Goal: Task Accomplishment & Management: Use online tool/utility

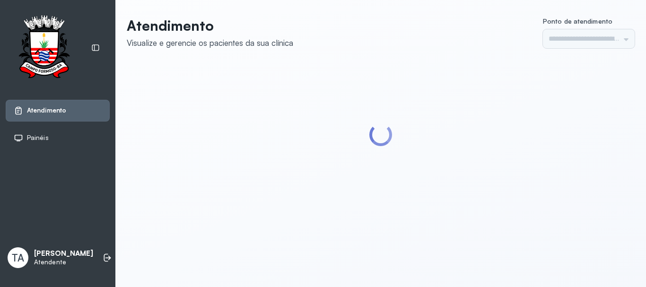
type input "******"
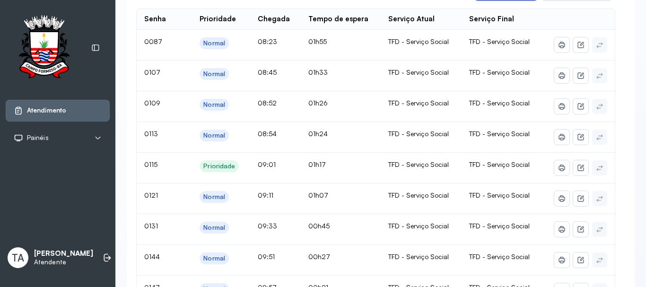
scroll to position [95, 0]
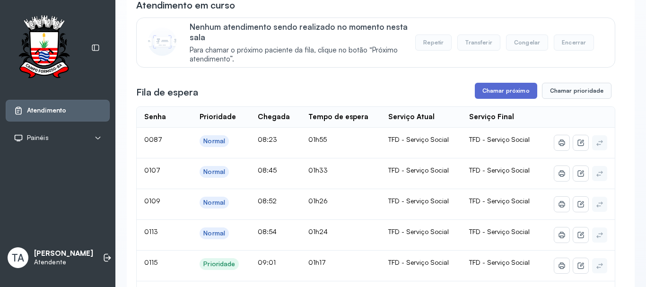
click at [503, 95] on button "Chamar próximo" at bounding box center [506, 91] width 62 height 16
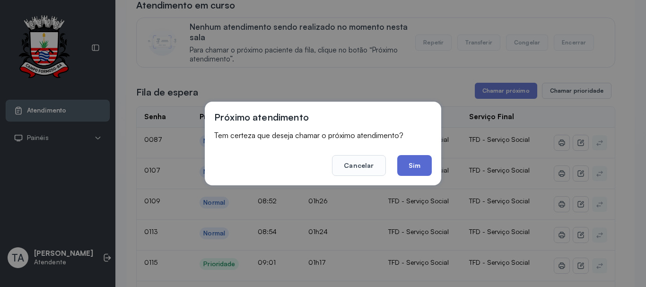
click at [406, 165] on button "Sim" at bounding box center [414, 165] width 35 height 21
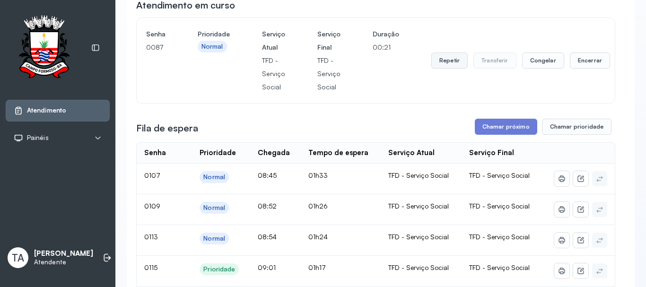
click at [449, 61] on button "Repetir" at bounding box center [450, 61] width 36 height 16
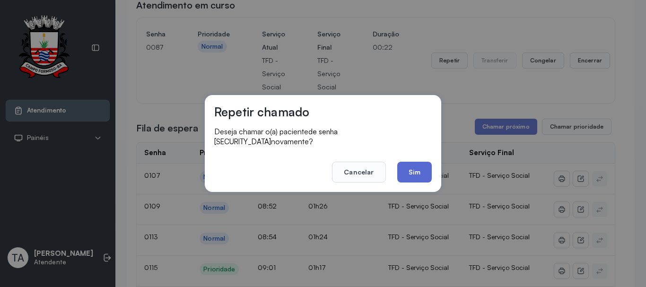
click at [413, 167] on button "Sim" at bounding box center [414, 172] width 35 height 21
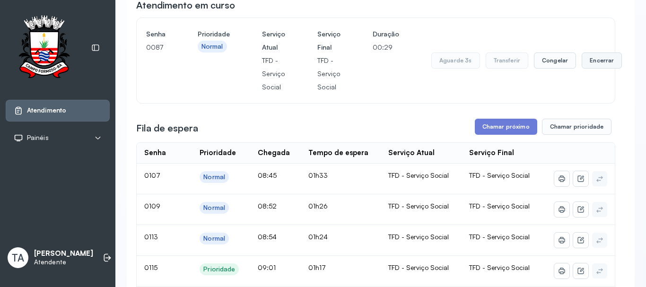
click at [584, 66] on button "Encerrar" at bounding box center [602, 61] width 40 height 16
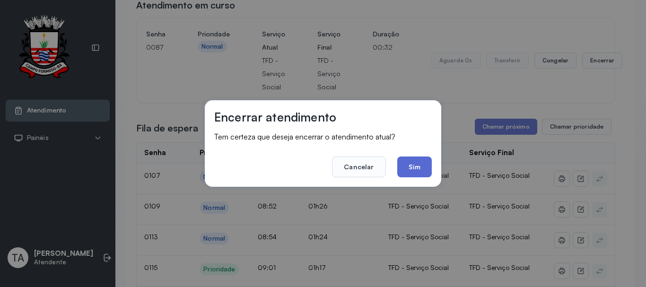
click at [407, 167] on button "Sim" at bounding box center [414, 167] width 35 height 21
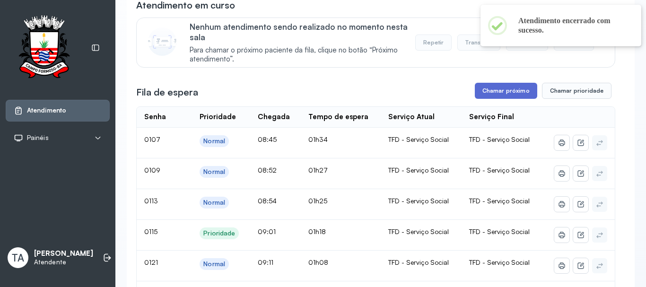
click at [486, 90] on button "Chamar próximo" at bounding box center [506, 91] width 62 height 16
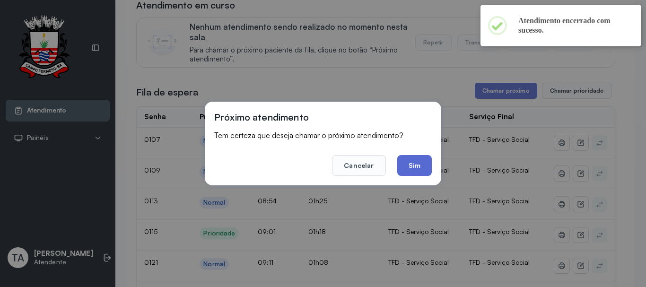
click at [420, 173] on button "Sim" at bounding box center [414, 165] width 35 height 21
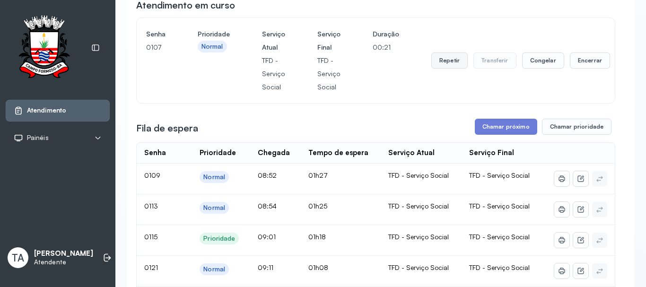
click at [439, 62] on button "Repetir" at bounding box center [450, 61] width 36 height 16
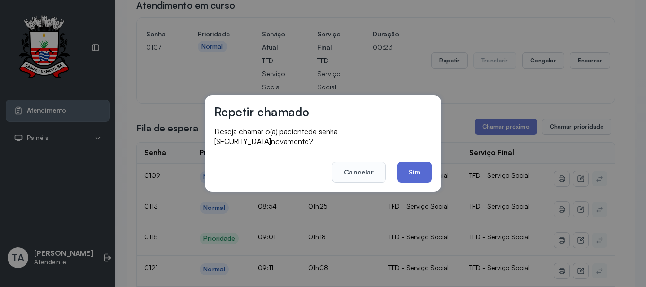
click at [415, 175] on button "Sim" at bounding box center [414, 172] width 35 height 21
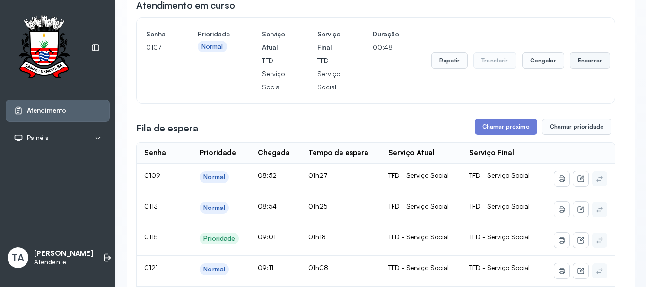
click at [570, 62] on button "Encerrar" at bounding box center [590, 61] width 40 height 16
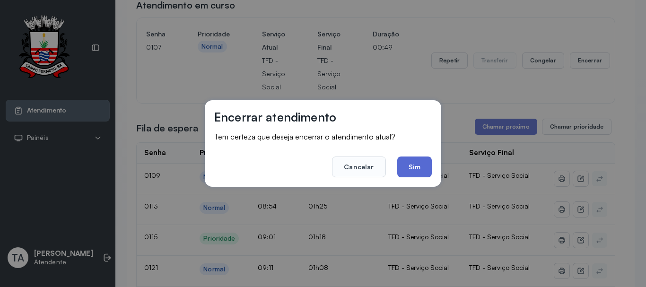
click at [416, 164] on button "Sim" at bounding box center [414, 167] width 35 height 21
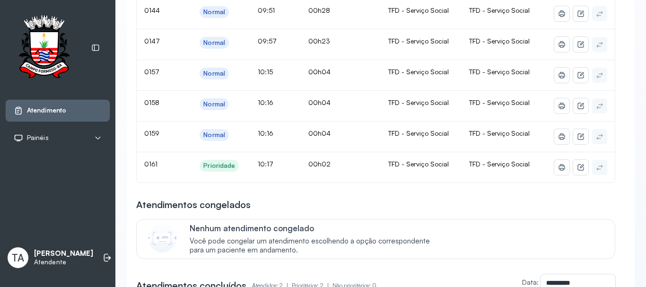
scroll to position [379, 0]
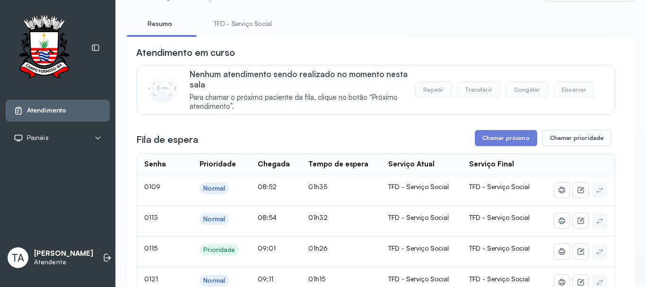
click at [236, 26] on link "TFD - Serviço Social" at bounding box center [242, 24] width 77 height 16
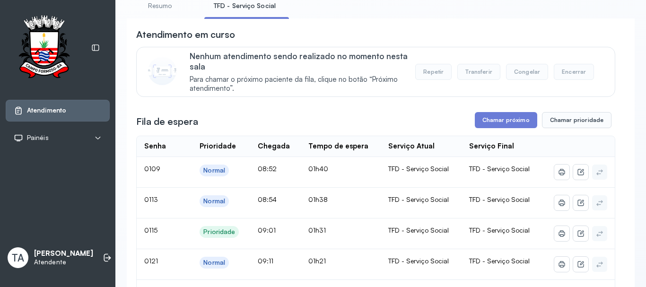
scroll to position [0, 0]
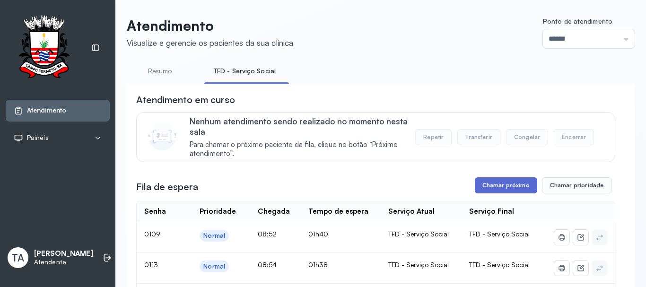
click at [497, 188] on button "Chamar próximo" at bounding box center [506, 185] width 62 height 16
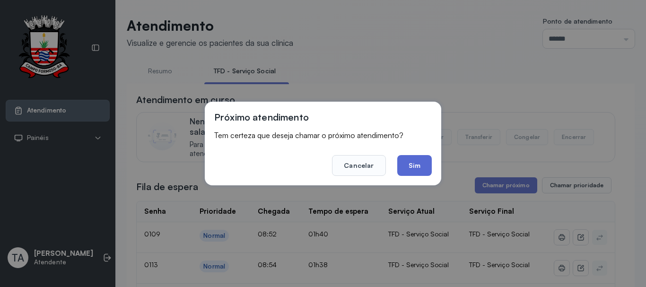
click at [415, 169] on button "Sim" at bounding box center [414, 165] width 35 height 21
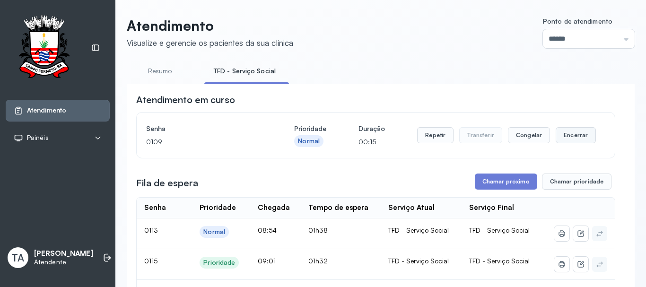
click at [574, 138] on button "Encerrar" at bounding box center [576, 135] width 40 height 16
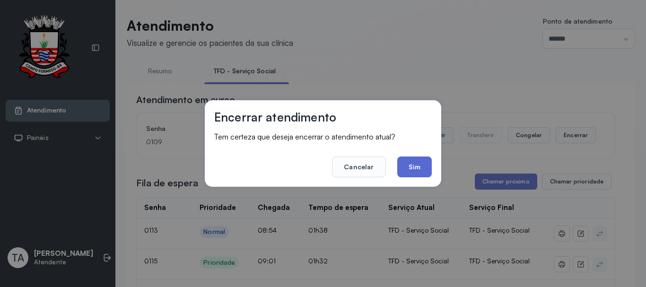
click at [409, 164] on button "Sim" at bounding box center [414, 167] width 35 height 21
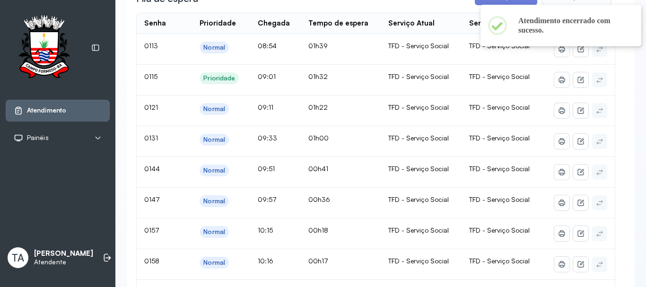
scroll to position [141, 0]
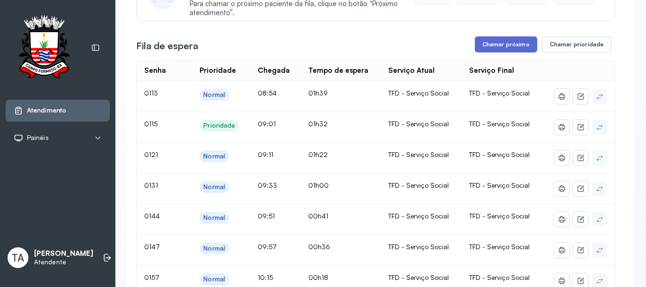
click at [480, 47] on button "Chamar próximo" at bounding box center [506, 44] width 62 height 16
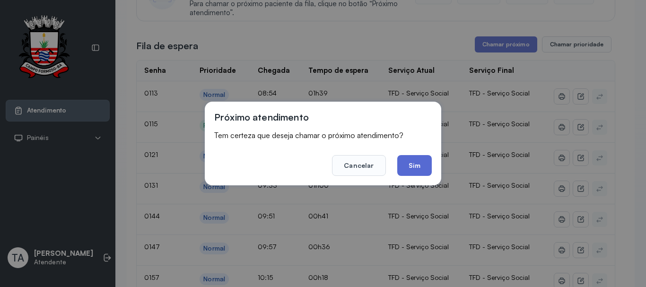
click at [413, 164] on button "Sim" at bounding box center [414, 165] width 35 height 21
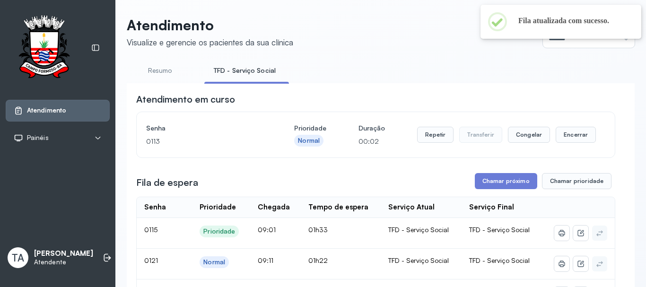
scroll to position [0, 0]
click at [417, 143] on button "Repetir" at bounding box center [435, 135] width 36 height 16
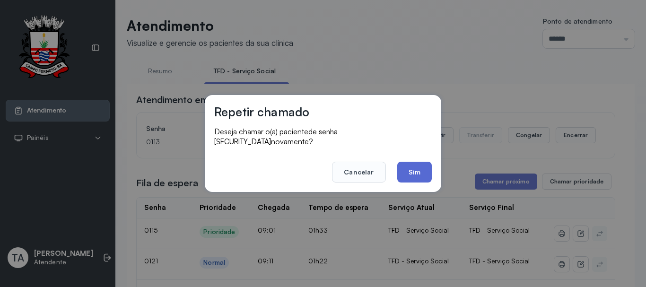
click at [421, 164] on button "Sim" at bounding box center [414, 172] width 35 height 21
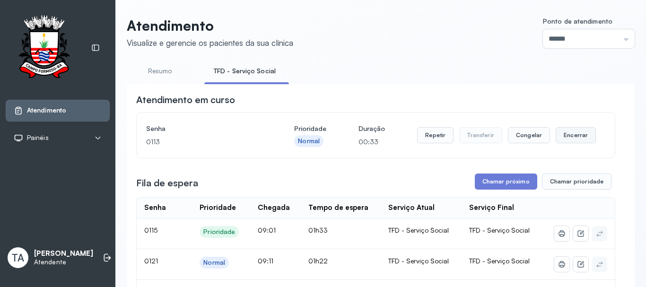
click at [577, 142] on button "Encerrar" at bounding box center [576, 135] width 40 height 16
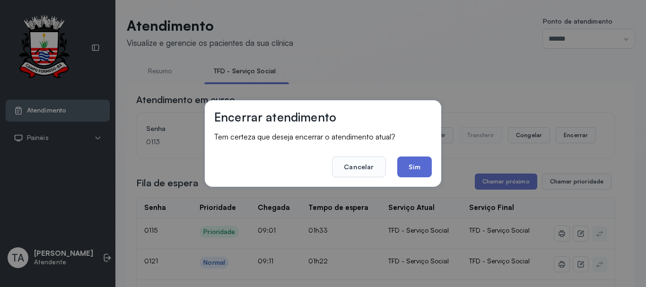
click at [407, 168] on button "Sim" at bounding box center [414, 167] width 35 height 21
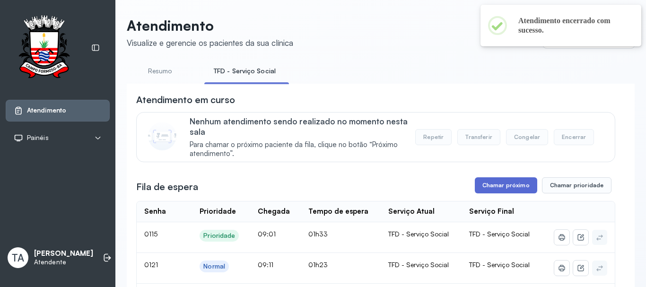
click at [494, 186] on button "Chamar próximo" at bounding box center [506, 185] width 62 height 16
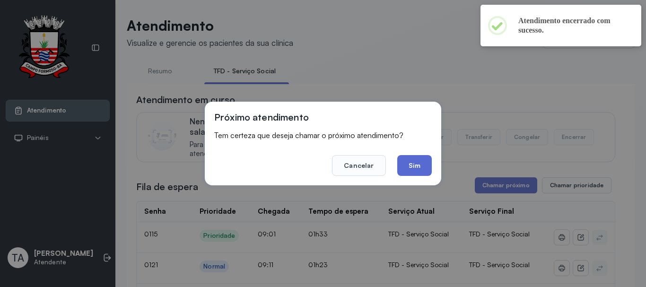
click at [425, 168] on button "Sim" at bounding box center [414, 165] width 35 height 21
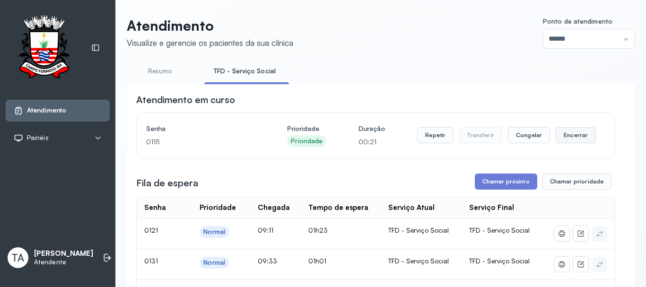
click at [567, 143] on button "Encerrar" at bounding box center [576, 135] width 40 height 16
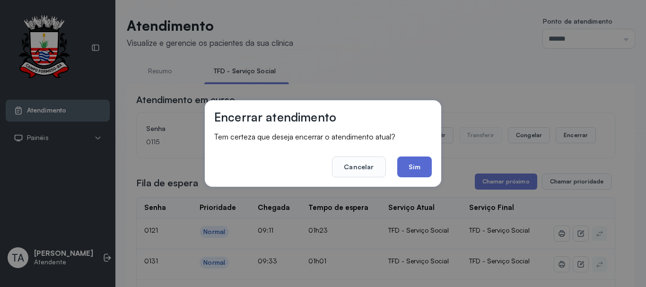
click at [416, 173] on button "Sim" at bounding box center [414, 167] width 35 height 21
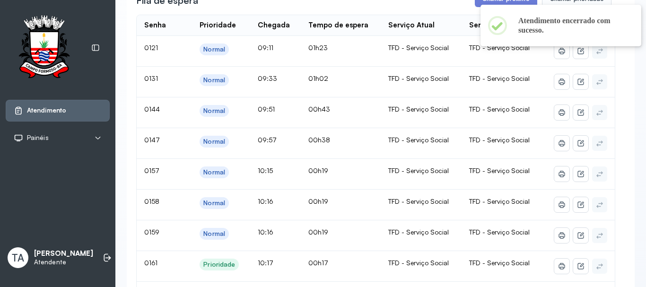
scroll to position [95, 0]
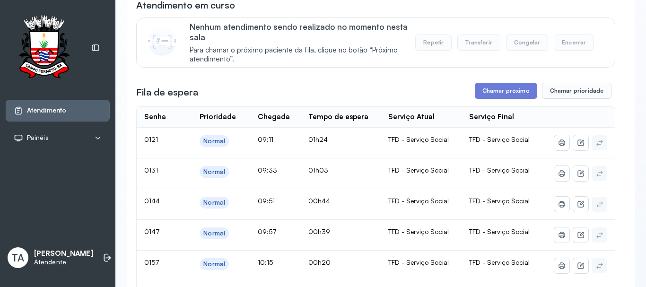
click at [391, 85] on div "Fila de espera Chamar próximo Chamar prioridade" at bounding box center [375, 91] width 479 height 16
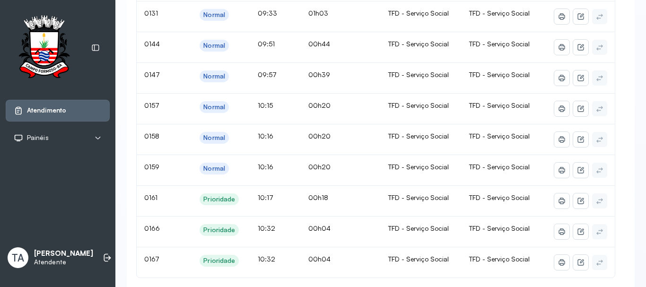
scroll to position [284, 0]
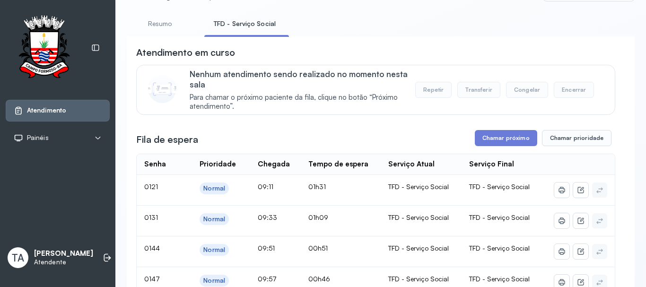
click at [159, 23] on link "Resumo" at bounding box center [160, 24] width 66 height 16
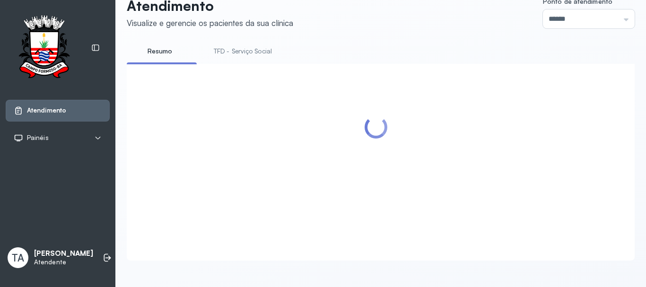
scroll to position [29, 0]
click at [243, 44] on link "TFD - Serviço Social" at bounding box center [242, 52] width 77 height 16
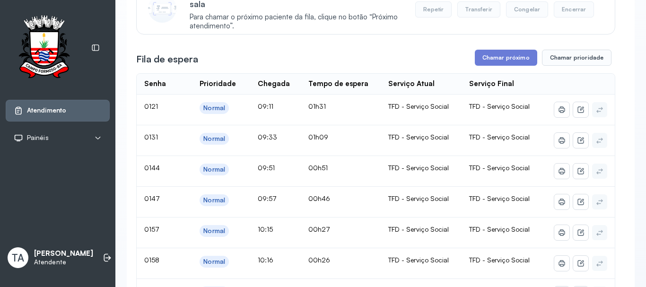
scroll to position [77, 0]
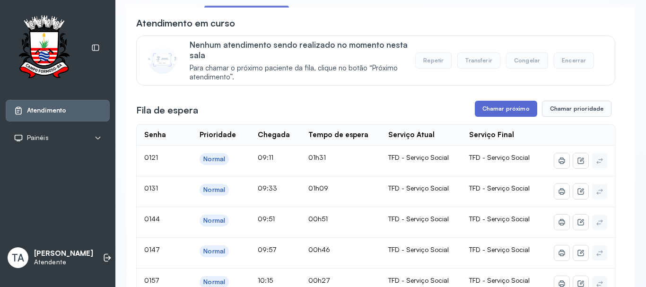
click at [495, 110] on button "Chamar próximo" at bounding box center [506, 109] width 62 height 16
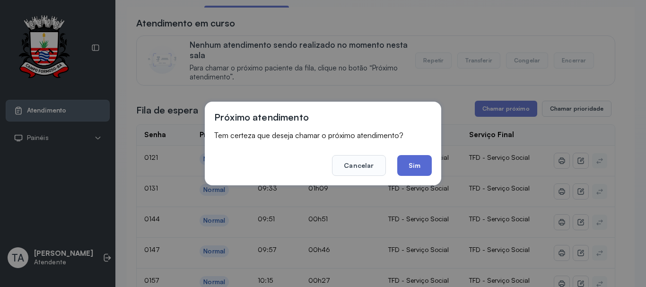
click at [428, 168] on button "Sim" at bounding box center [414, 165] width 35 height 21
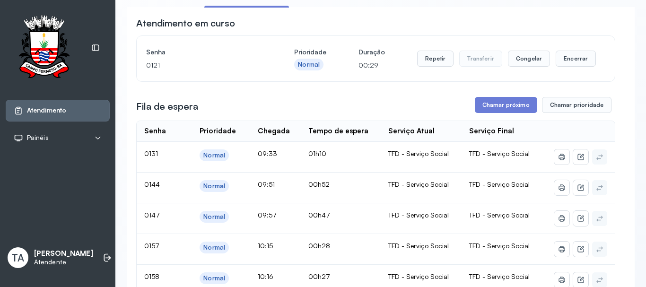
click at [405, 102] on div "Fila de espera Chamar próximo Chamar prioridade" at bounding box center [375, 105] width 479 height 16
click at [426, 65] on button "Repetir" at bounding box center [435, 59] width 36 height 16
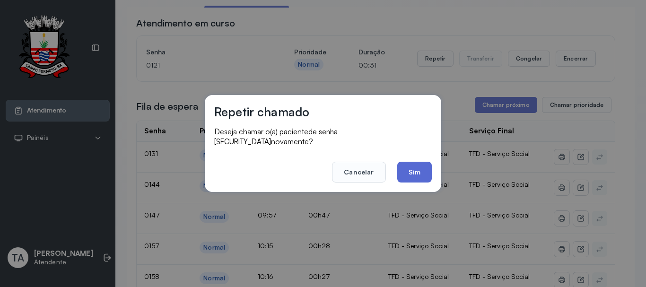
click at [416, 173] on button "Sim" at bounding box center [414, 172] width 35 height 21
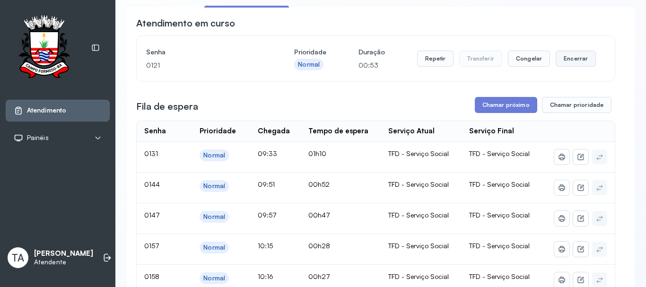
click at [573, 62] on button "Encerrar" at bounding box center [576, 59] width 40 height 16
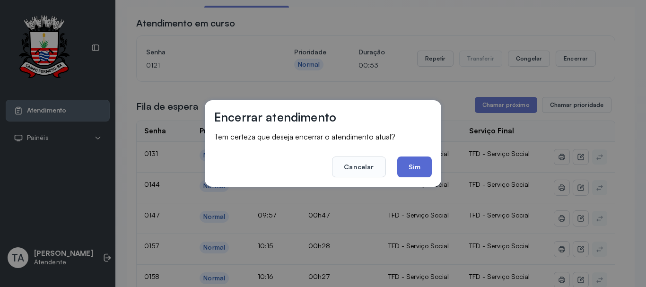
click at [411, 167] on button "Sim" at bounding box center [414, 167] width 35 height 21
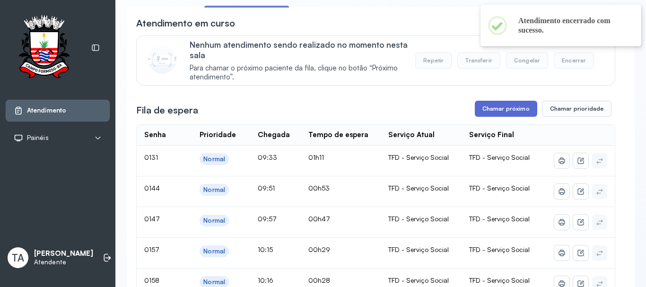
click at [492, 117] on button "Chamar próximo" at bounding box center [506, 109] width 62 height 16
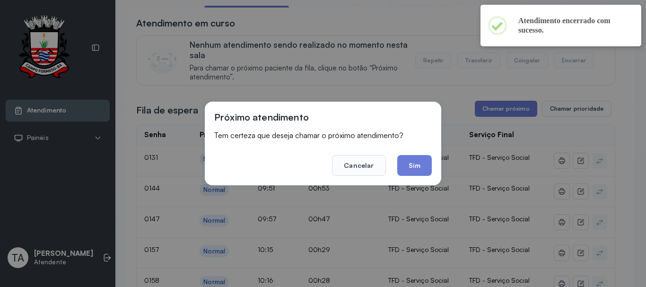
drag, startPoint x: 432, startPoint y: 169, endPoint x: 426, endPoint y: 171, distance: 6.0
click at [429, 170] on div "Próximo atendimento Tem certeza que deseja chamar o próximo atendimento? Cancel…" at bounding box center [323, 144] width 237 height 84
click at [412, 165] on button "Sim" at bounding box center [414, 165] width 35 height 21
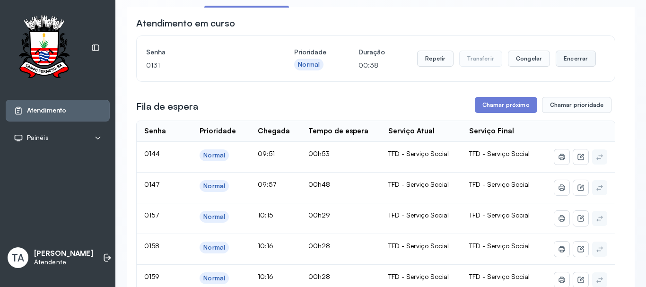
click at [566, 64] on button "Encerrar" at bounding box center [576, 59] width 40 height 16
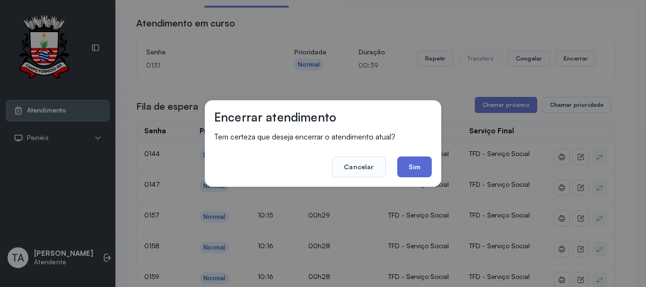
click at [430, 168] on button "Sim" at bounding box center [414, 167] width 35 height 21
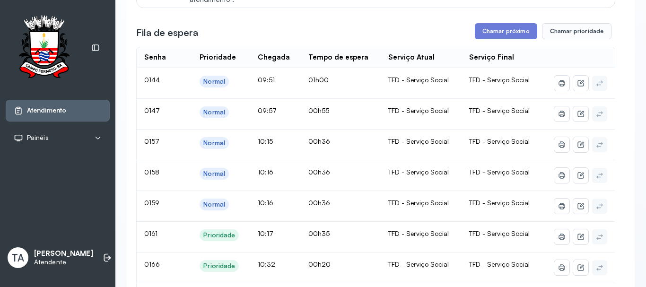
scroll to position [142, 0]
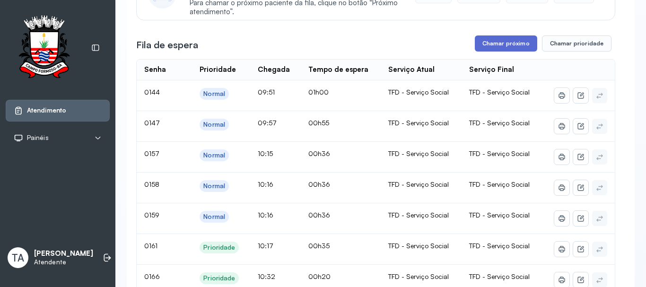
click at [480, 45] on button "Chamar próximo" at bounding box center [506, 43] width 62 height 16
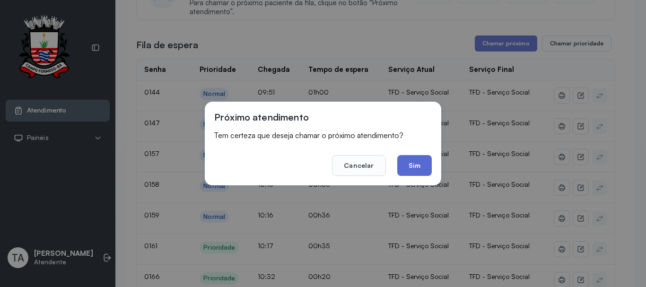
click at [410, 168] on button "Sim" at bounding box center [414, 165] width 35 height 21
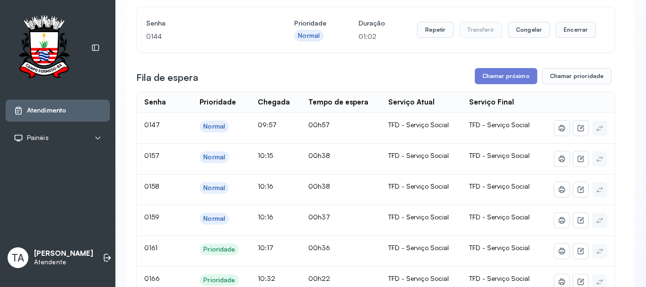
scroll to position [95, 0]
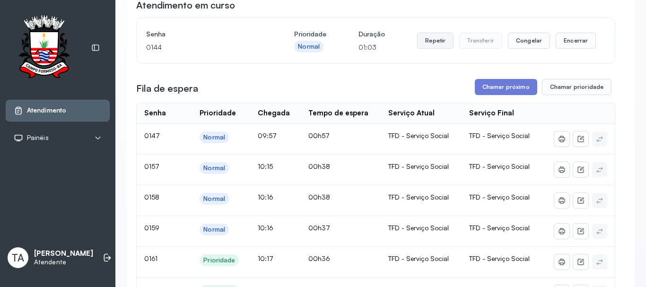
click at [435, 44] on button "Repetir" at bounding box center [435, 41] width 36 height 16
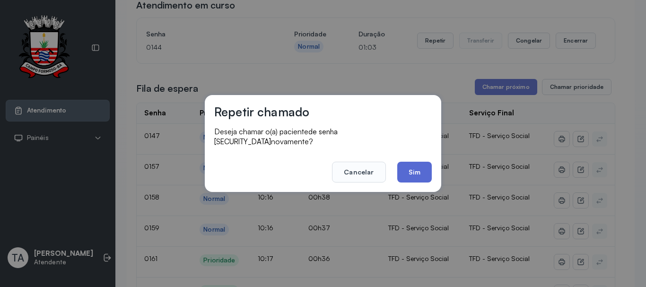
click at [416, 171] on button "Sim" at bounding box center [414, 172] width 35 height 21
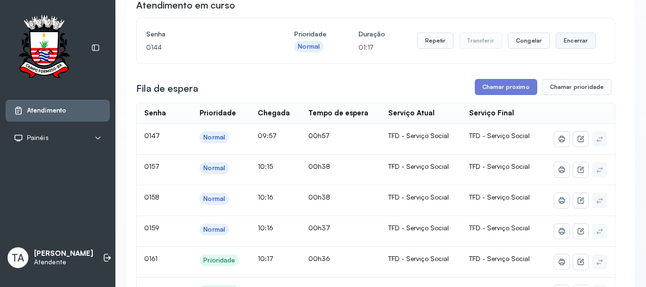
click at [560, 46] on button "Encerrar" at bounding box center [576, 41] width 40 height 16
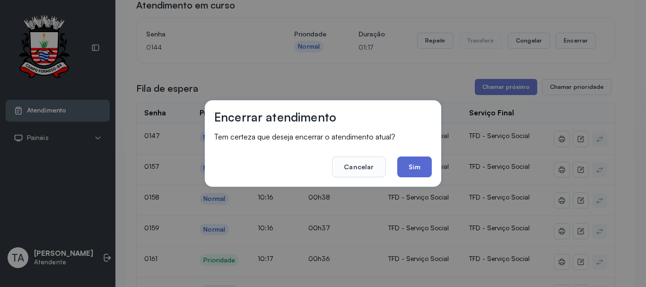
click at [423, 174] on button "Sim" at bounding box center [414, 167] width 35 height 21
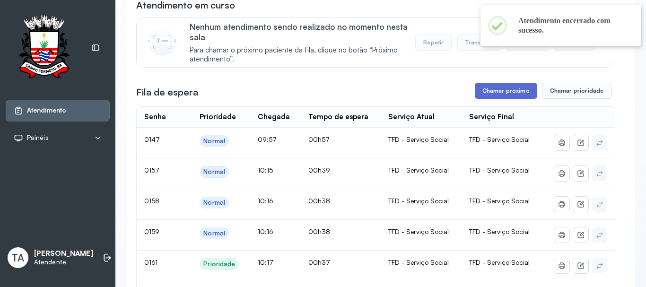
click at [492, 92] on button "Chamar próximo" at bounding box center [506, 91] width 62 height 16
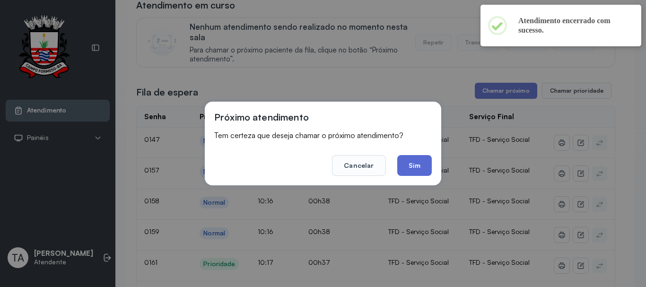
click at [417, 165] on button "Sim" at bounding box center [414, 165] width 35 height 21
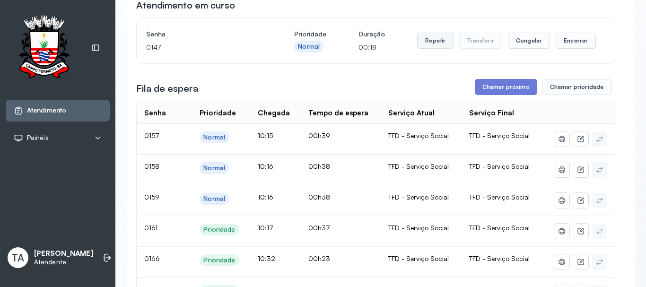
click at [431, 48] on button "Repetir" at bounding box center [435, 41] width 36 height 16
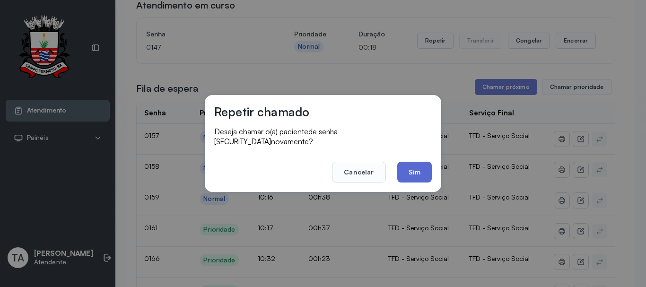
click at [415, 174] on button "Sim" at bounding box center [414, 172] width 35 height 21
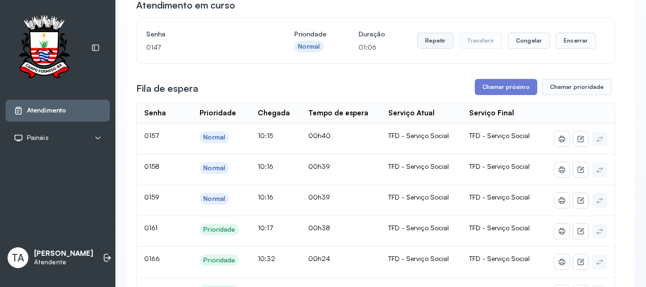
click at [429, 38] on button "Repetir" at bounding box center [435, 41] width 36 height 16
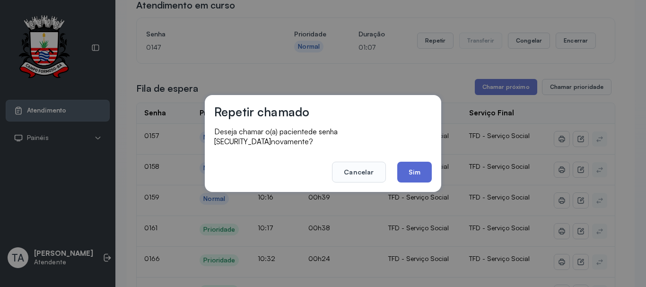
click at [411, 173] on button "Sim" at bounding box center [414, 172] width 35 height 21
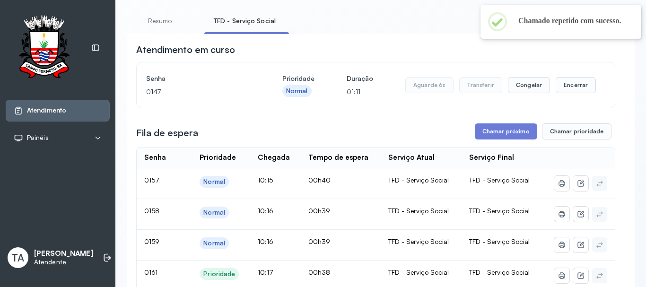
scroll to position [47, 0]
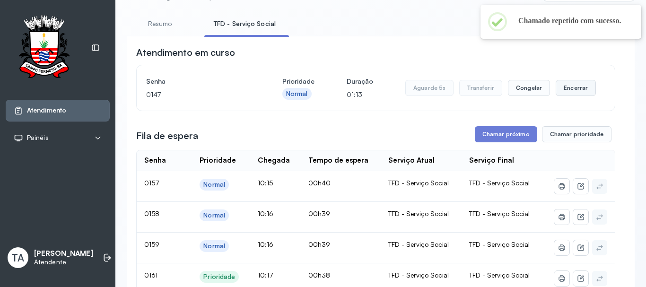
click at [559, 95] on button "Encerrar" at bounding box center [576, 88] width 40 height 16
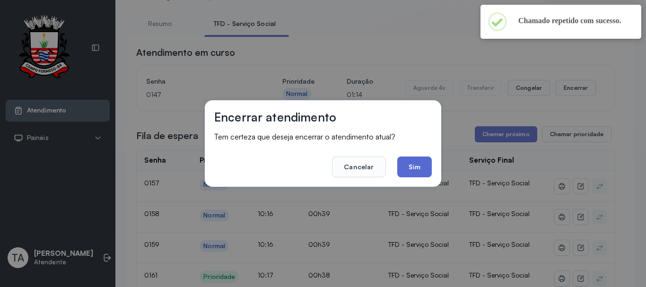
click at [419, 161] on button "Sim" at bounding box center [414, 167] width 35 height 21
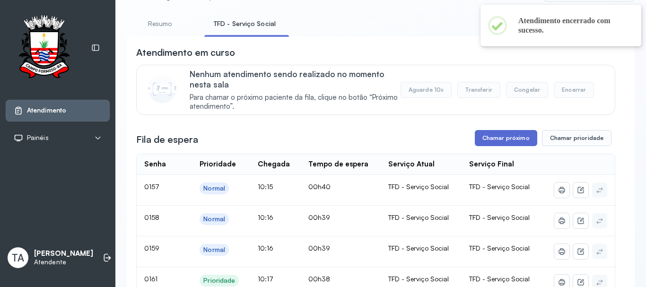
click at [486, 134] on button "Chamar próximo" at bounding box center [506, 138] width 62 height 16
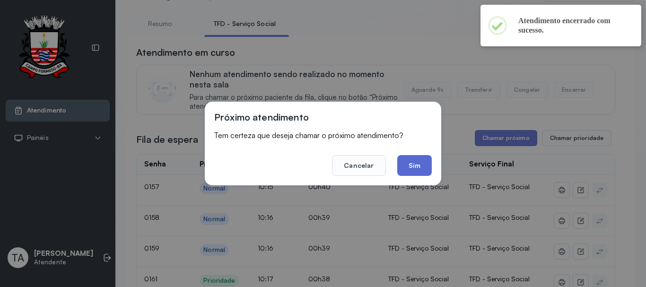
click at [405, 160] on button "Sim" at bounding box center [414, 165] width 35 height 21
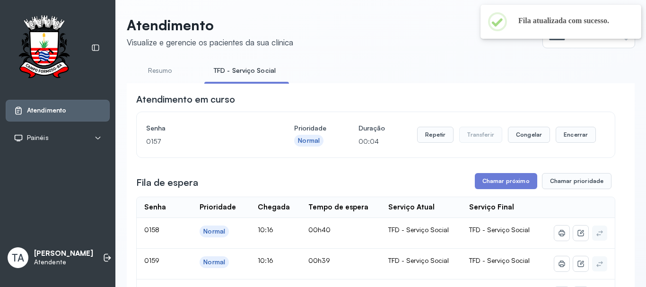
scroll to position [0, 0]
click at [427, 140] on button "Repetir" at bounding box center [435, 135] width 36 height 16
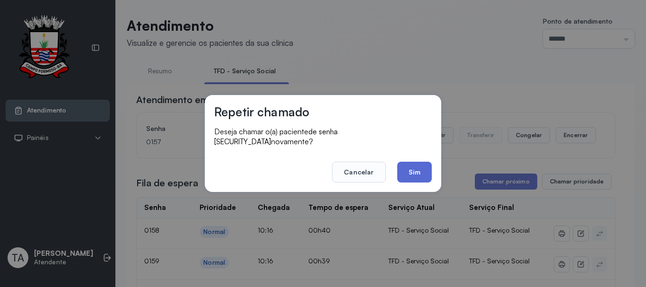
click at [408, 164] on button "Sim" at bounding box center [414, 172] width 35 height 21
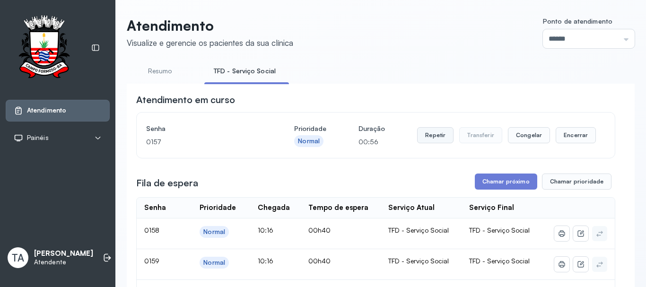
click at [424, 138] on button "Repetir" at bounding box center [435, 135] width 36 height 16
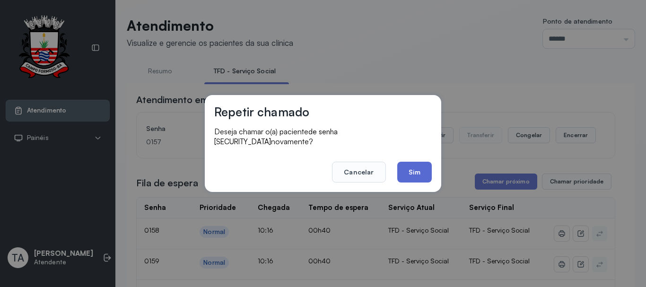
click at [402, 162] on button "Sim" at bounding box center [414, 172] width 35 height 21
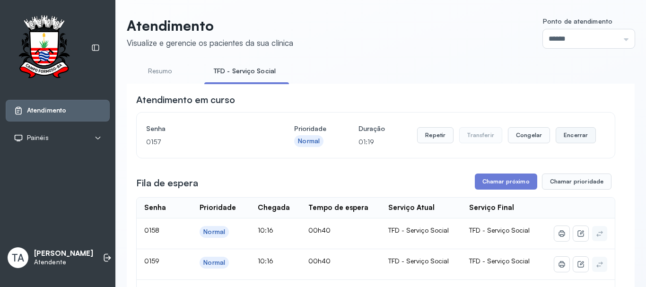
click at [572, 138] on button "Encerrar" at bounding box center [576, 135] width 40 height 16
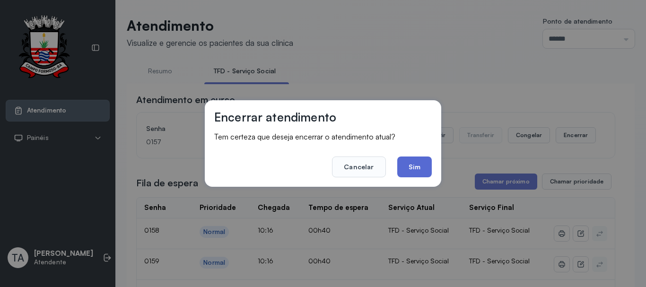
click at [422, 159] on button "Sim" at bounding box center [414, 167] width 35 height 21
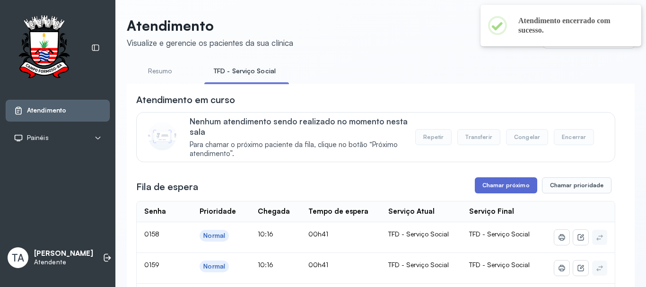
click at [505, 188] on button "Chamar próximo" at bounding box center [506, 185] width 62 height 16
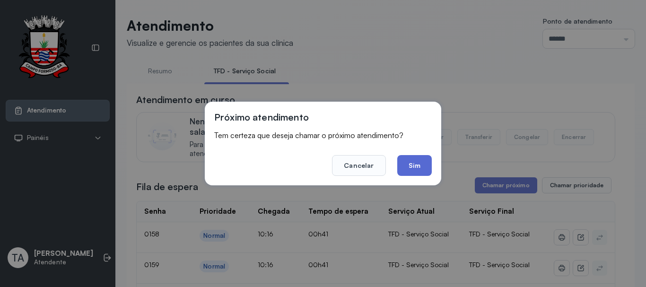
click at [417, 169] on button "Sim" at bounding box center [414, 165] width 35 height 21
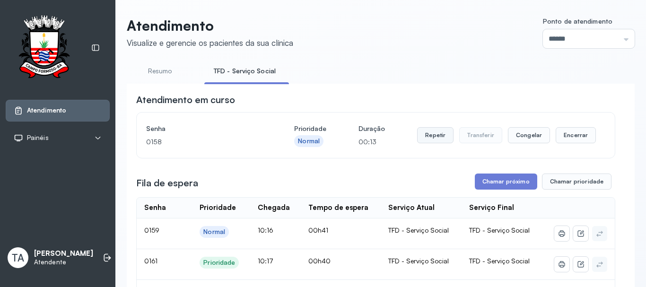
click at [443, 141] on button "Repetir" at bounding box center [435, 135] width 36 height 16
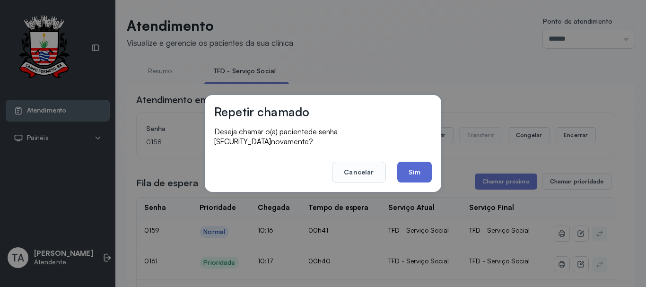
click at [427, 166] on button "Sim" at bounding box center [414, 172] width 35 height 21
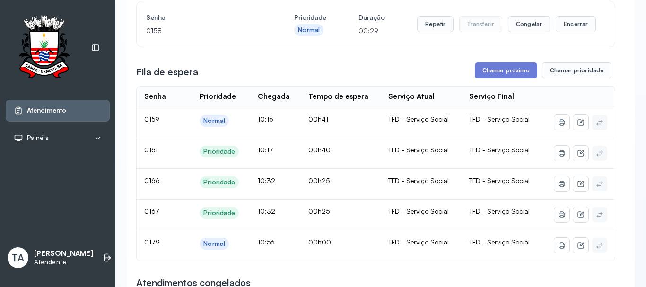
scroll to position [47, 0]
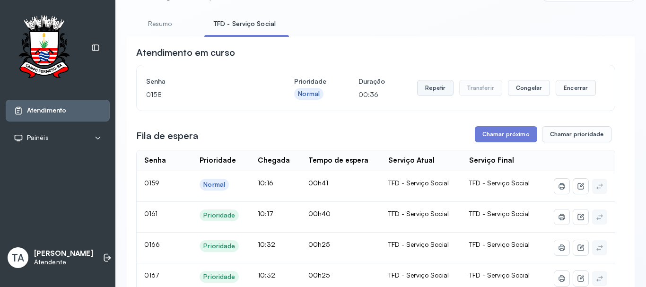
click at [422, 95] on button "Repetir" at bounding box center [435, 88] width 36 height 16
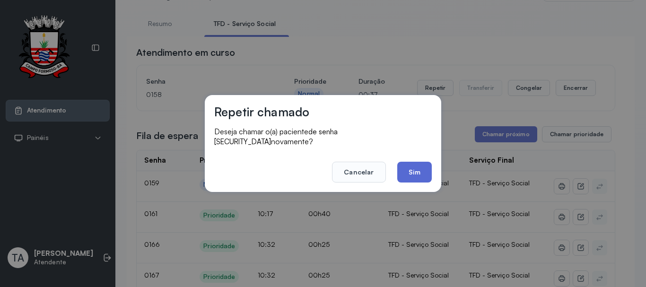
click at [418, 175] on button "Sim" at bounding box center [414, 172] width 35 height 21
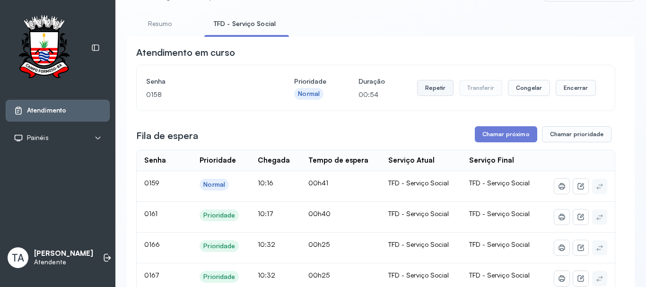
click at [430, 90] on button "Repetir" at bounding box center [435, 88] width 36 height 16
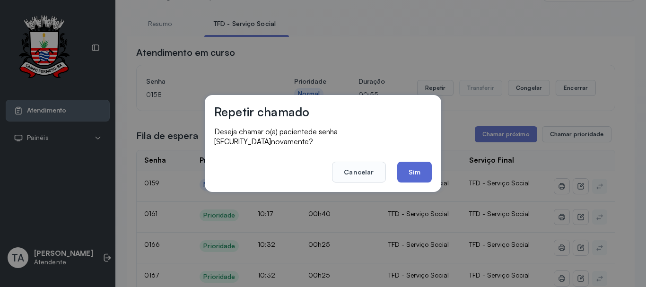
click at [418, 163] on button "Sim" at bounding box center [414, 172] width 35 height 21
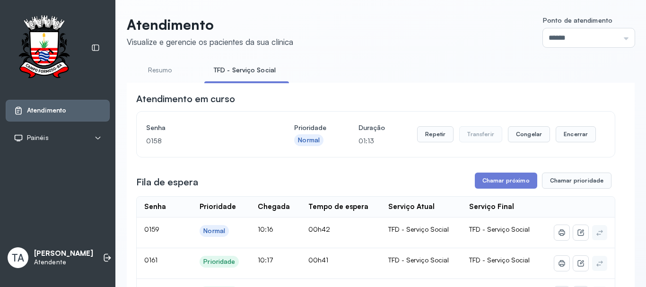
scroll to position [0, 0]
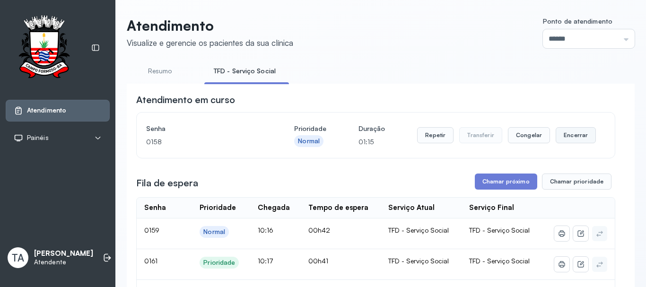
click at [560, 135] on button "Encerrar" at bounding box center [576, 135] width 40 height 16
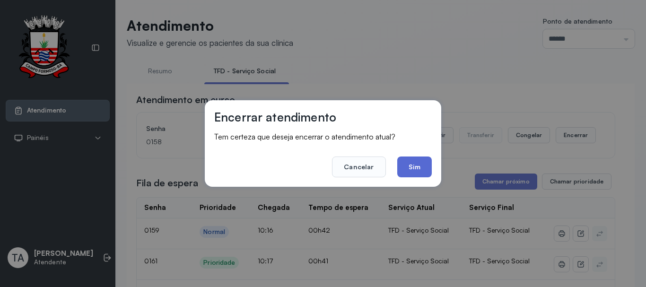
click at [428, 162] on button "Sim" at bounding box center [414, 167] width 35 height 21
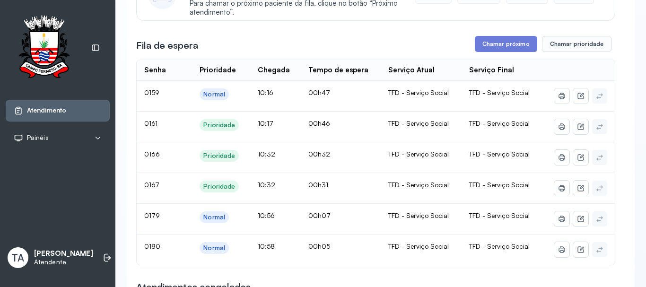
scroll to position [142, 0]
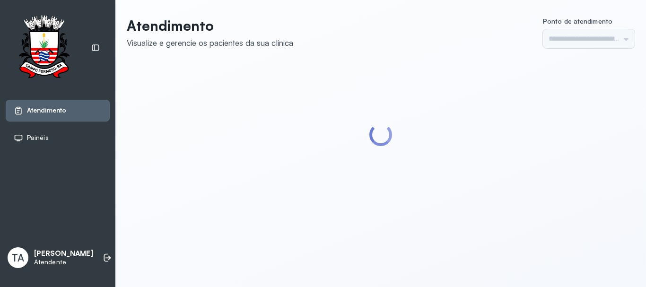
type input "******"
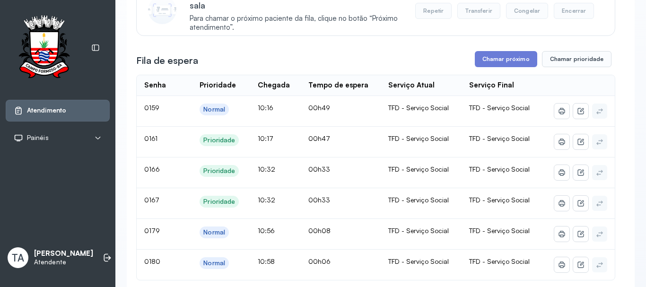
scroll to position [95, 0]
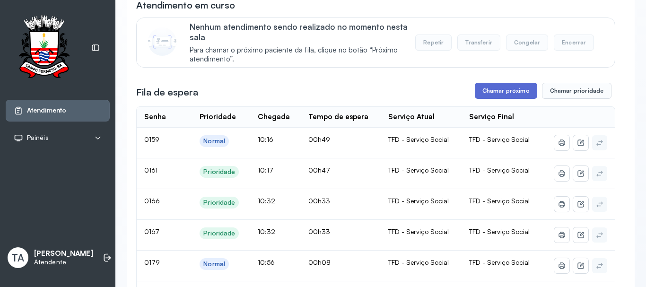
click at [500, 98] on button "Chamar próximo" at bounding box center [506, 91] width 62 height 16
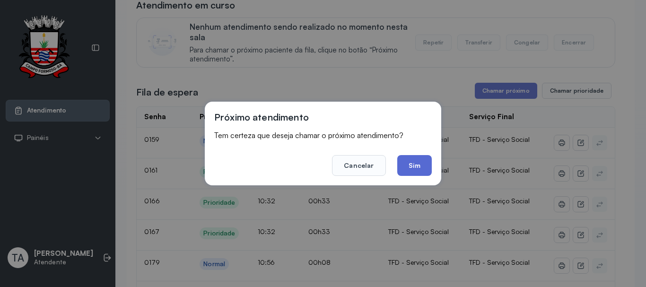
drag, startPoint x: 417, startPoint y: 149, endPoint x: 409, endPoint y: 159, distance: 13.1
click at [416, 151] on footer "Cancelar Sim" at bounding box center [323, 159] width 218 height 34
click at [409, 159] on button "Sim" at bounding box center [414, 165] width 35 height 21
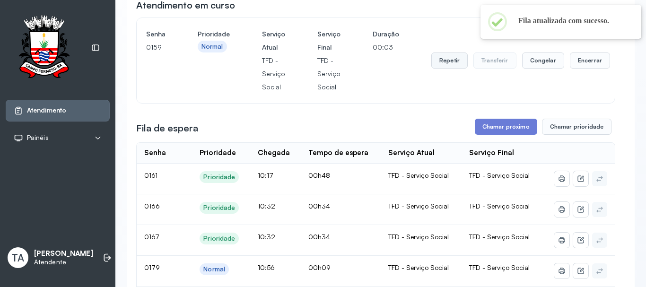
click at [450, 64] on button "Repetir" at bounding box center [450, 61] width 36 height 16
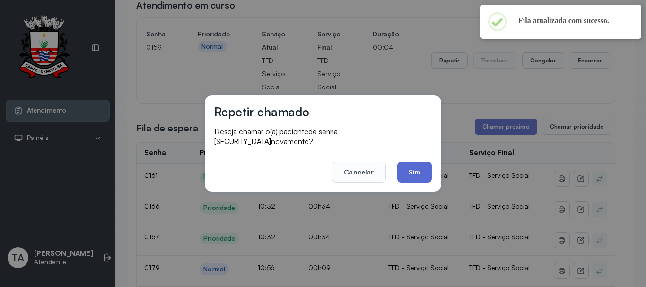
click at [415, 166] on button "Sim" at bounding box center [414, 172] width 35 height 21
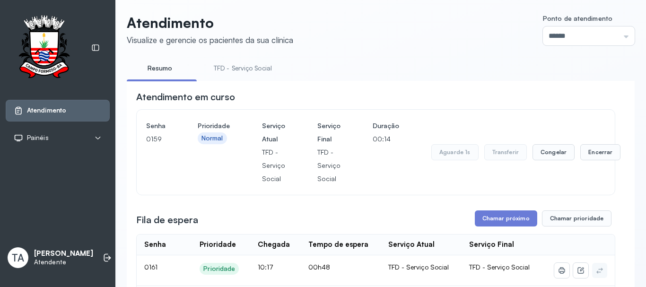
scroll to position [0, 0]
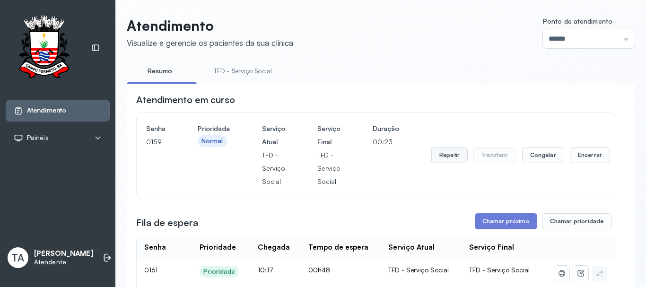
click at [438, 155] on button "Repetir" at bounding box center [450, 155] width 36 height 16
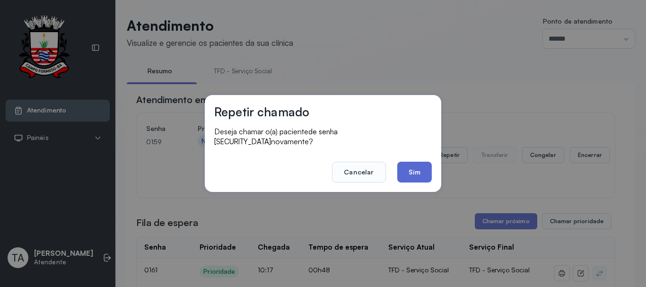
click at [416, 167] on button "Sim" at bounding box center [414, 172] width 35 height 21
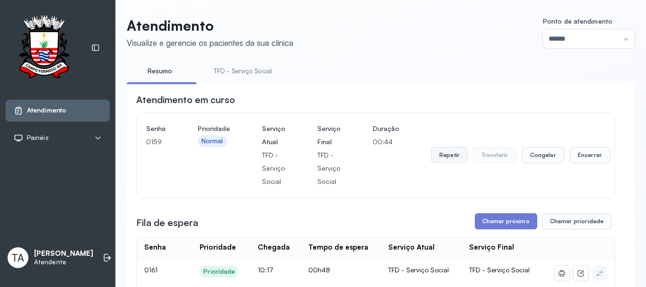
click at [438, 156] on button "Repetir" at bounding box center [450, 155] width 36 height 16
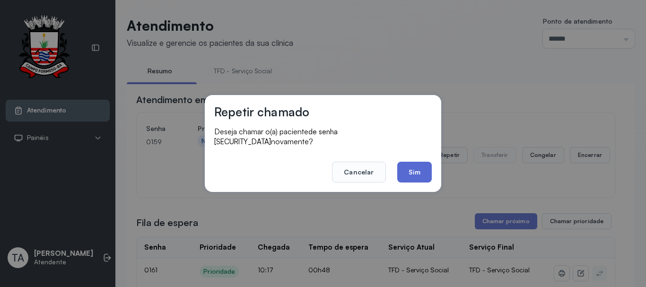
click at [408, 168] on button "Sim" at bounding box center [414, 172] width 35 height 21
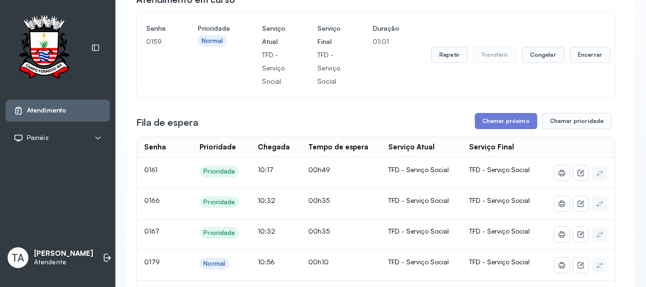
scroll to position [95, 0]
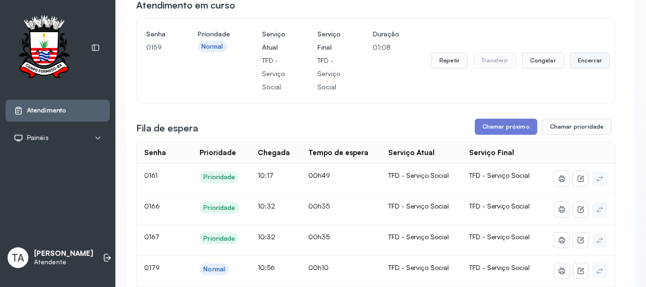
click at [593, 62] on button "Encerrar" at bounding box center [590, 61] width 40 height 16
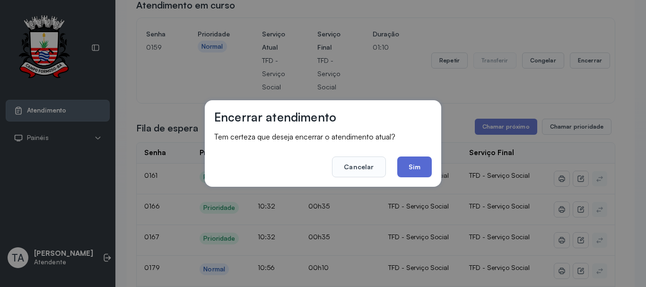
click at [421, 169] on button "Sim" at bounding box center [414, 167] width 35 height 21
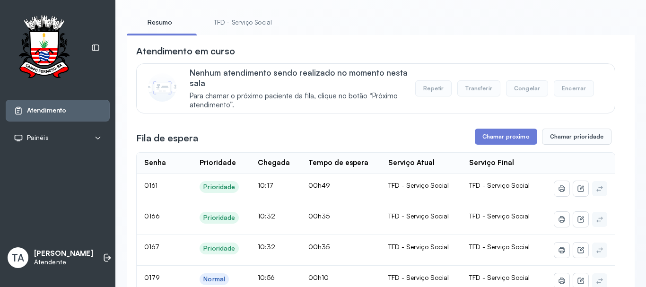
scroll to position [47, 0]
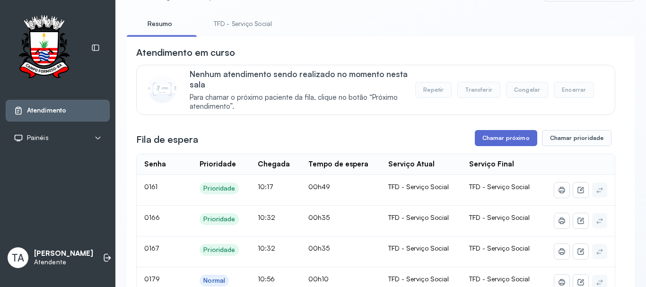
click at [487, 144] on button "Chamar próximo" at bounding box center [506, 138] width 62 height 16
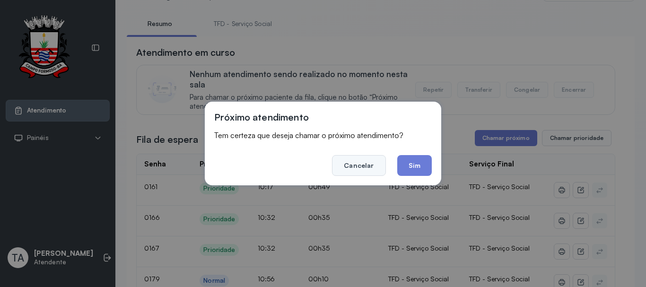
click at [368, 171] on button "Cancelar" at bounding box center [358, 165] width 53 height 21
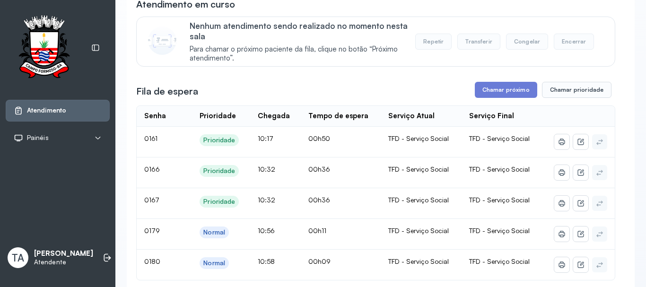
scroll to position [95, 0]
click at [480, 97] on button "Chamar próximo" at bounding box center [506, 91] width 62 height 16
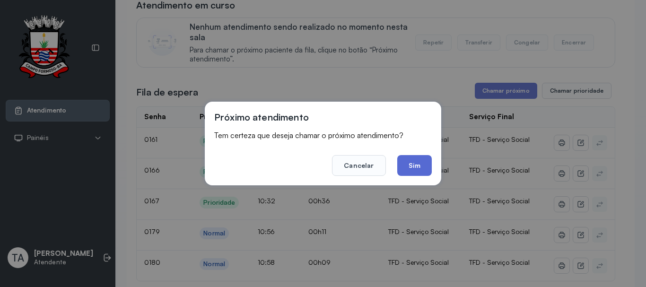
click at [422, 163] on button "Sim" at bounding box center [414, 165] width 35 height 21
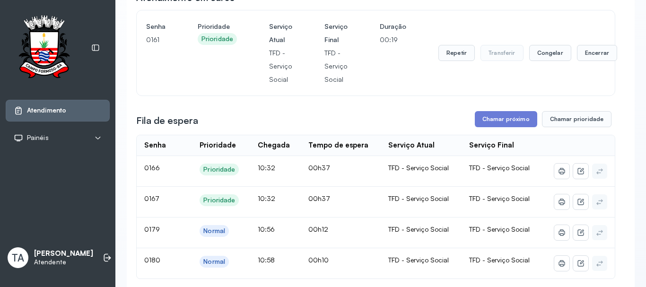
scroll to position [47, 0]
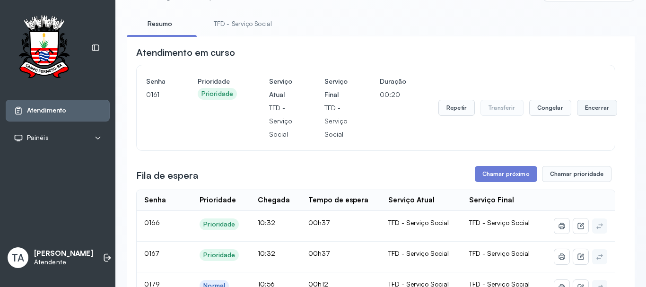
click at [579, 116] on button "Encerrar" at bounding box center [597, 108] width 40 height 16
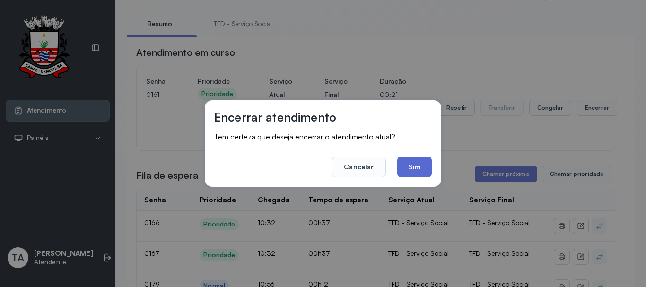
click at [415, 168] on button "Sim" at bounding box center [414, 167] width 35 height 21
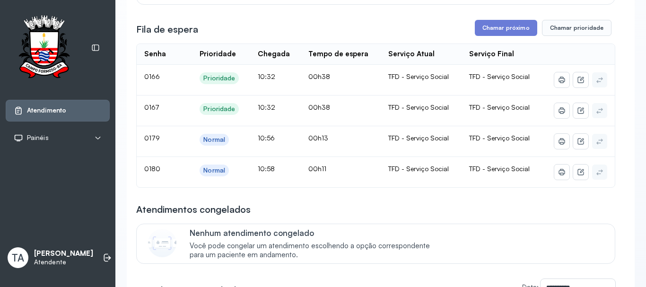
scroll to position [142, 0]
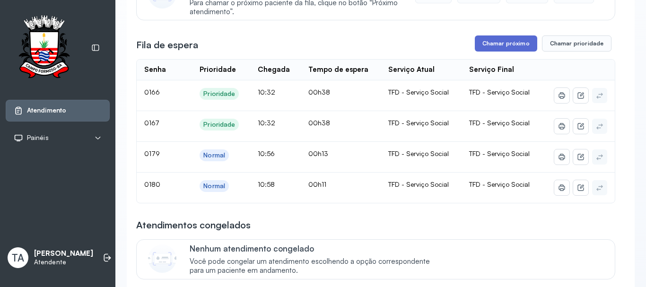
click at [501, 52] on button "Chamar próximo" at bounding box center [506, 43] width 62 height 16
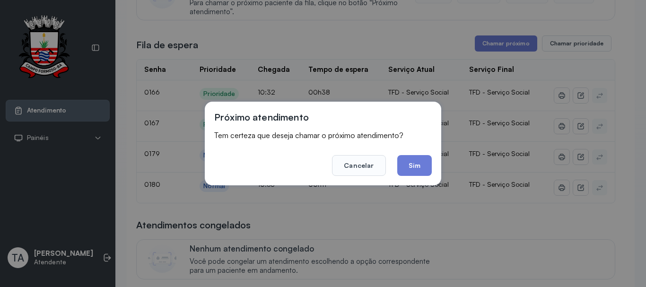
click at [397, 169] on footer "Cancelar Sim" at bounding box center [323, 159] width 218 height 34
click at [409, 167] on button "Sim" at bounding box center [414, 165] width 35 height 21
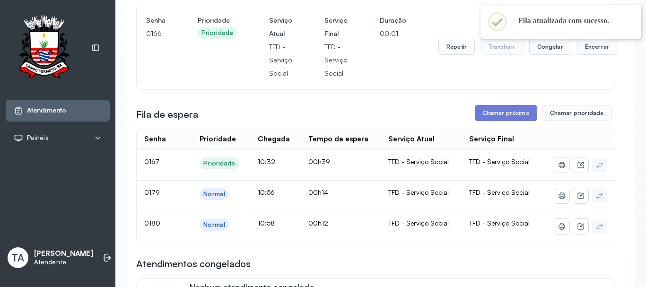
scroll to position [95, 0]
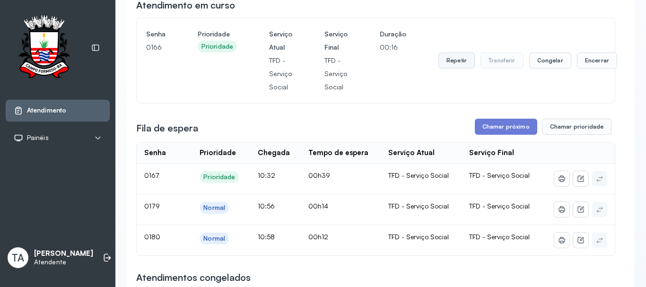
click at [451, 66] on button "Repetir" at bounding box center [457, 61] width 36 height 16
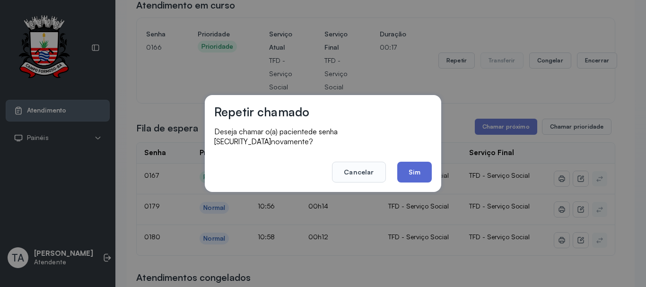
click at [404, 177] on button "Sim" at bounding box center [414, 172] width 35 height 21
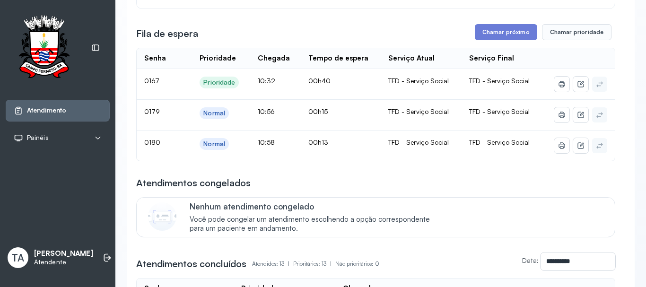
scroll to position [142, 0]
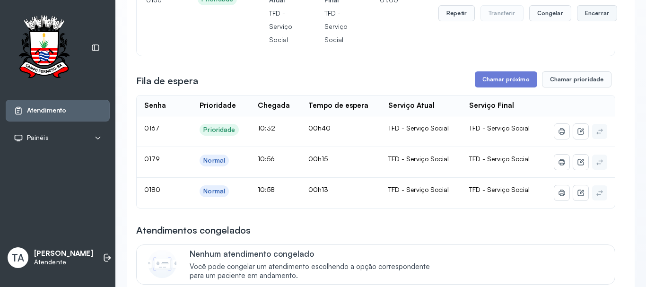
click at [594, 14] on button "Encerrar" at bounding box center [597, 13] width 40 height 16
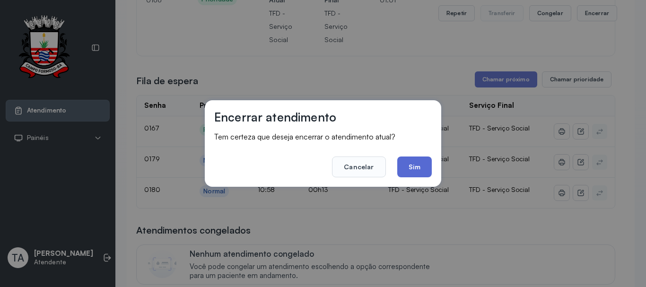
click at [415, 163] on button "Sim" at bounding box center [414, 167] width 35 height 21
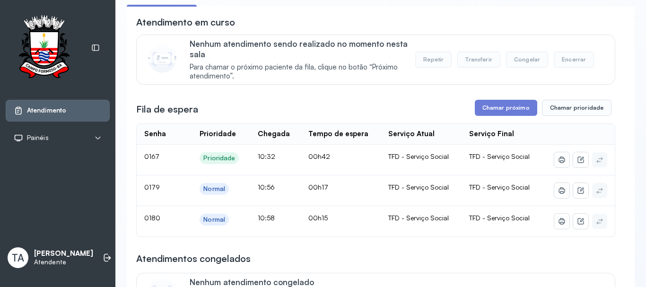
scroll to position [47, 0]
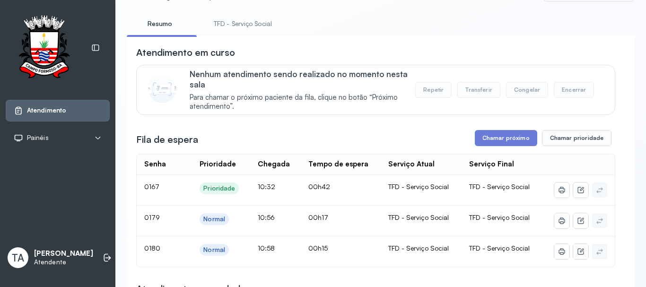
drag, startPoint x: 241, startPoint y: 42, endPoint x: 238, endPoint y: 37, distance: 5.9
click at [236, 26] on link "TFD - Serviço Social" at bounding box center [242, 24] width 77 height 16
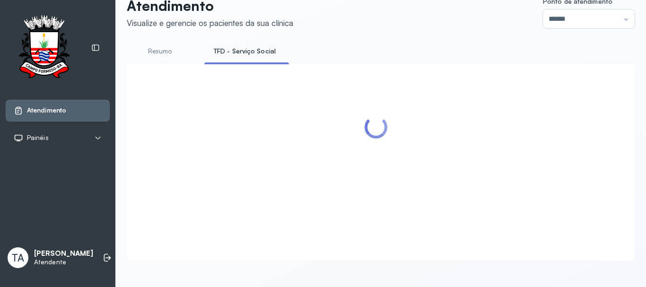
scroll to position [142, 0]
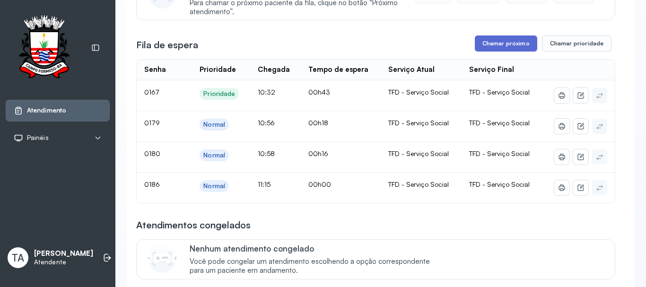
click at [500, 40] on button "Chamar próximo" at bounding box center [506, 43] width 62 height 16
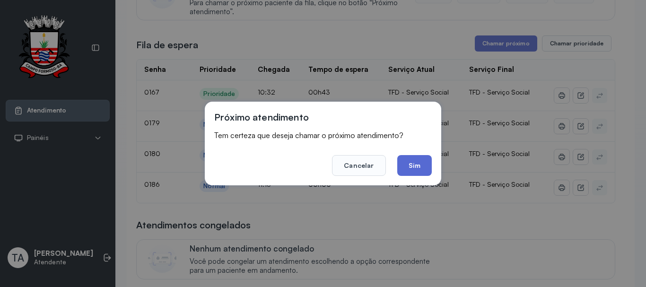
click at [421, 162] on button "Sim" at bounding box center [414, 165] width 35 height 21
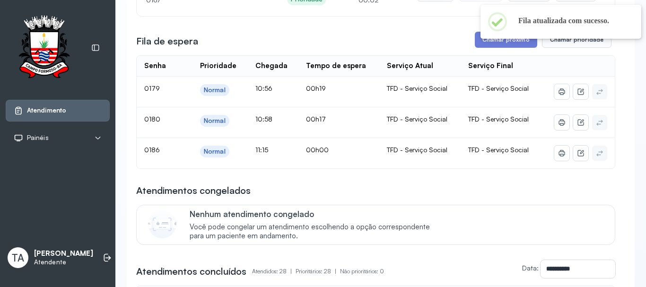
scroll to position [47, 0]
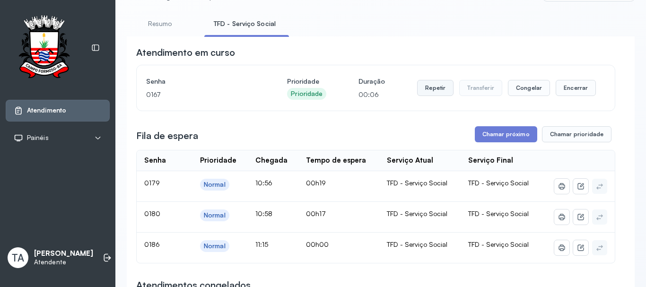
click at [429, 93] on button "Repetir" at bounding box center [435, 88] width 36 height 16
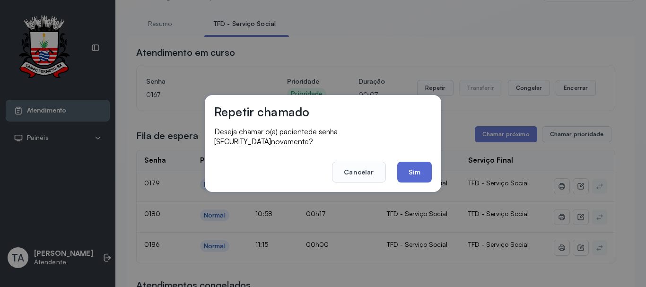
click at [410, 175] on button "Sim" at bounding box center [414, 172] width 35 height 21
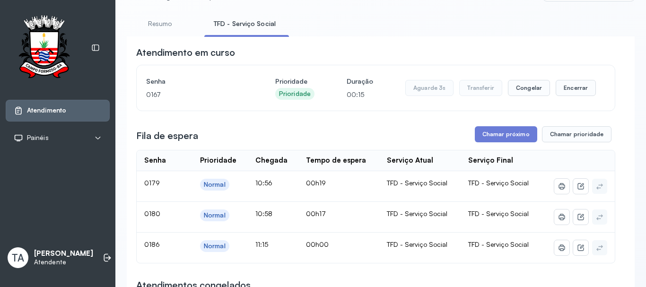
scroll to position [95, 0]
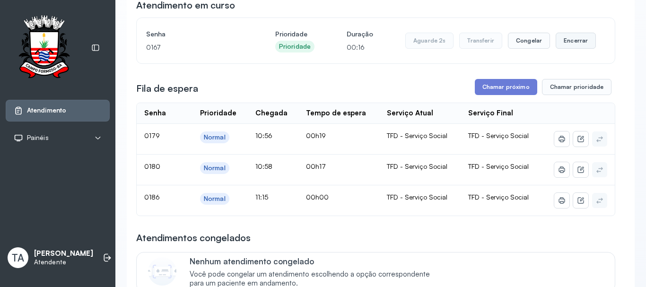
click at [567, 42] on button "Encerrar" at bounding box center [576, 41] width 40 height 16
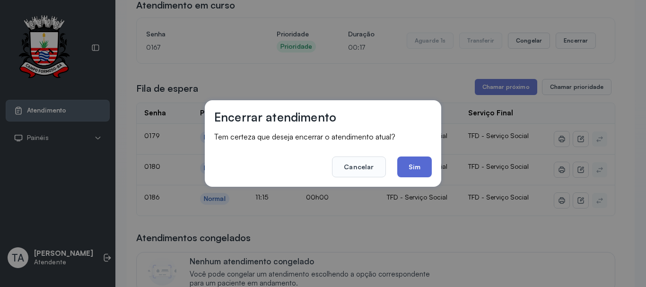
click at [423, 171] on button "Sim" at bounding box center [414, 167] width 35 height 21
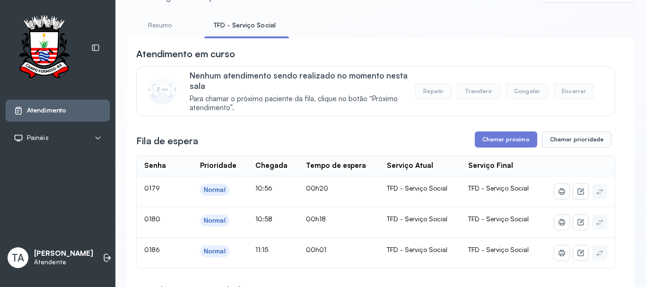
scroll to position [0, 0]
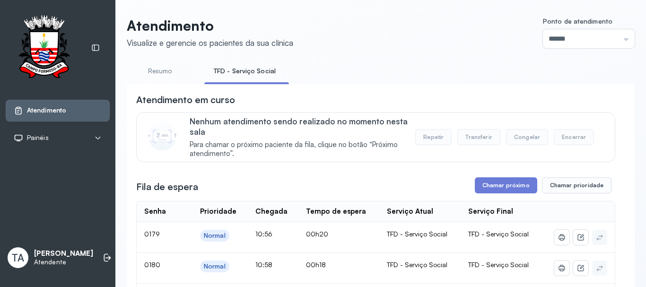
click at [160, 75] on link "Resumo" at bounding box center [160, 71] width 66 height 16
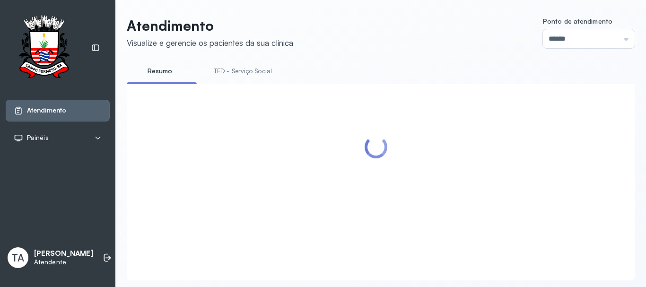
click at [241, 76] on link "TFD - Serviço Social" at bounding box center [242, 71] width 77 height 16
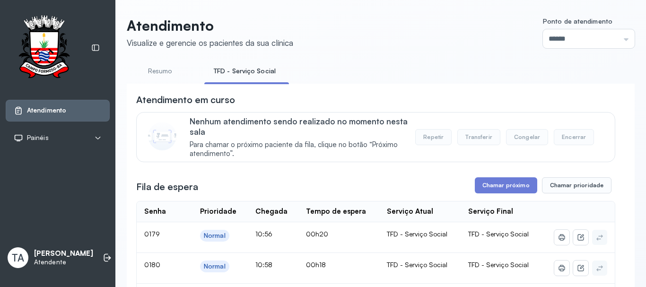
click at [154, 76] on link "Resumo" at bounding box center [160, 71] width 66 height 16
click at [257, 76] on link "TFD - Serviço Social" at bounding box center [242, 71] width 77 height 16
click at [172, 74] on link "Resumo" at bounding box center [160, 71] width 66 height 16
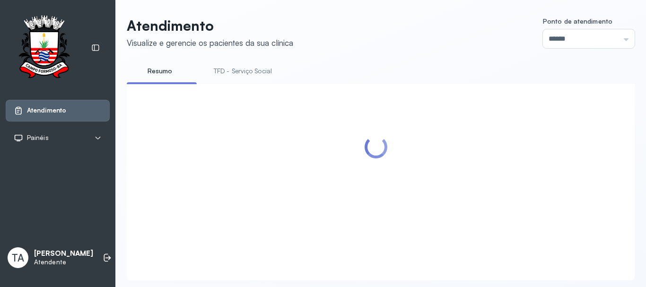
click at [254, 74] on link "TFD - Serviço Social" at bounding box center [242, 71] width 77 height 16
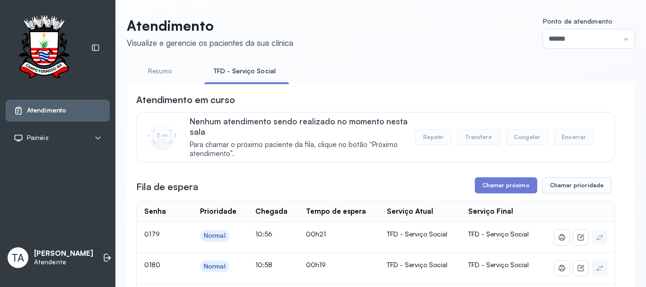
click at [228, 72] on link "TFD - Serviço Social" at bounding box center [244, 71] width 81 height 16
click at [163, 71] on link "Resumo" at bounding box center [160, 71] width 66 height 16
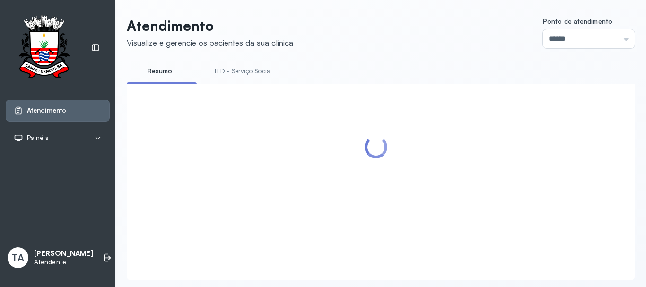
click at [261, 78] on link "TFD - Serviço Social" at bounding box center [242, 71] width 77 height 16
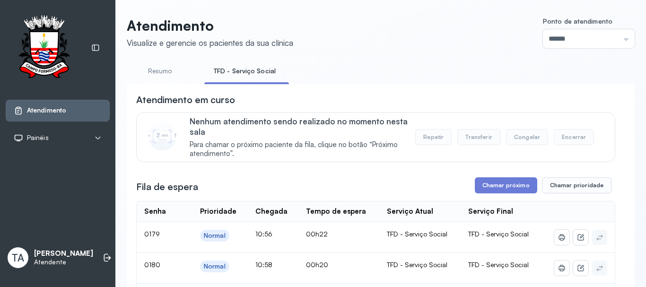
click at [152, 68] on link "Resumo" at bounding box center [160, 71] width 66 height 16
click at [221, 79] on li "TFD - Serviço Social" at bounding box center [244, 73] width 81 height 21
click at [220, 76] on link "TFD - Serviço Social" at bounding box center [242, 71] width 77 height 16
click at [174, 68] on link "Resumo" at bounding box center [160, 71] width 66 height 16
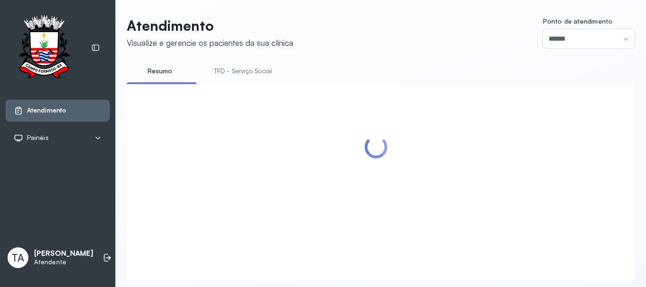
click at [231, 74] on link "TFD - Serviço Social" at bounding box center [242, 71] width 77 height 16
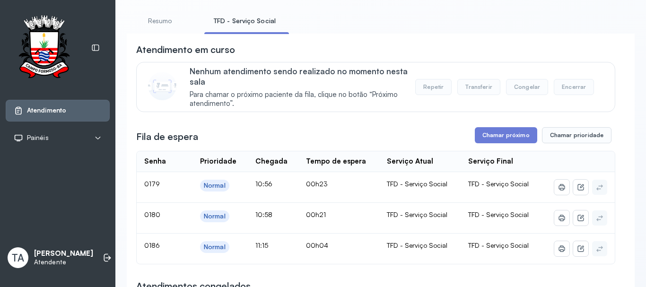
scroll to position [47, 0]
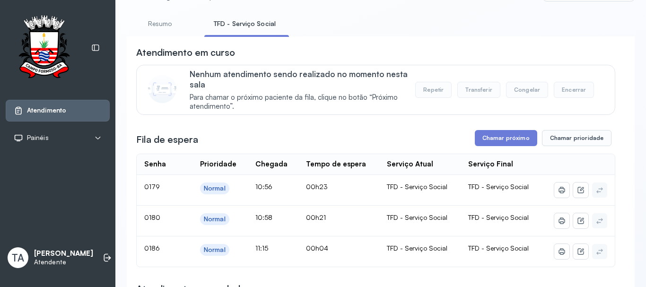
click at [164, 16] on link "Resumo" at bounding box center [160, 24] width 66 height 16
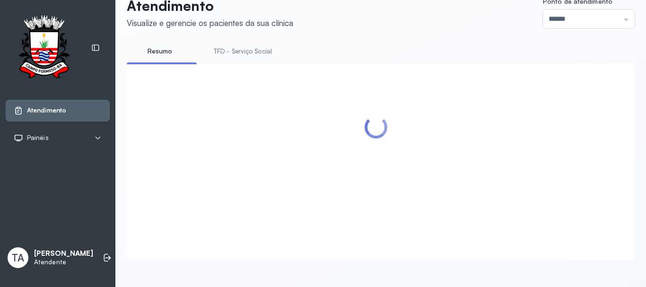
click at [242, 44] on link "TFD - Serviço Social" at bounding box center [242, 52] width 77 height 16
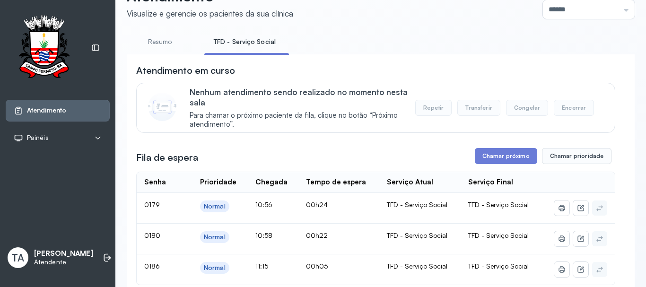
click at [180, 37] on link "Resumo" at bounding box center [160, 42] width 66 height 16
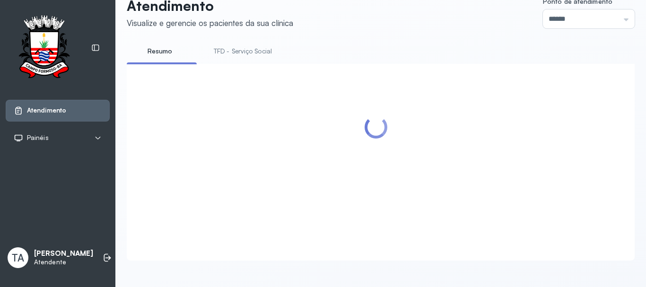
click at [232, 44] on link "TFD - Serviço Social" at bounding box center [242, 52] width 77 height 16
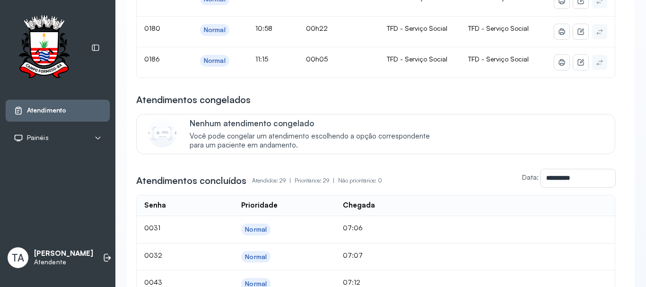
scroll to position [142, 0]
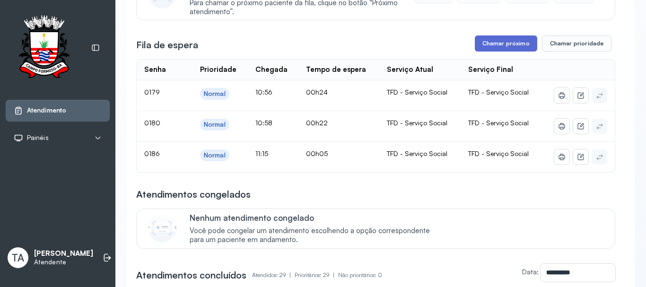
click at [479, 48] on button "Chamar próximo" at bounding box center [506, 43] width 62 height 16
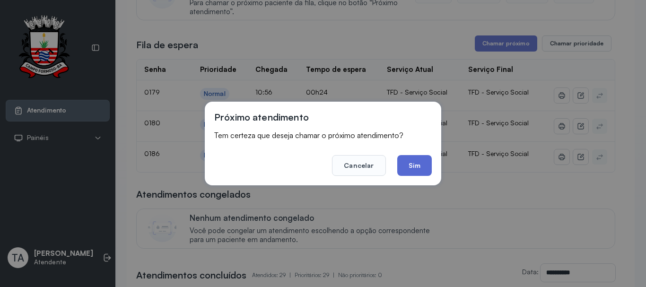
click at [405, 164] on button "Sim" at bounding box center [414, 165] width 35 height 21
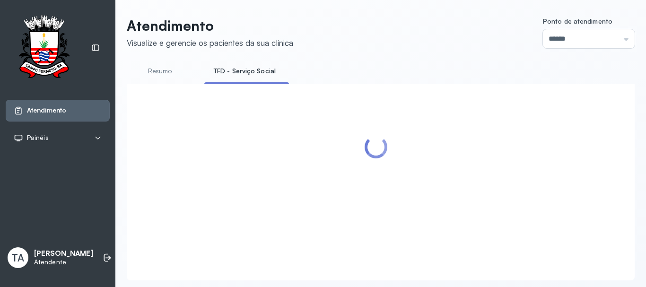
scroll to position [29, 0]
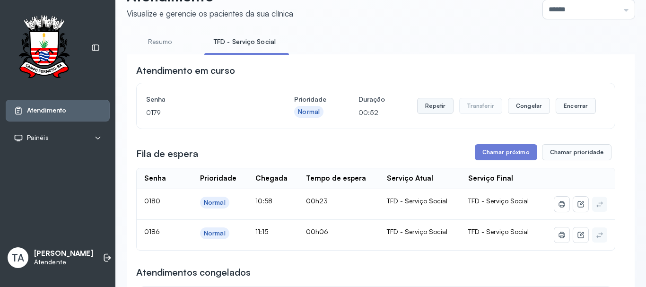
drag, startPoint x: 411, startPoint y: 108, endPoint x: 433, endPoint y: 111, distance: 23.0
click at [422, 110] on div "Senha 0179 Prioridade Normal Duração 00:52 Repetir Transferir Congelar Encerrar" at bounding box center [375, 106] width 459 height 26
click at [434, 111] on button "Repetir" at bounding box center [435, 106] width 36 height 16
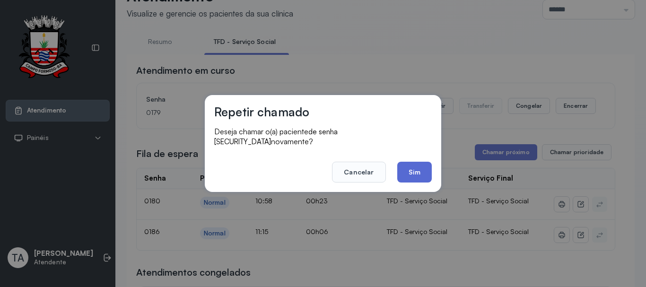
click at [405, 162] on button "Sim" at bounding box center [414, 172] width 35 height 21
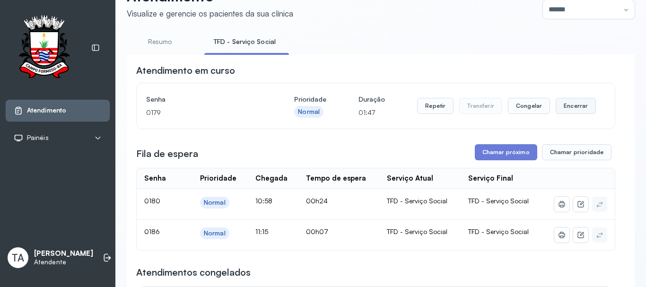
click at [563, 109] on button "Encerrar" at bounding box center [576, 106] width 40 height 16
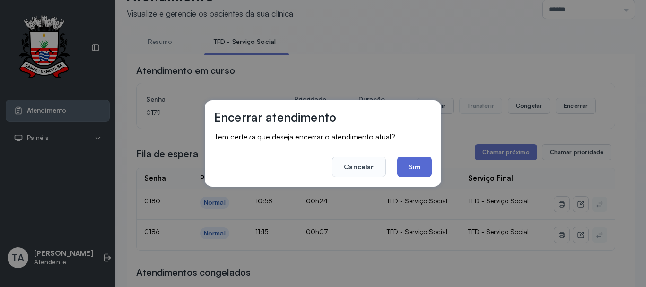
click at [424, 168] on button "Sim" at bounding box center [414, 167] width 35 height 21
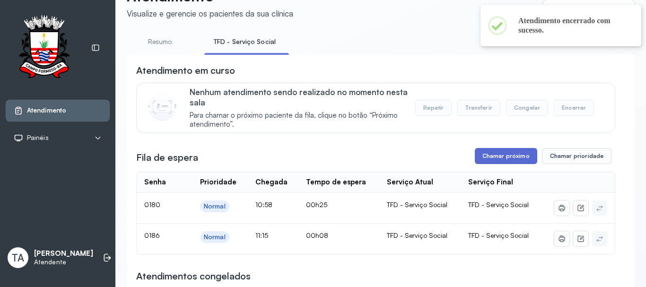
click at [489, 158] on button "Chamar próximo" at bounding box center [506, 156] width 62 height 16
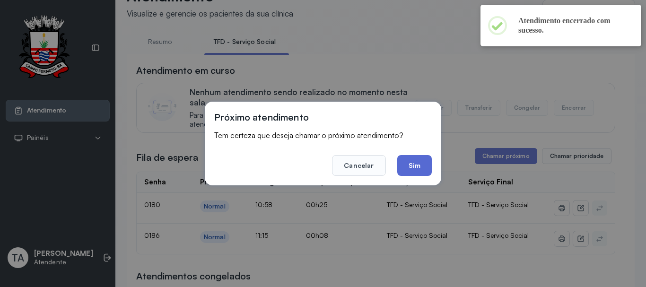
click at [426, 171] on button "Sim" at bounding box center [414, 165] width 35 height 21
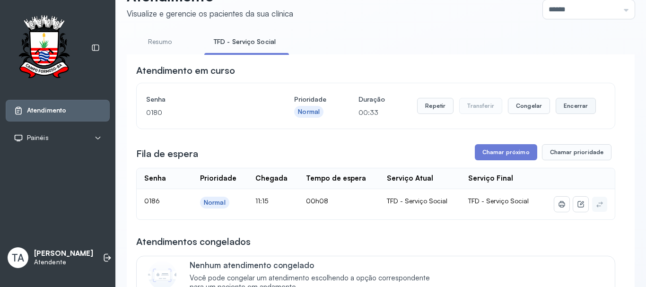
click at [561, 113] on button "Encerrar" at bounding box center [576, 106] width 40 height 16
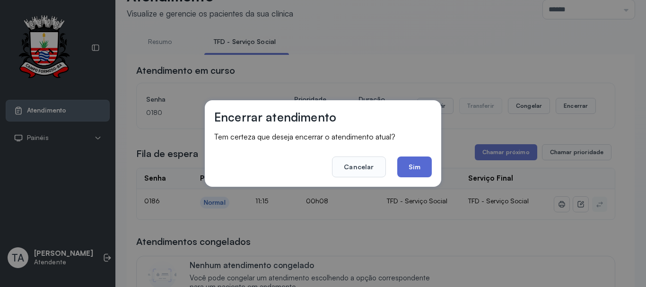
click at [411, 175] on button "Sim" at bounding box center [414, 167] width 35 height 21
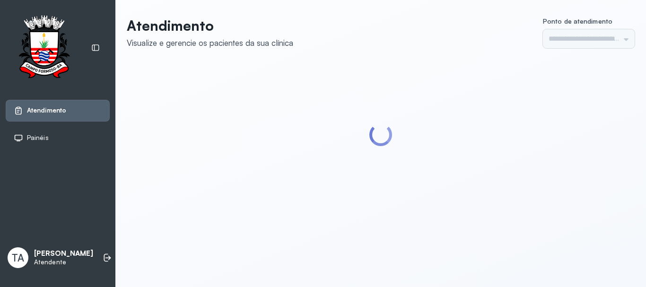
type input "******"
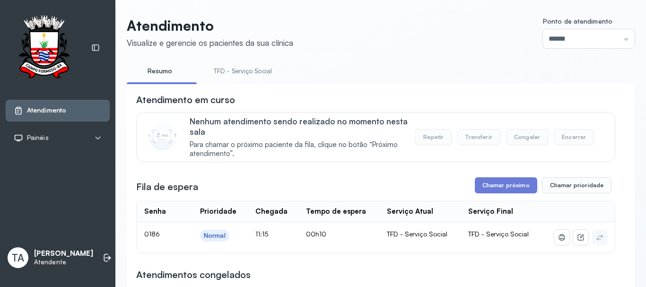
click at [208, 75] on link "TFD - Serviço Social" at bounding box center [242, 71] width 77 height 16
click at [185, 74] on link "Resumo" at bounding box center [160, 71] width 66 height 16
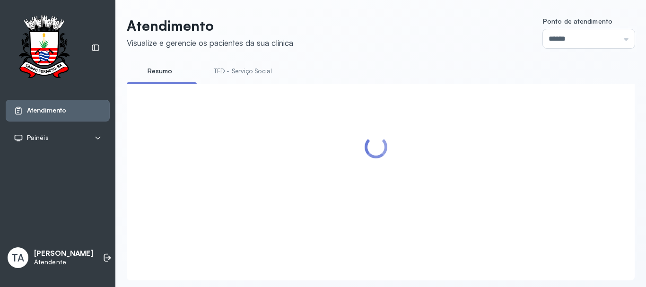
click at [214, 73] on link "TFD - Serviço Social" at bounding box center [242, 71] width 77 height 16
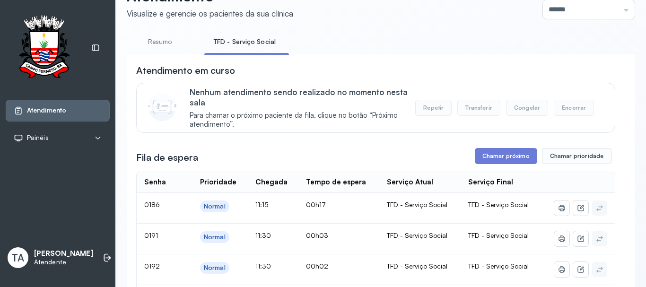
scroll to position [142, 0]
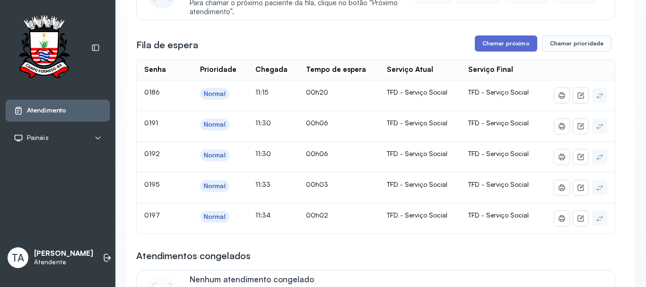
click at [510, 45] on button "Chamar próximo" at bounding box center [506, 43] width 62 height 16
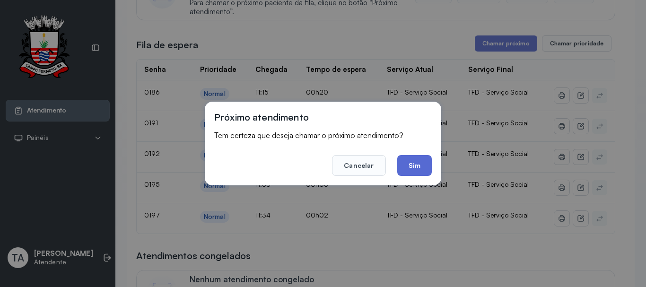
click at [418, 164] on button "Sim" at bounding box center [414, 165] width 35 height 21
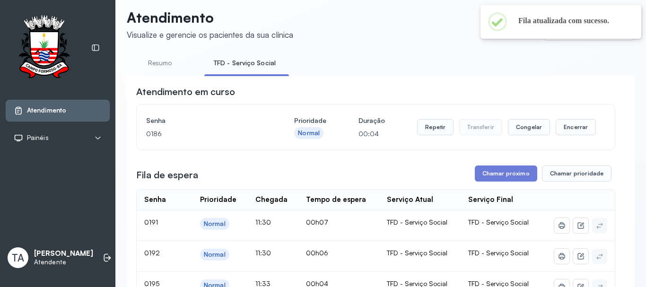
scroll to position [0, 0]
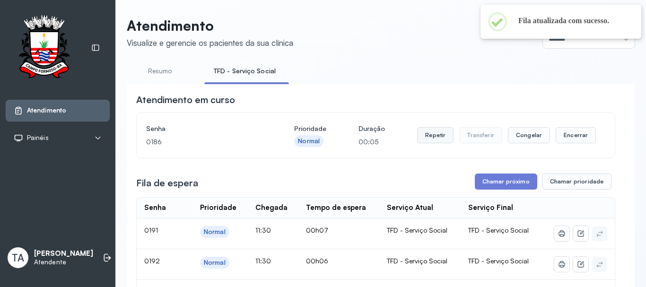
click at [442, 137] on button "Repetir" at bounding box center [435, 135] width 36 height 16
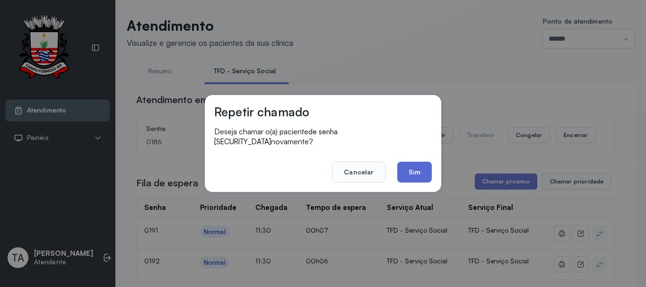
click at [415, 169] on button "Sim" at bounding box center [414, 172] width 35 height 21
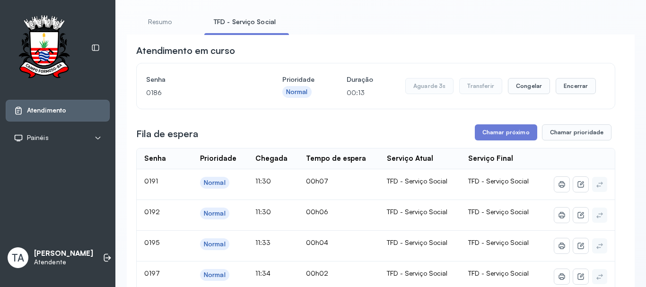
scroll to position [47, 0]
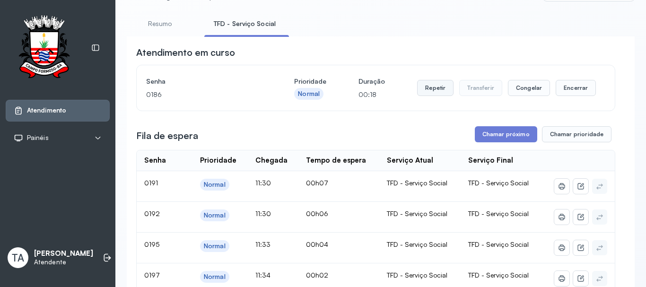
click at [422, 96] on button "Repetir" at bounding box center [435, 88] width 36 height 16
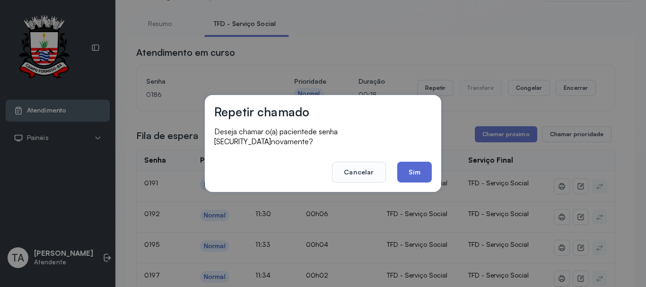
click at [420, 168] on button "Sim" at bounding box center [414, 172] width 35 height 21
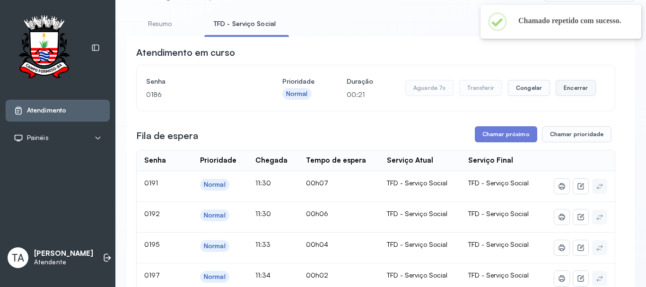
click at [572, 90] on button "Encerrar" at bounding box center [576, 88] width 40 height 16
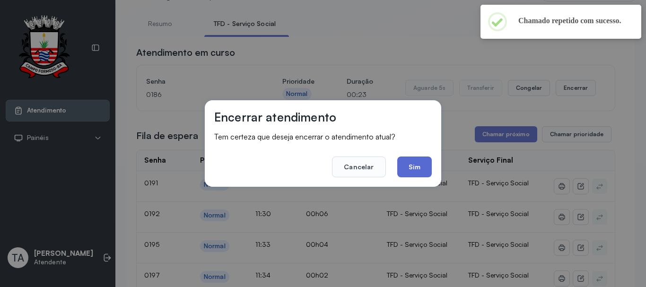
click at [422, 168] on button "Sim" at bounding box center [414, 167] width 35 height 21
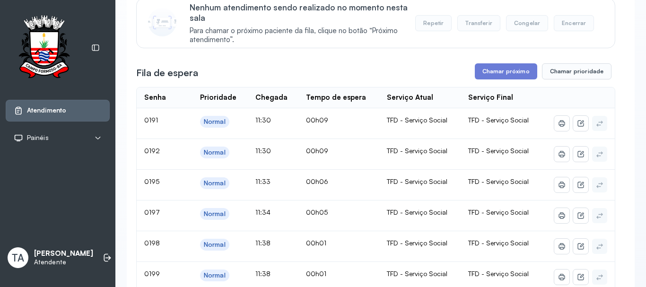
scroll to position [95, 0]
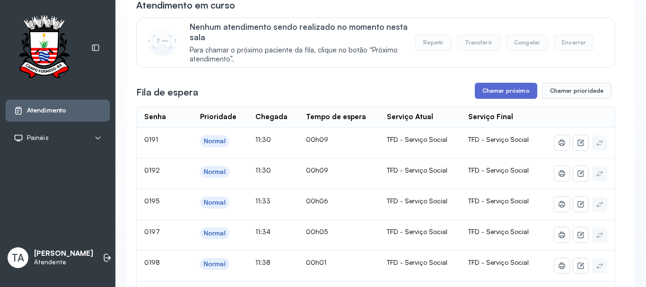
click at [494, 90] on button "Chamar próximo" at bounding box center [506, 91] width 62 height 16
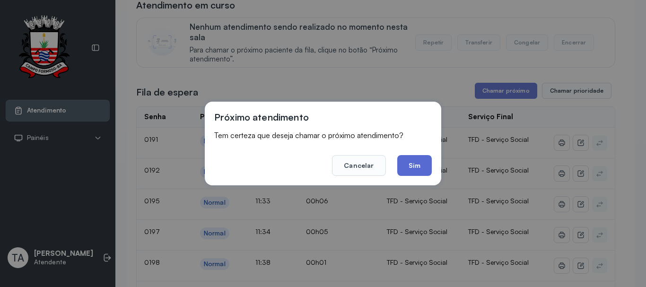
click at [419, 173] on button "Sim" at bounding box center [414, 165] width 35 height 21
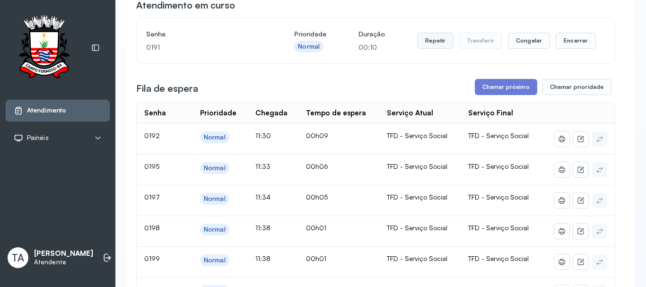
click at [432, 45] on button "Repetir" at bounding box center [435, 41] width 36 height 16
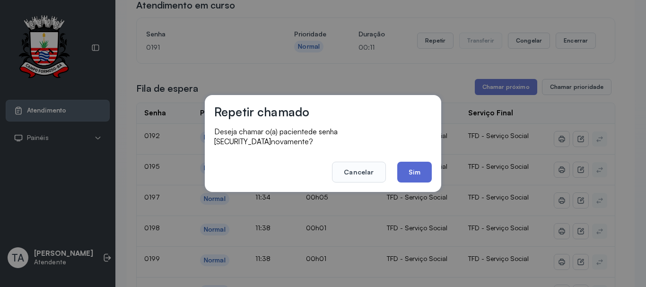
click at [405, 168] on button "Sim" at bounding box center [414, 172] width 35 height 21
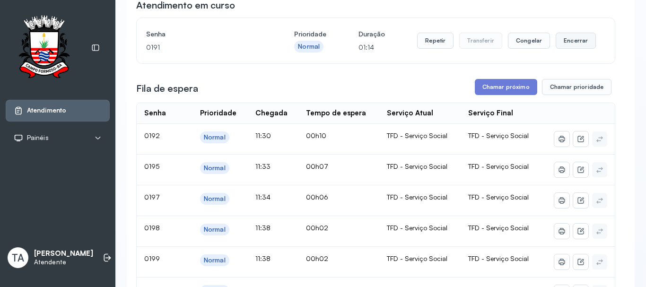
click at [581, 42] on button "Encerrar" at bounding box center [576, 41] width 40 height 16
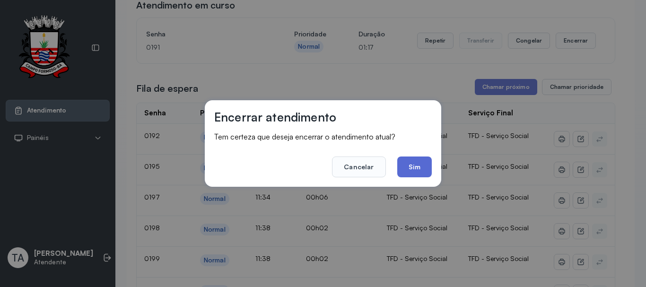
click at [414, 159] on button "Sim" at bounding box center [414, 167] width 35 height 21
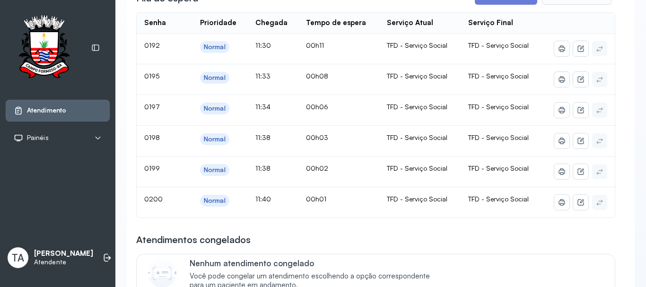
scroll to position [189, 0]
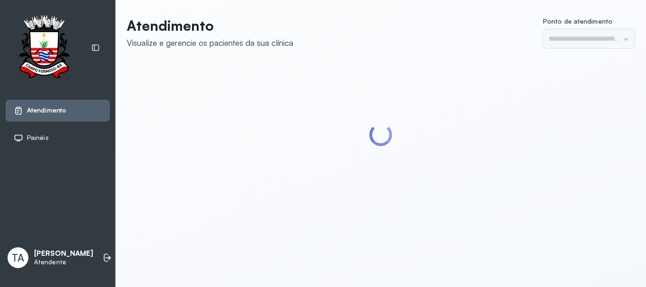
type input "******"
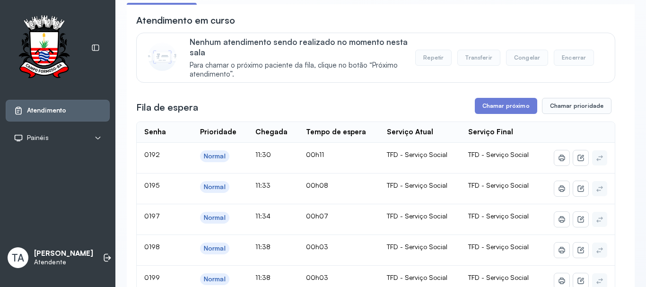
scroll to position [47, 0]
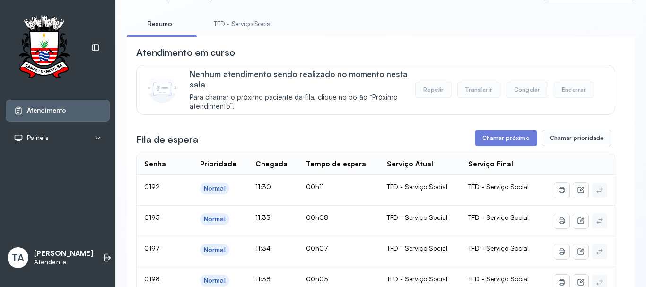
click at [249, 20] on link "TFD - Serviço Social" at bounding box center [242, 24] width 77 height 16
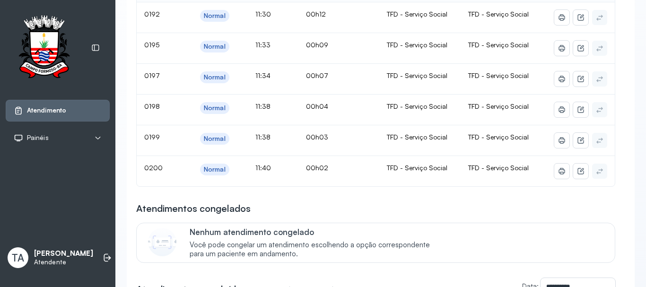
scroll to position [237, 0]
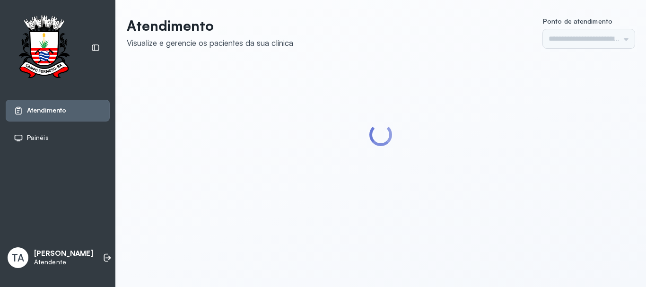
type input "******"
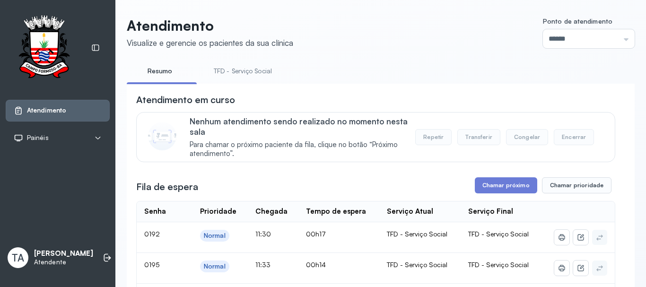
click at [226, 68] on link "TFD - Serviço Social" at bounding box center [242, 71] width 77 height 16
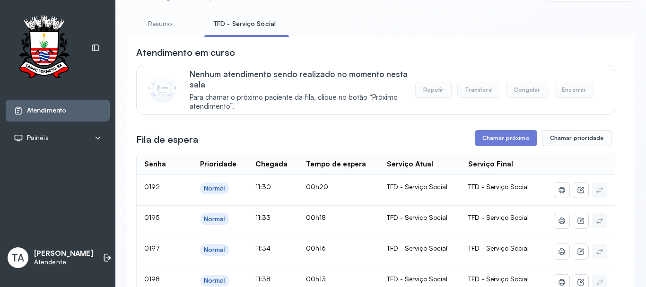
click at [159, 30] on link "Resumo" at bounding box center [160, 24] width 66 height 16
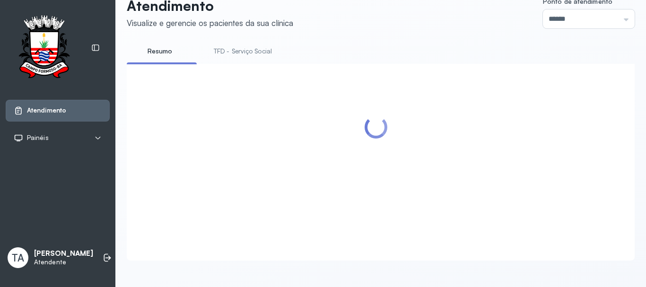
click at [230, 44] on link "TFD - Serviço Social" at bounding box center [242, 52] width 77 height 16
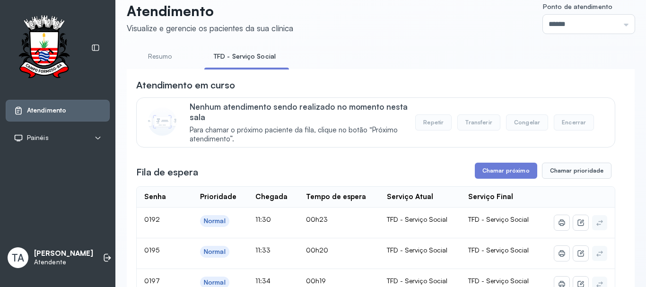
scroll to position [0, 0]
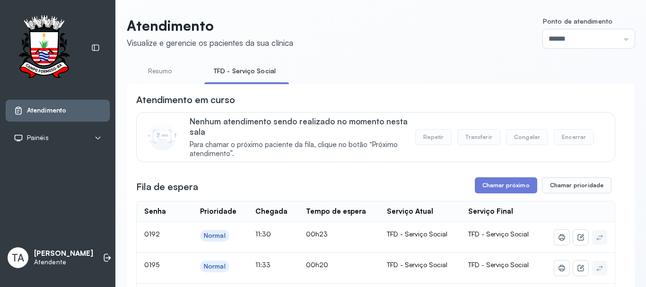
click at [176, 73] on link "Resumo" at bounding box center [160, 71] width 66 height 16
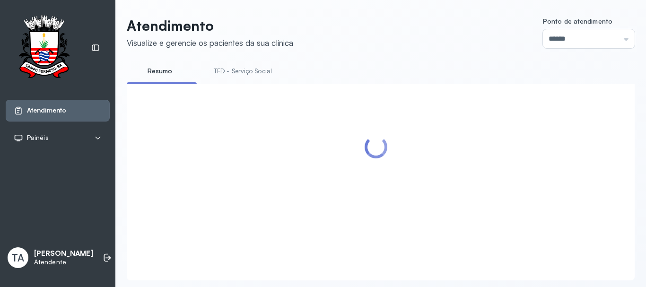
click at [217, 76] on link "TFD - Serviço Social" at bounding box center [242, 71] width 77 height 16
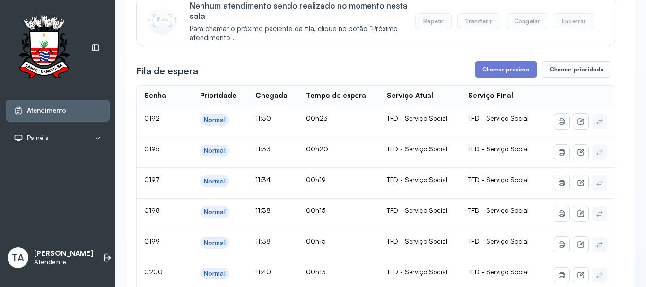
scroll to position [95, 0]
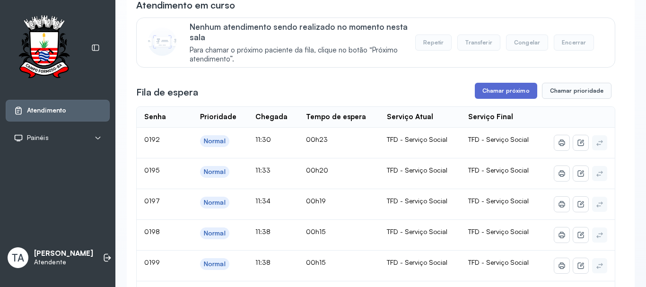
click at [498, 95] on button "Chamar próximo" at bounding box center [506, 91] width 62 height 16
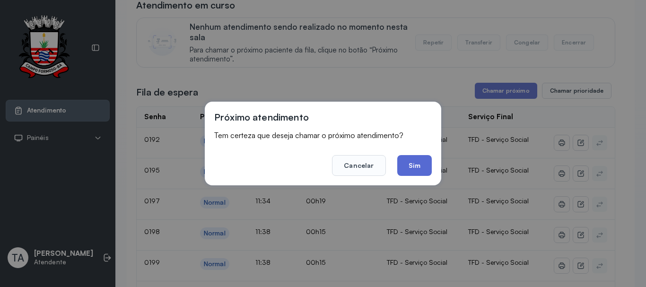
click at [411, 169] on button "Sim" at bounding box center [414, 165] width 35 height 21
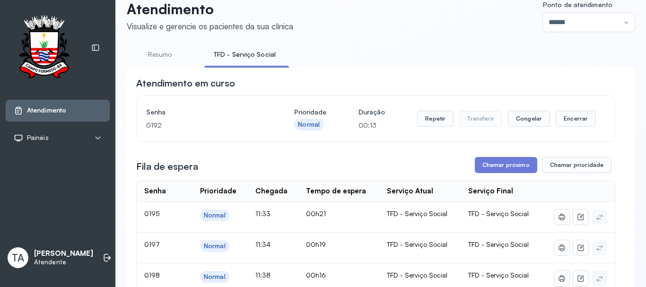
scroll to position [0, 0]
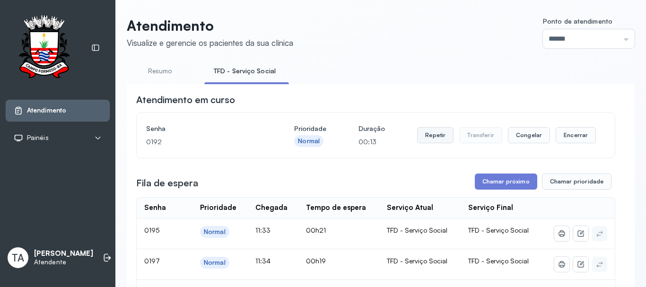
click at [423, 138] on button "Repetir" at bounding box center [435, 135] width 36 height 16
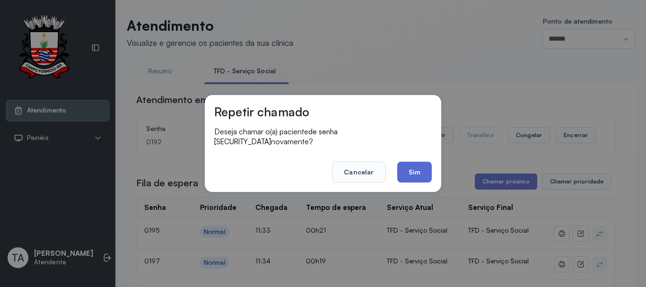
click at [418, 170] on button "Sim" at bounding box center [414, 172] width 35 height 21
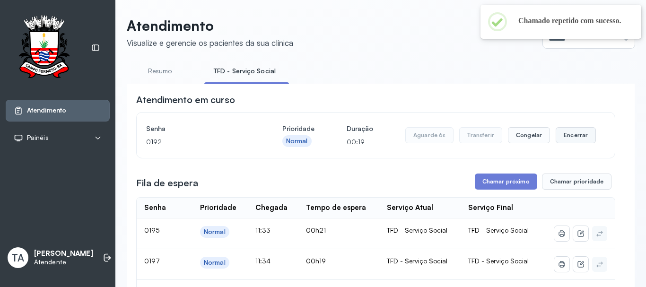
click at [556, 143] on button "Encerrar" at bounding box center [576, 135] width 40 height 16
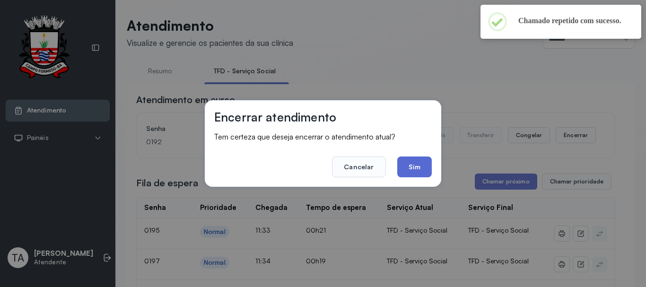
click at [415, 170] on button "Sim" at bounding box center [414, 167] width 35 height 21
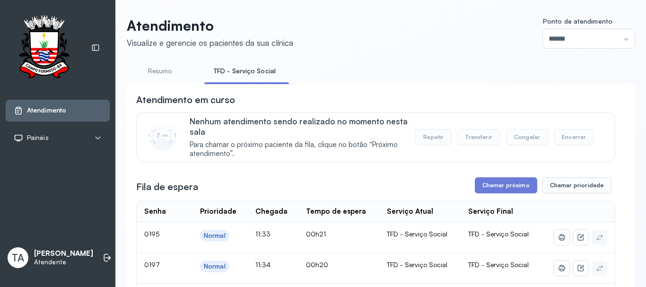
click at [162, 77] on link "Resumo" at bounding box center [160, 71] width 66 height 16
click at [244, 74] on link "TFD - Serviço Social" at bounding box center [242, 71] width 77 height 16
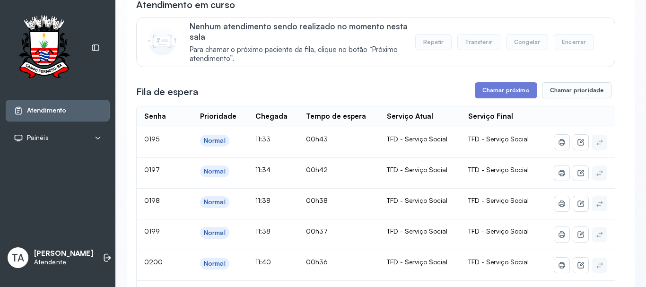
scroll to position [95, 0]
click at [498, 90] on button "Chamar próximo" at bounding box center [506, 91] width 62 height 16
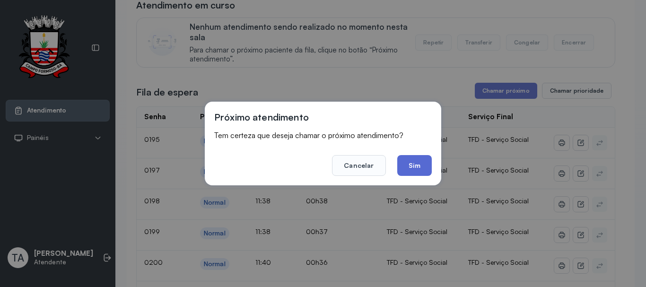
click at [424, 168] on button "Sim" at bounding box center [414, 165] width 35 height 21
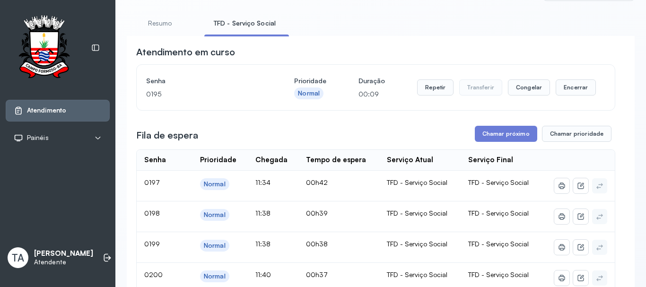
scroll to position [47, 0]
click at [569, 96] on button "Encerrar" at bounding box center [576, 88] width 40 height 16
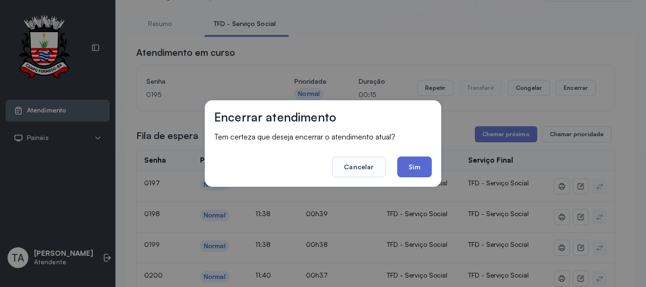
click at [425, 167] on button "Sim" at bounding box center [414, 167] width 35 height 21
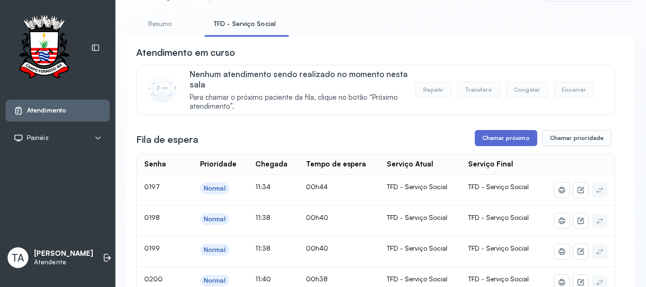
click at [483, 146] on button "Chamar próximo" at bounding box center [506, 138] width 62 height 16
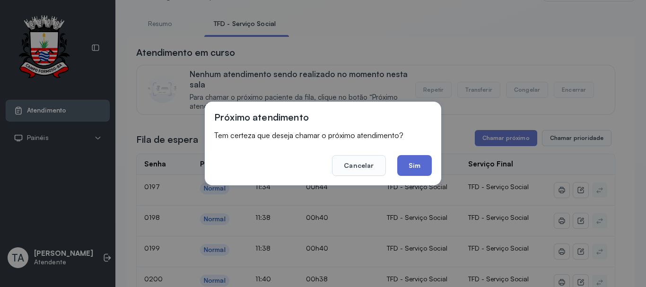
click at [414, 168] on button "Sim" at bounding box center [414, 165] width 35 height 21
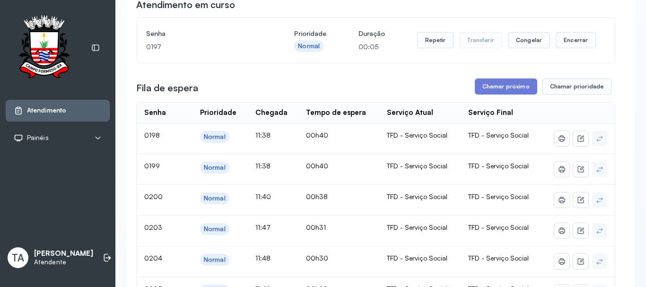
scroll to position [95, 0]
click at [442, 47] on button "Repetir" at bounding box center [435, 41] width 36 height 16
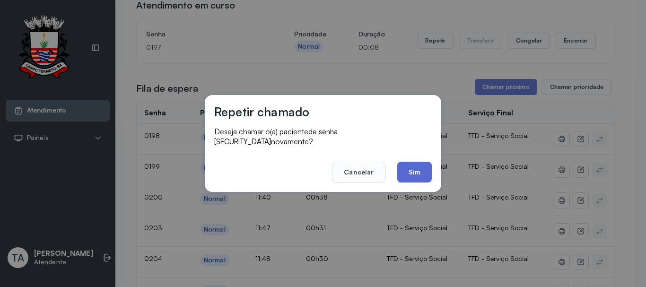
click at [421, 167] on button "Sim" at bounding box center [414, 172] width 35 height 21
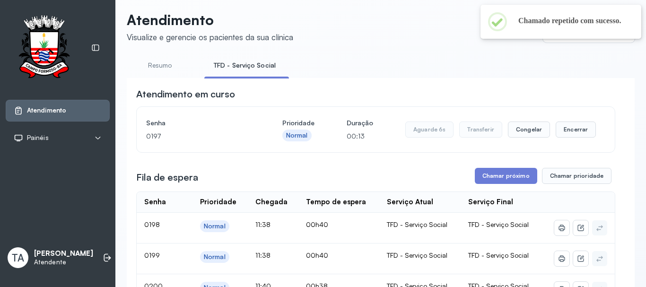
scroll to position [0, 0]
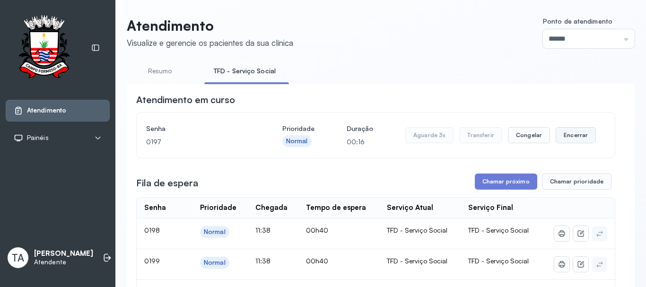
click at [565, 139] on button "Encerrar" at bounding box center [576, 135] width 40 height 16
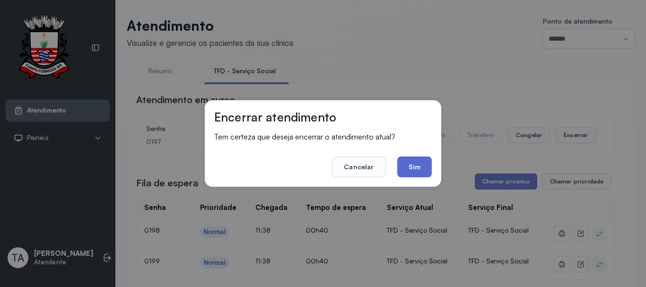
click at [415, 175] on button "Sim" at bounding box center [414, 167] width 35 height 21
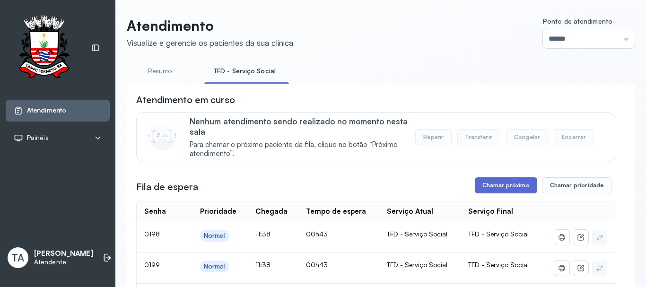
click at [482, 184] on button "Chamar próximo" at bounding box center [506, 185] width 62 height 16
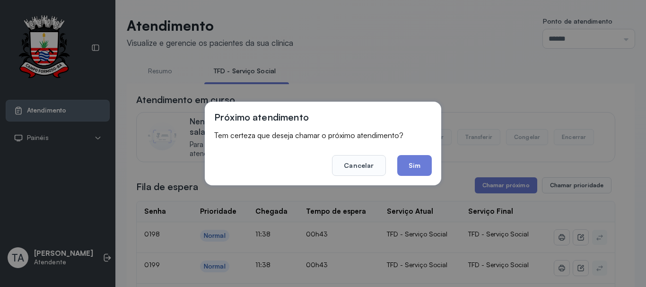
drag, startPoint x: 414, startPoint y: 165, endPoint x: 489, endPoint y: 190, distance: 79.3
click at [415, 166] on button "Sim" at bounding box center [414, 165] width 35 height 21
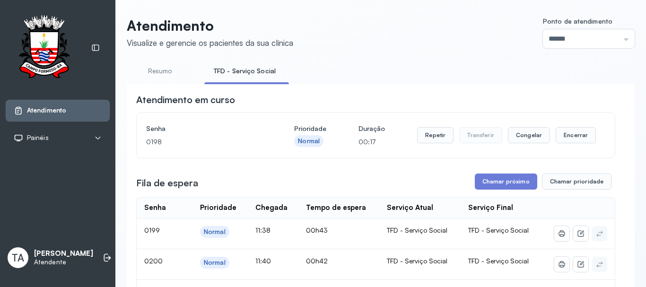
click at [561, 138] on button "Encerrar" at bounding box center [576, 135] width 40 height 16
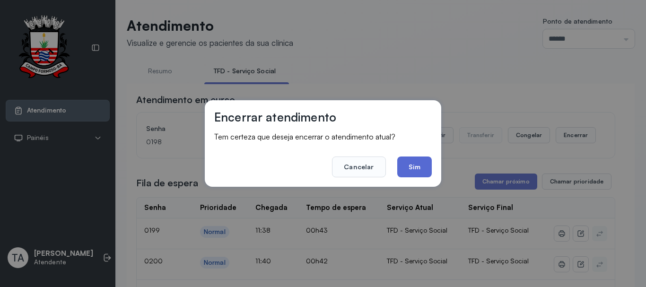
click at [420, 175] on button "Sim" at bounding box center [414, 167] width 35 height 21
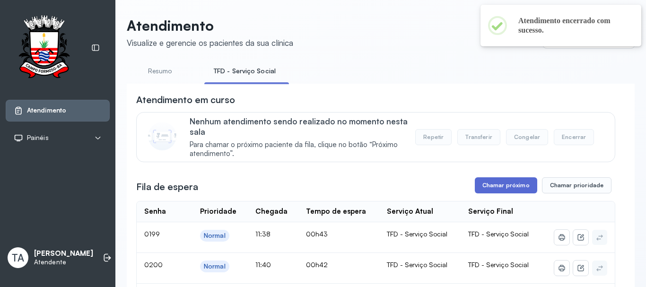
click at [484, 188] on button "Chamar próximo" at bounding box center [506, 185] width 62 height 16
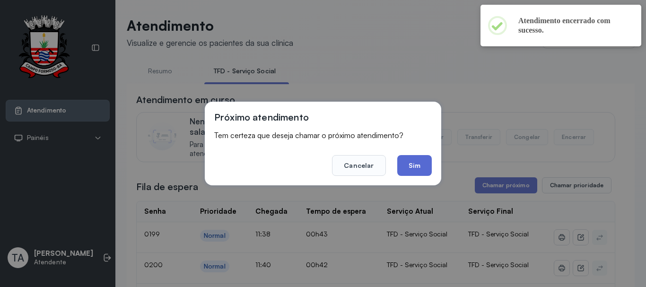
click at [425, 172] on button "Sim" at bounding box center [414, 165] width 35 height 21
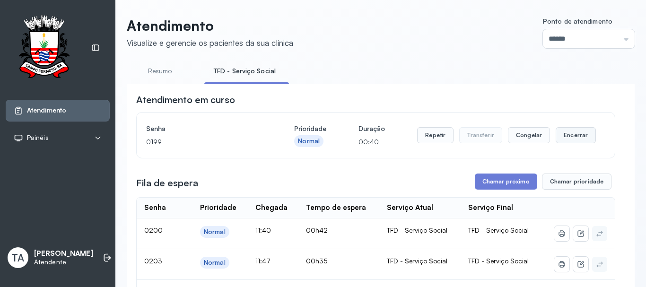
click at [572, 141] on button "Encerrar" at bounding box center [576, 135] width 40 height 16
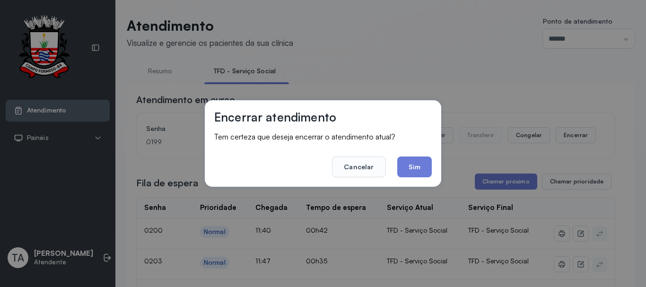
click at [403, 165] on button "Sim" at bounding box center [414, 167] width 35 height 21
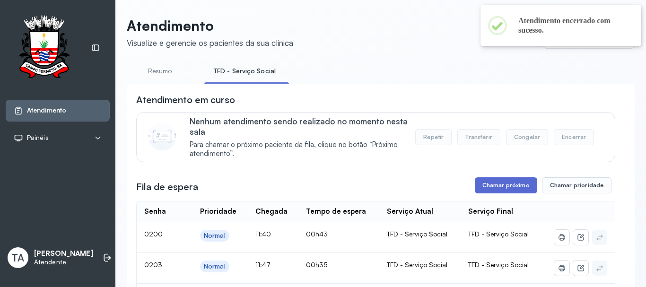
click at [481, 186] on button "Chamar próximo" at bounding box center [506, 185] width 62 height 16
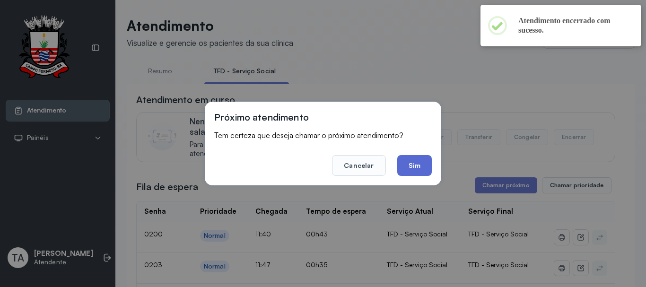
click at [417, 168] on button "Sim" at bounding box center [414, 165] width 35 height 21
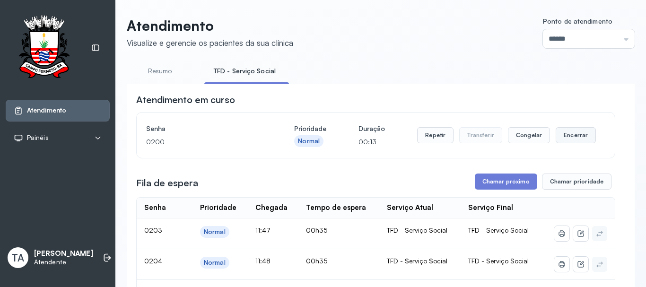
click at [560, 143] on button "Encerrar" at bounding box center [576, 135] width 40 height 16
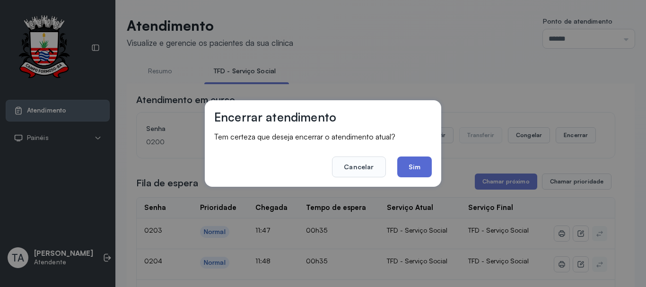
click at [425, 168] on button "Sim" at bounding box center [414, 167] width 35 height 21
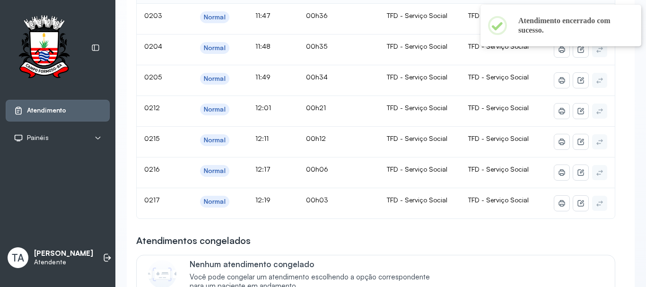
scroll to position [77, 0]
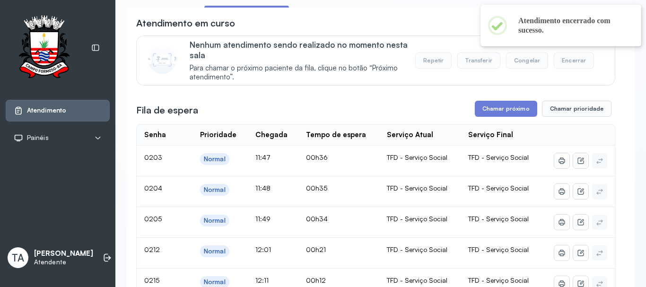
click at [483, 115] on button "Chamar próximo" at bounding box center [506, 109] width 62 height 16
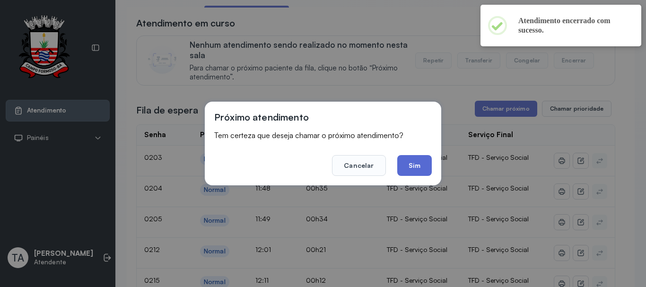
click at [419, 168] on button "Sim" at bounding box center [414, 165] width 35 height 21
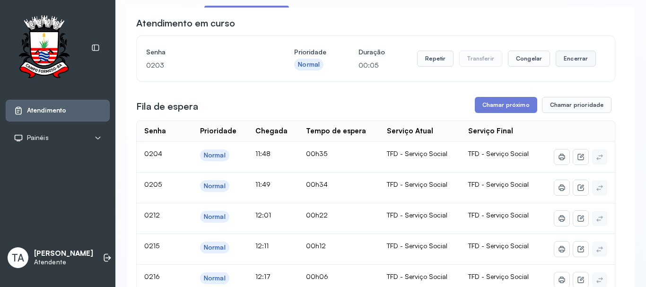
click at [571, 66] on button "Encerrar" at bounding box center [576, 59] width 40 height 16
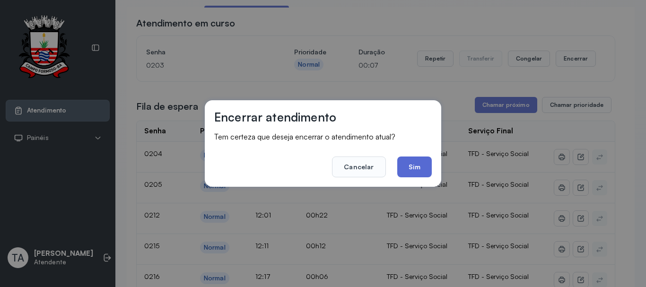
click at [428, 164] on button "Sim" at bounding box center [414, 167] width 35 height 21
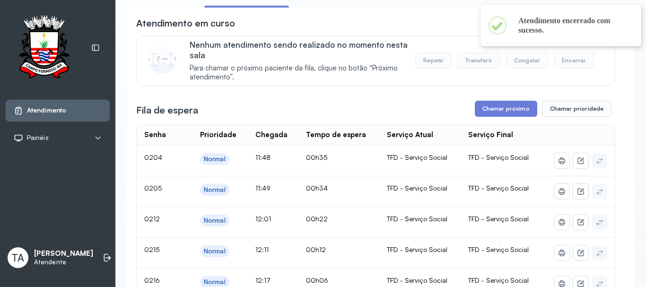
click at [498, 113] on button "Chamar próximo" at bounding box center [506, 109] width 62 height 16
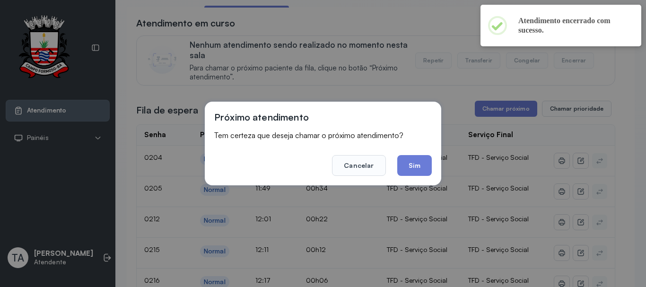
click at [404, 177] on div "Próximo atendimento Tem certeza que deseja chamar o próximo atendimento? Cancel…" at bounding box center [323, 144] width 237 height 84
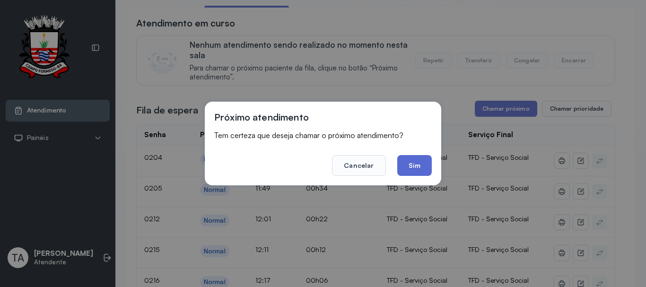
click at [409, 172] on button "Sim" at bounding box center [414, 165] width 35 height 21
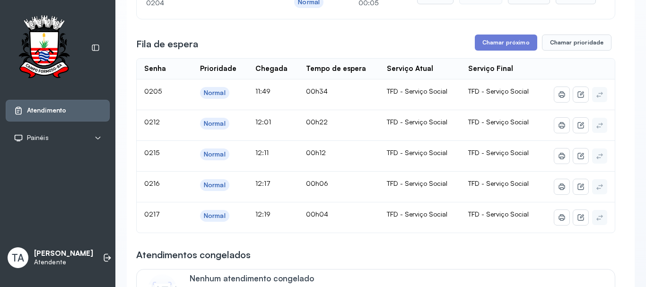
scroll to position [124, 0]
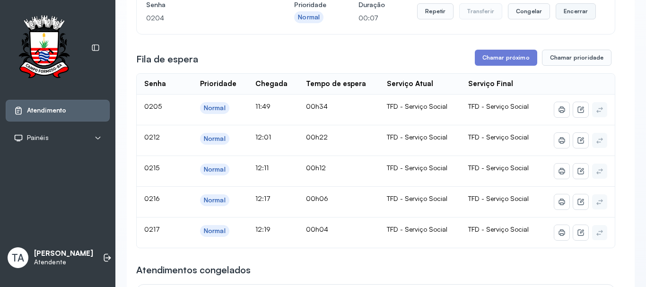
click at [566, 8] on button "Encerrar" at bounding box center [576, 11] width 40 height 16
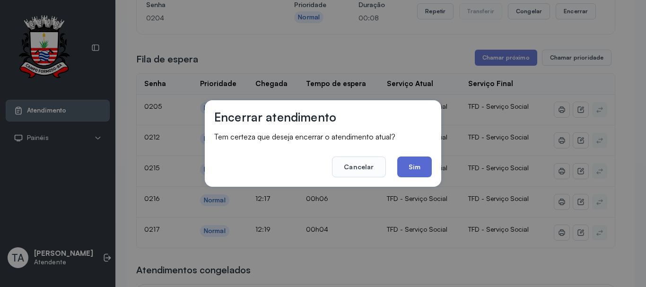
click at [406, 169] on button "Sim" at bounding box center [414, 167] width 35 height 21
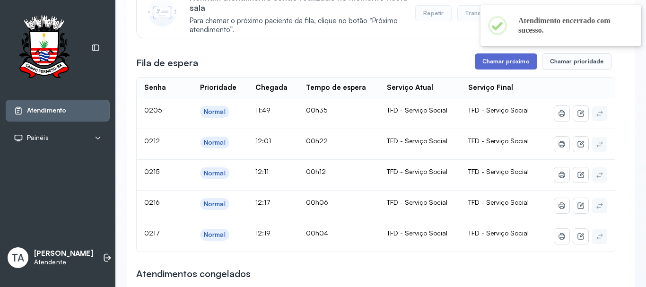
click at [486, 70] on button "Chamar próximo" at bounding box center [506, 61] width 62 height 16
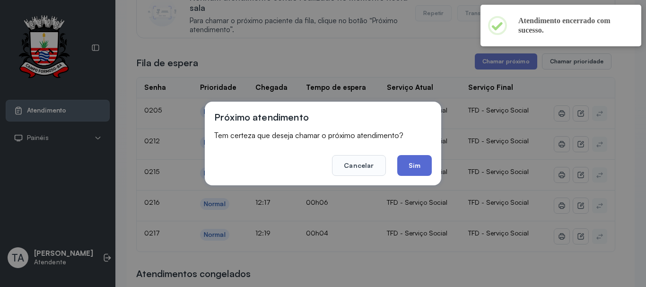
click at [409, 165] on button "Sim" at bounding box center [414, 165] width 35 height 21
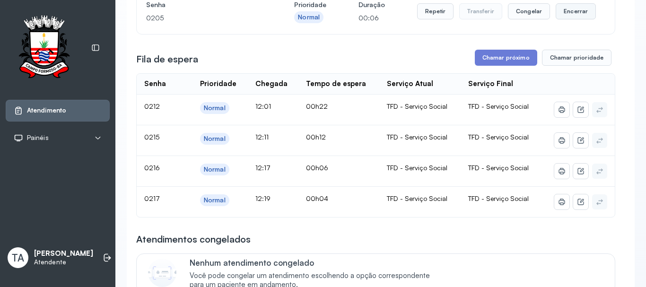
click at [556, 14] on button "Encerrar" at bounding box center [576, 11] width 40 height 16
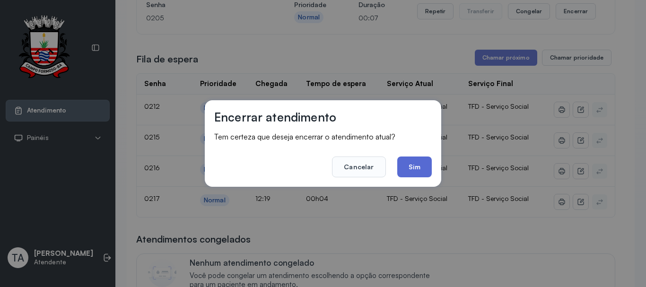
click at [422, 161] on button "Sim" at bounding box center [414, 167] width 35 height 21
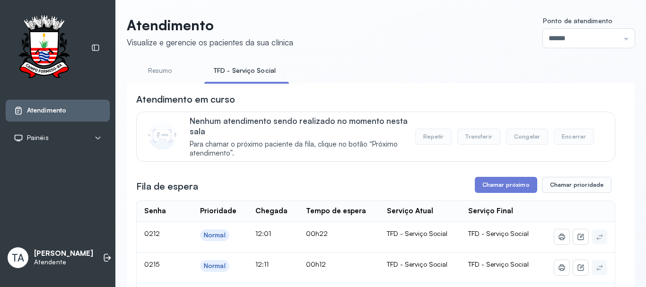
scroll to position [0, 0]
click at [165, 72] on link "Resumo" at bounding box center [160, 71] width 66 height 16
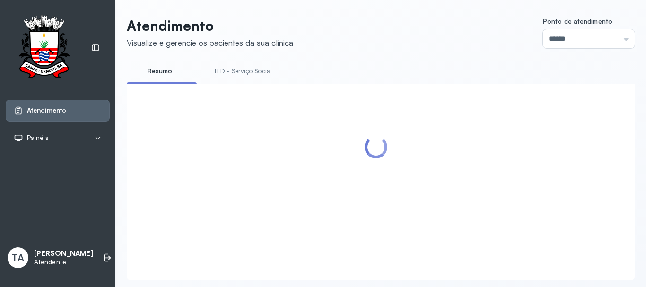
click at [233, 72] on link "TFD - Serviço Social" at bounding box center [242, 71] width 77 height 16
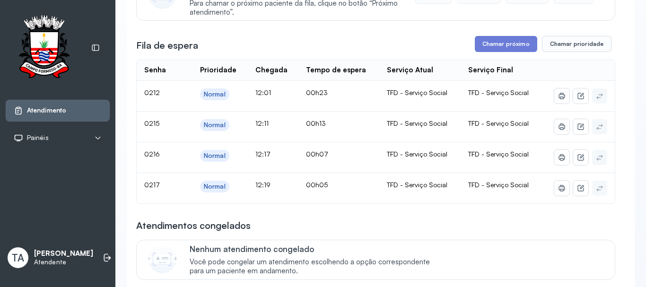
scroll to position [142, 0]
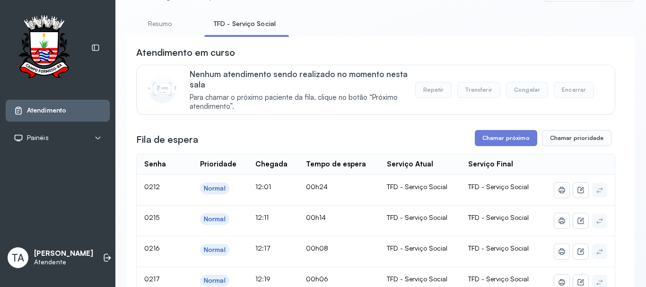
drag, startPoint x: 139, startPoint y: 22, endPoint x: 151, endPoint y: 20, distance: 11.9
click at [141, 22] on link "Resumo" at bounding box center [160, 24] width 66 height 16
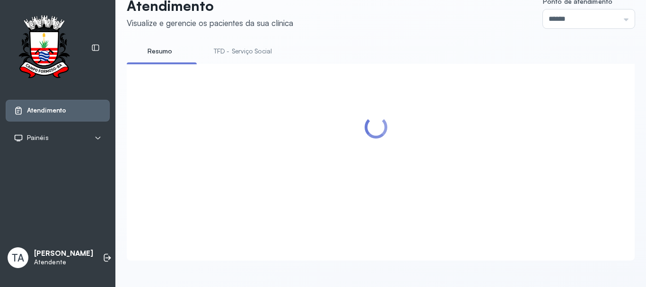
click at [250, 52] on li "TFD - Serviço Social" at bounding box center [244, 54] width 81 height 21
click at [249, 45] on link "TFD - Serviço Social" at bounding box center [242, 52] width 77 height 16
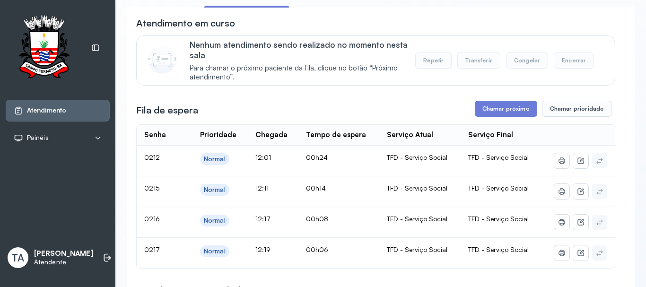
scroll to position [124, 0]
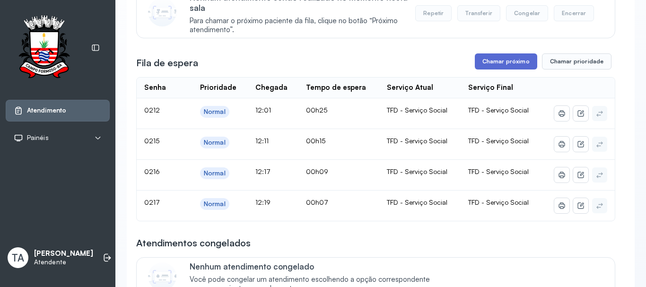
click at [477, 70] on button "Chamar próximo" at bounding box center [506, 61] width 62 height 16
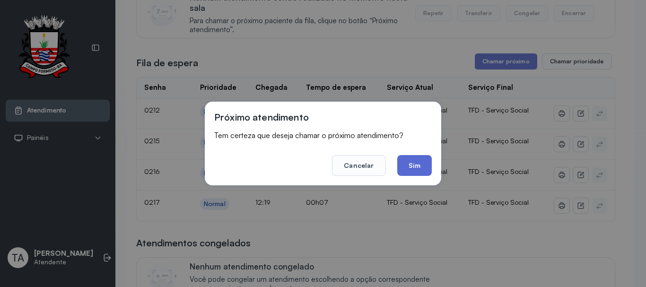
click at [423, 172] on button "Sim" at bounding box center [414, 165] width 35 height 21
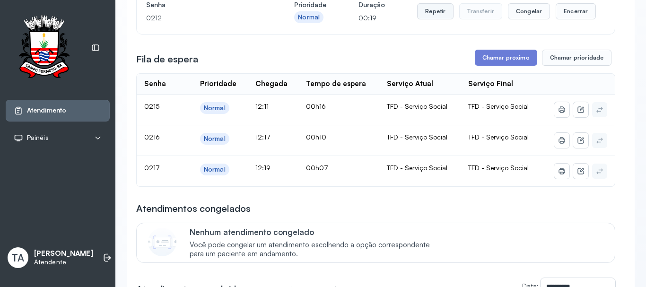
click at [424, 14] on button "Repetir" at bounding box center [435, 11] width 36 height 16
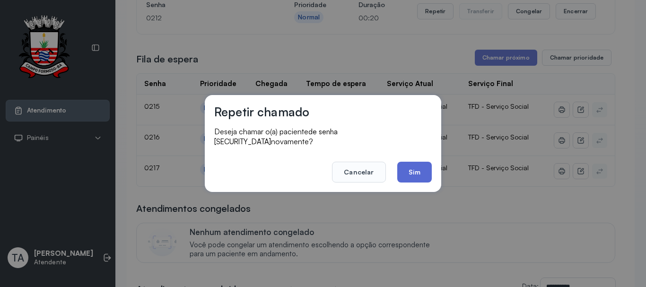
drag, startPoint x: 418, startPoint y: 152, endPoint x: 415, endPoint y: 170, distance: 18.3
click at [417, 153] on footer "Cancelar Sim" at bounding box center [323, 166] width 218 height 34
click at [414, 173] on button "Sim" at bounding box center [414, 172] width 35 height 21
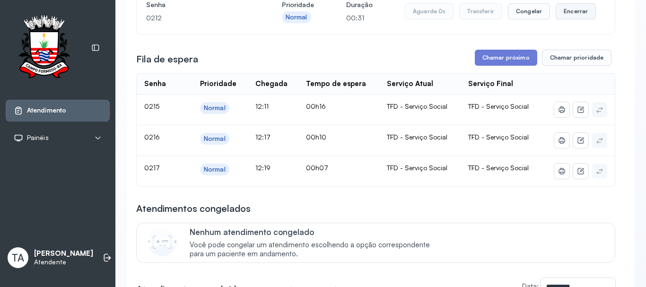
click at [562, 19] on button "Encerrar" at bounding box center [576, 11] width 40 height 16
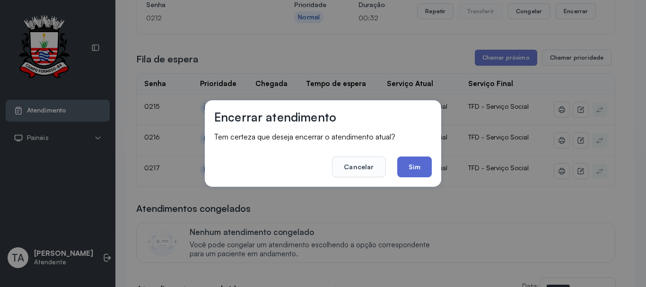
click at [418, 166] on button "Sim" at bounding box center [414, 167] width 35 height 21
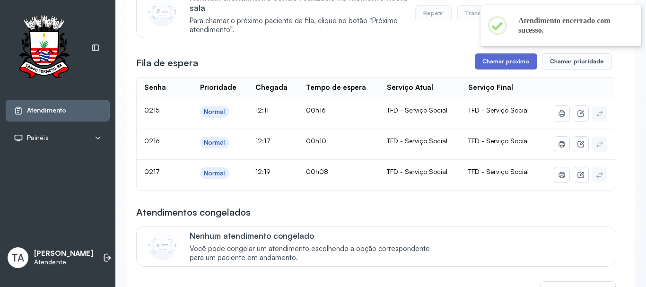
click at [486, 64] on button "Chamar próximo" at bounding box center [506, 61] width 62 height 16
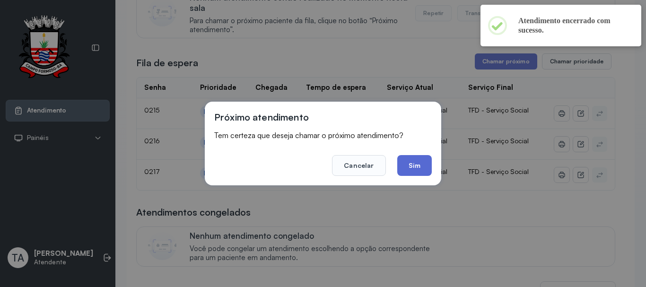
click at [418, 162] on button "Sim" at bounding box center [414, 165] width 35 height 21
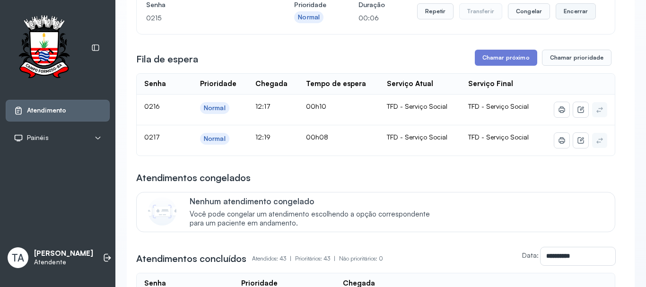
click at [579, 15] on button "Encerrar" at bounding box center [576, 11] width 40 height 16
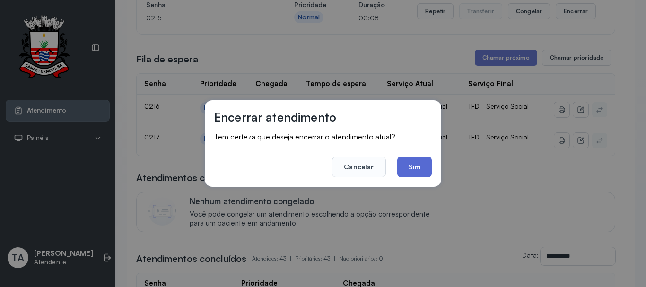
click at [404, 170] on button "Sim" at bounding box center [414, 167] width 35 height 21
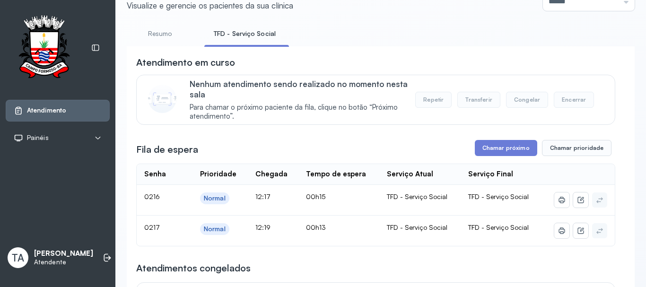
scroll to position [29, 0]
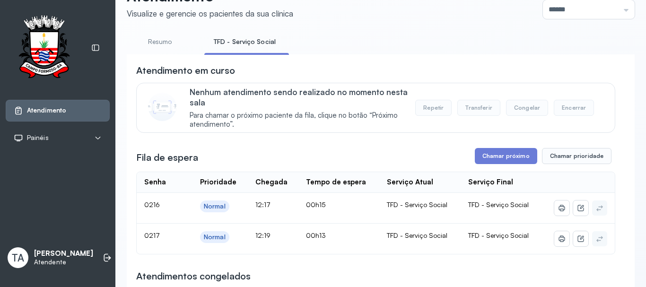
click at [186, 48] on link "Resumo" at bounding box center [160, 42] width 66 height 16
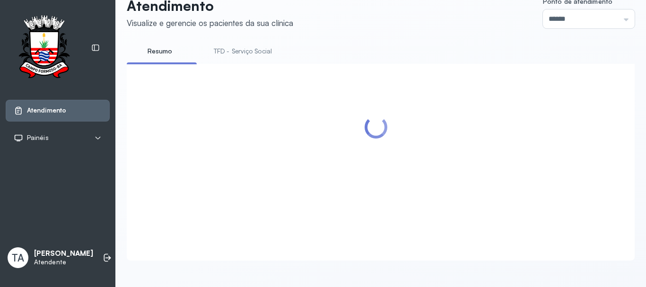
click at [216, 45] on link "TFD - Serviço Social" at bounding box center [242, 52] width 77 height 16
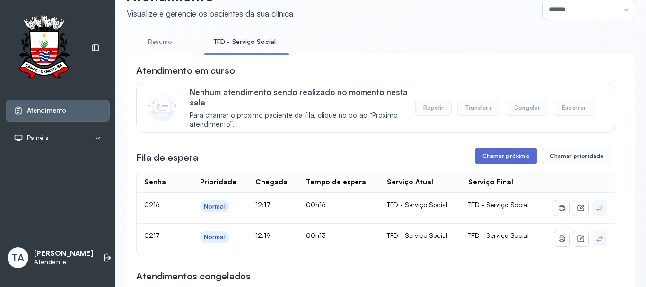
click at [495, 164] on button "Chamar próximo" at bounding box center [506, 156] width 62 height 16
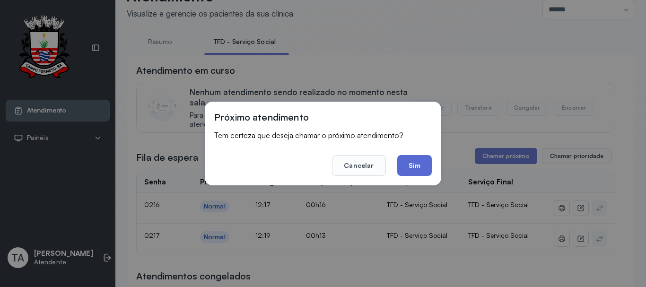
click at [431, 172] on button "Sim" at bounding box center [414, 165] width 35 height 21
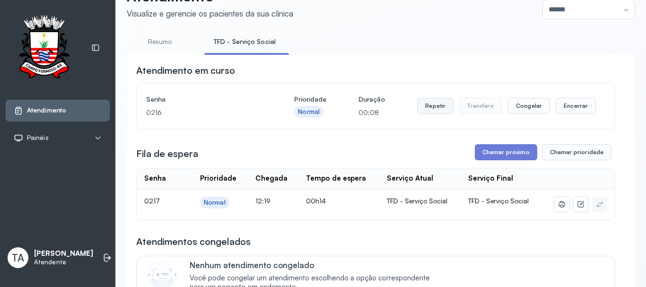
click at [437, 114] on button "Repetir" at bounding box center [435, 106] width 36 height 16
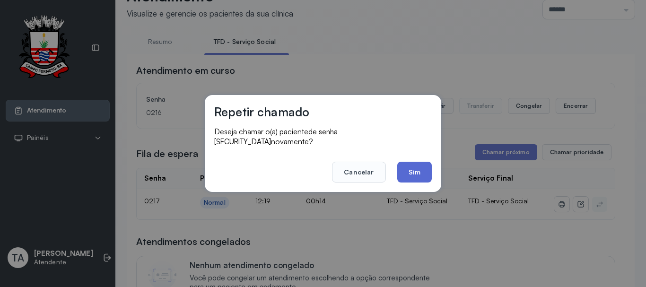
click at [409, 173] on button "Sim" at bounding box center [414, 172] width 35 height 21
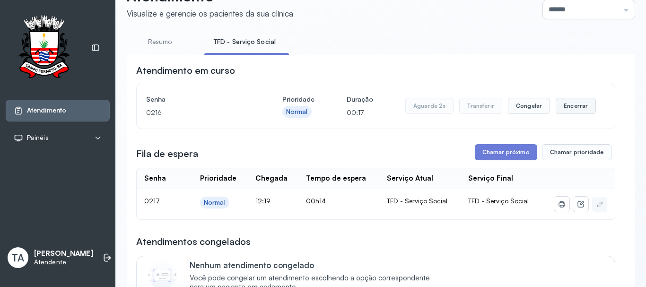
click at [561, 114] on button "Encerrar" at bounding box center [576, 106] width 40 height 16
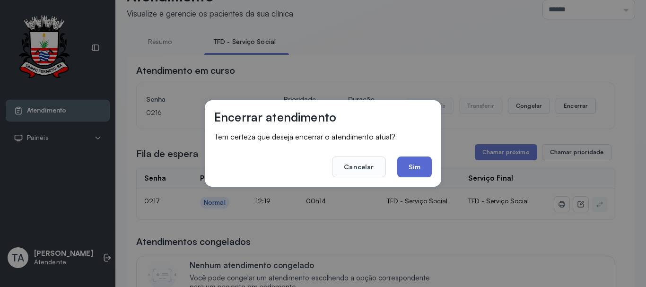
click at [412, 174] on button "Sim" at bounding box center [414, 167] width 35 height 21
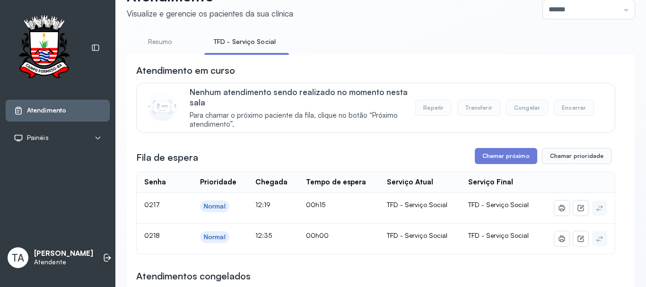
click at [486, 163] on button "Chamar próximo" at bounding box center [506, 156] width 62 height 16
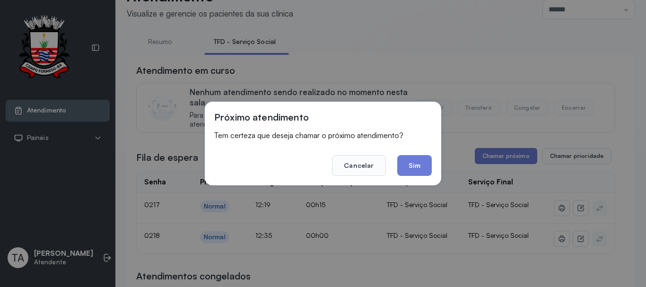
click at [417, 177] on div "Próximo atendimento Tem certeza que deseja chamar o próximo atendimento? Cancel…" at bounding box center [323, 144] width 237 height 84
click at [415, 172] on button "Sim" at bounding box center [414, 165] width 35 height 21
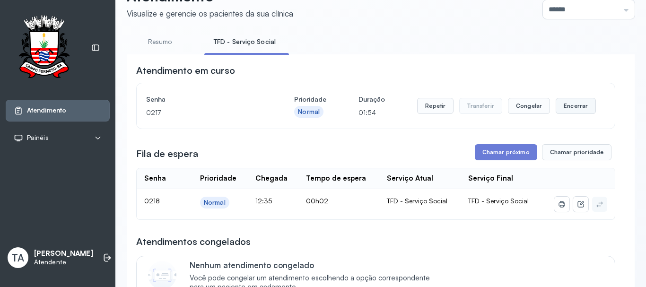
click at [561, 110] on button "Encerrar" at bounding box center [576, 106] width 40 height 16
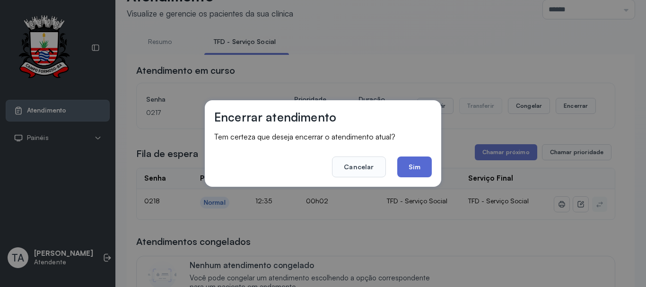
click at [419, 164] on button "Sim" at bounding box center [414, 167] width 35 height 21
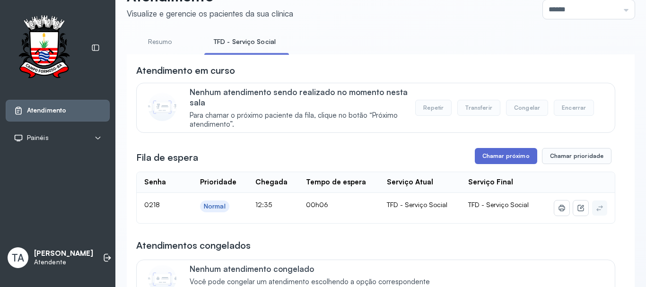
click at [492, 156] on button "Chamar próximo" at bounding box center [506, 156] width 62 height 16
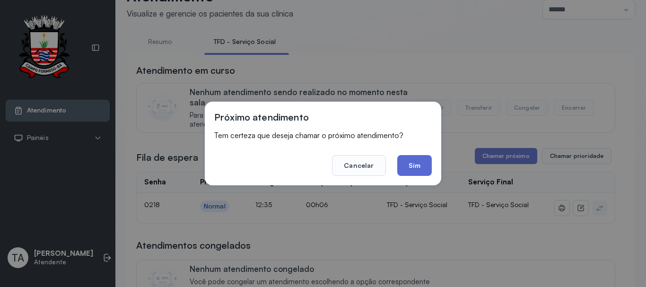
click at [418, 167] on button "Sim" at bounding box center [414, 165] width 35 height 21
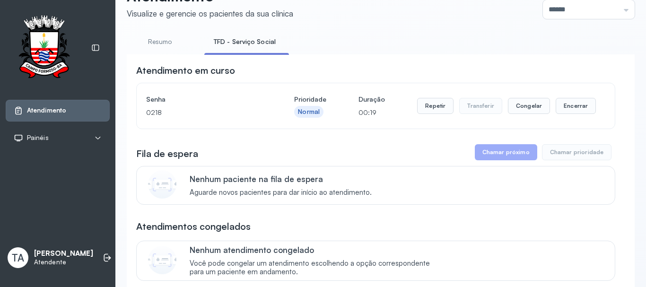
click at [565, 118] on div "Repetir Transferir Congelar Encerrar" at bounding box center [506, 106] width 179 height 26
click at [562, 102] on button "Encerrar" at bounding box center [576, 106] width 40 height 16
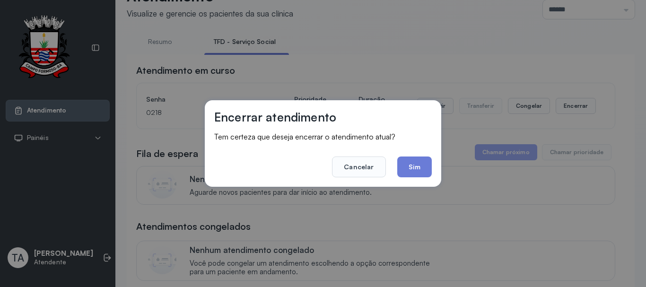
click at [401, 171] on button "Sim" at bounding box center [414, 167] width 35 height 21
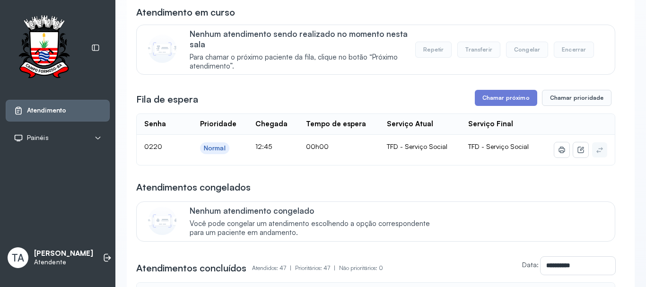
scroll to position [95, 0]
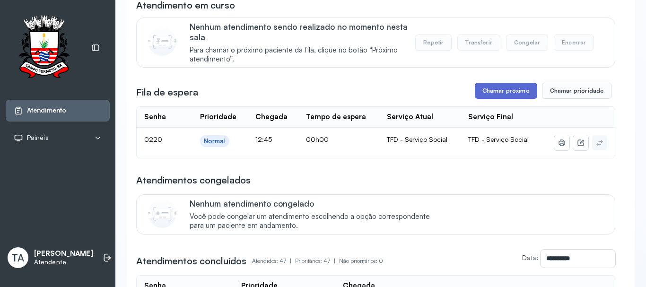
click at [494, 99] on button "Chamar próximo" at bounding box center [506, 91] width 62 height 16
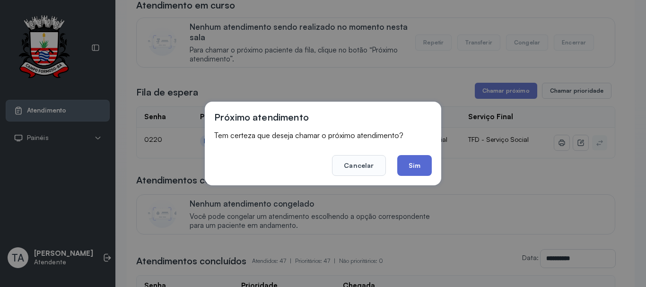
click at [413, 164] on button "Sim" at bounding box center [414, 165] width 35 height 21
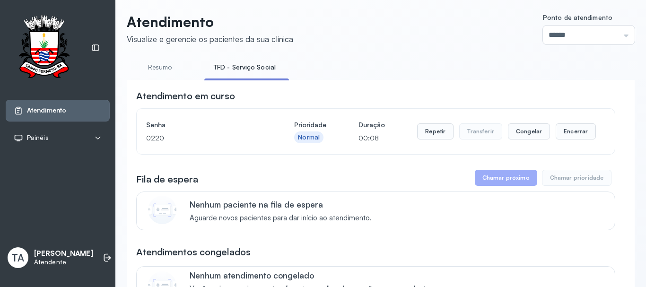
scroll to position [0, 0]
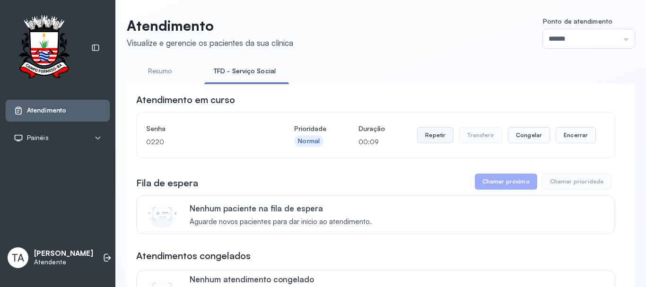
click at [417, 143] on button "Repetir" at bounding box center [435, 135] width 36 height 16
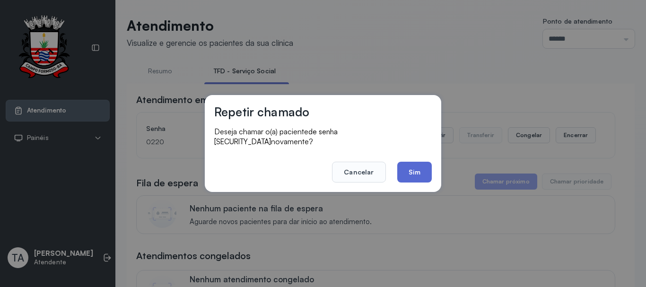
click at [407, 170] on button "Sim" at bounding box center [414, 172] width 35 height 21
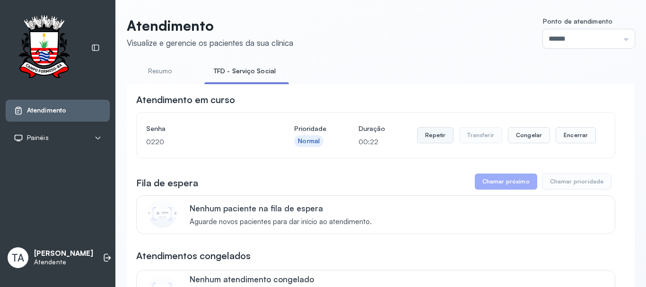
click at [419, 138] on button "Repetir" at bounding box center [435, 135] width 36 height 16
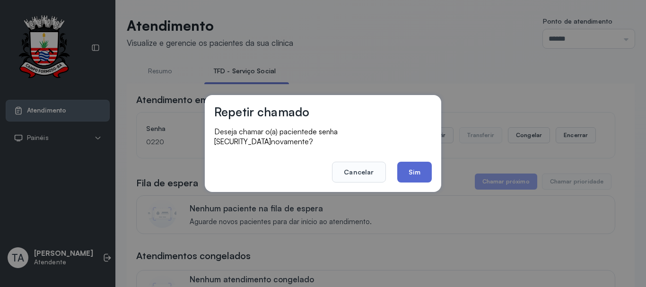
click at [409, 171] on button "Sim" at bounding box center [414, 172] width 35 height 21
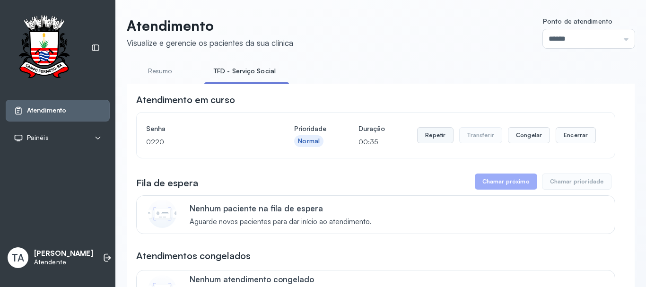
click at [433, 133] on button "Repetir" at bounding box center [435, 135] width 36 height 16
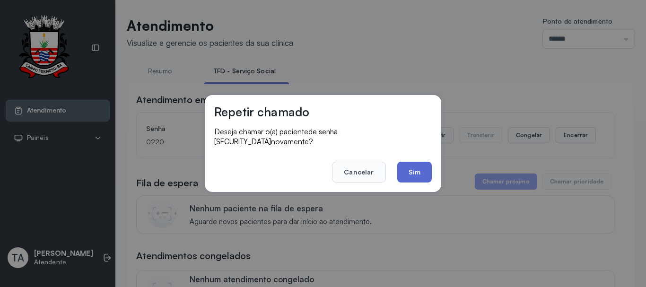
click at [419, 164] on button "Sim" at bounding box center [414, 172] width 35 height 21
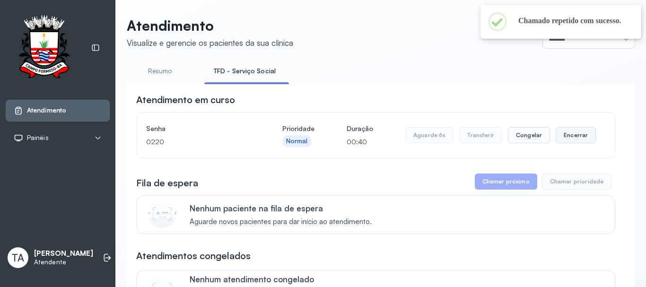
click at [559, 137] on button "Encerrar" at bounding box center [576, 135] width 40 height 16
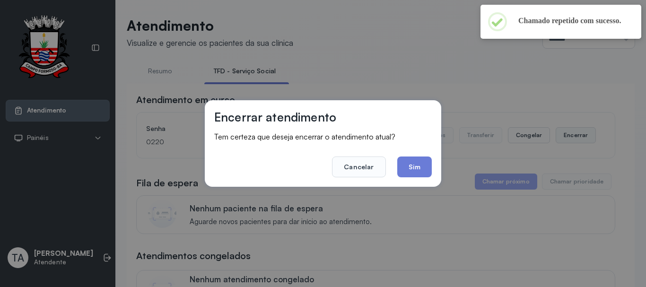
click at [418, 165] on button "Sim" at bounding box center [414, 167] width 35 height 21
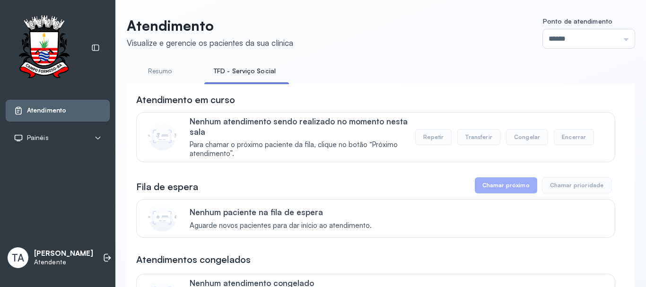
click at [181, 71] on link "Resumo" at bounding box center [160, 71] width 66 height 16
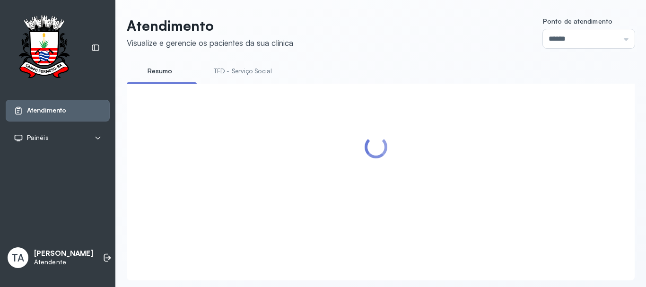
click at [217, 77] on link "TFD - Serviço Social" at bounding box center [242, 71] width 77 height 16
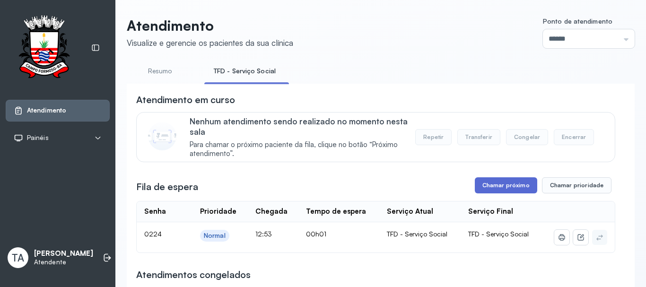
click at [475, 183] on button "Chamar próximo" at bounding box center [506, 185] width 62 height 16
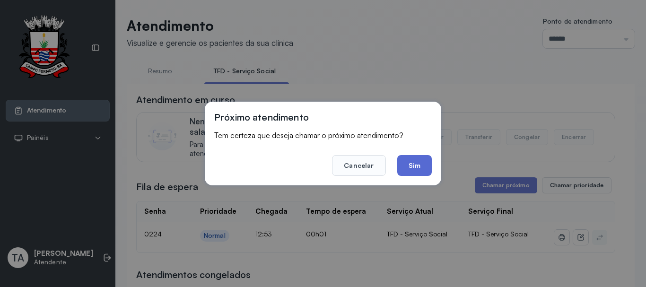
click at [420, 165] on button "Sim" at bounding box center [414, 165] width 35 height 21
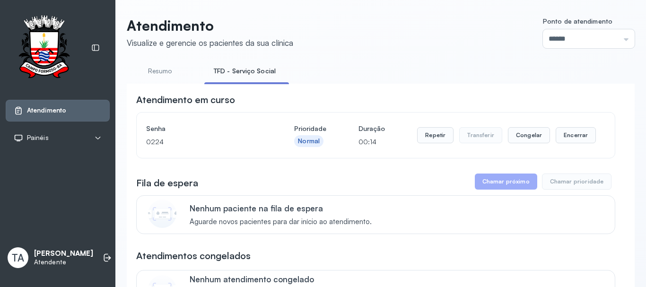
click at [422, 143] on button "Repetir" at bounding box center [435, 135] width 36 height 16
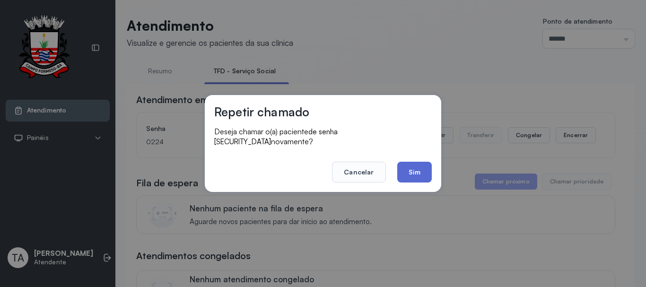
click at [424, 162] on button "Sim" at bounding box center [414, 172] width 35 height 21
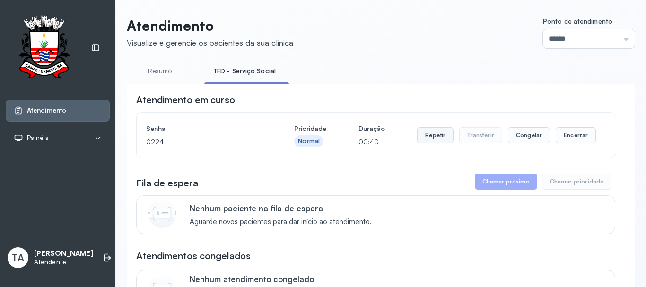
click at [431, 143] on button "Repetir" at bounding box center [435, 135] width 36 height 16
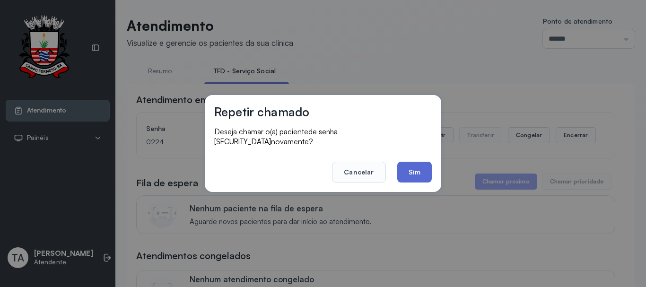
click at [414, 162] on button "Sim" at bounding box center [414, 172] width 35 height 21
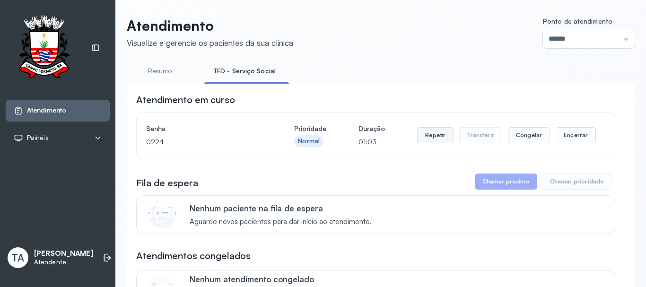
click at [432, 136] on button "Repetir" at bounding box center [435, 135] width 36 height 16
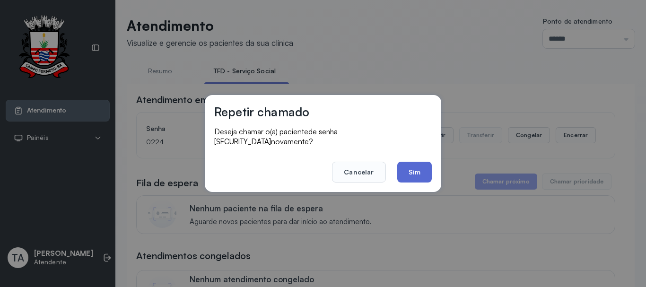
click at [405, 165] on button "Sim" at bounding box center [414, 172] width 35 height 21
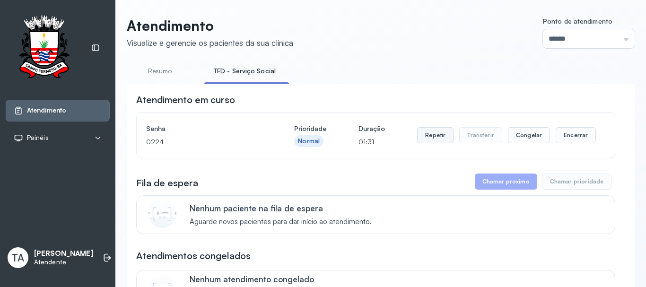
drag, startPoint x: 434, startPoint y: 147, endPoint x: 433, endPoint y: 141, distance: 5.5
click at [434, 146] on div "Repetir Transferir Congelar Encerrar" at bounding box center [506, 135] width 179 height 26
click at [433, 141] on button "Repetir" at bounding box center [435, 135] width 36 height 16
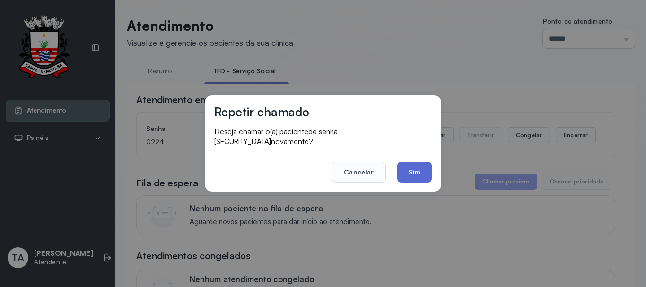
click at [414, 166] on button "Sim" at bounding box center [414, 172] width 35 height 21
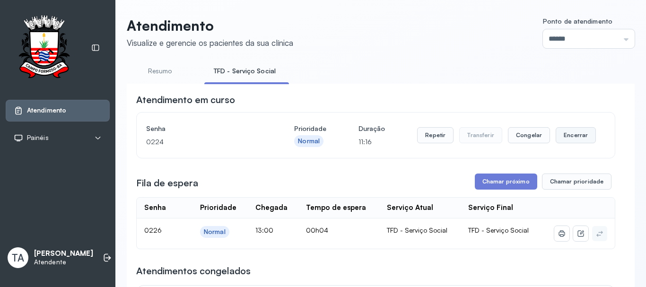
click at [556, 135] on button "Encerrar" at bounding box center [576, 135] width 40 height 16
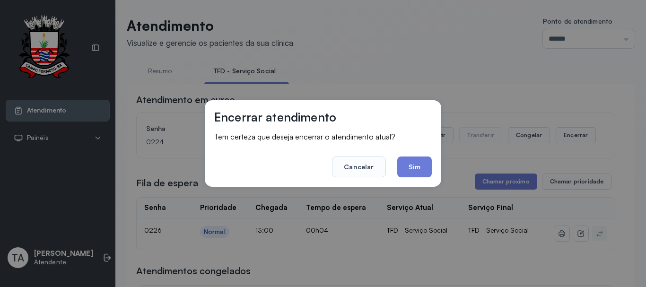
click at [389, 167] on footer "Cancelar Sim" at bounding box center [323, 160] width 218 height 34
click at [397, 168] on footer "Cancelar Sim" at bounding box center [323, 160] width 218 height 34
click at [403, 169] on button "Sim" at bounding box center [414, 167] width 35 height 21
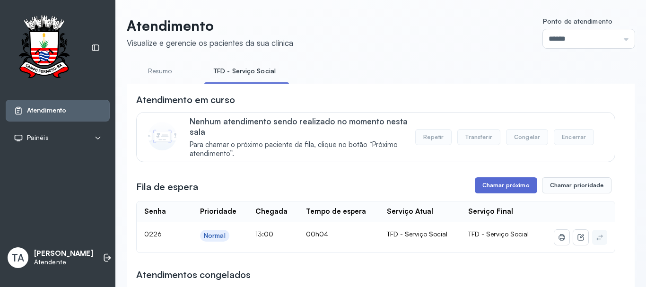
click at [475, 189] on button "Chamar próximo" at bounding box center [506, 185] width 62 height 16
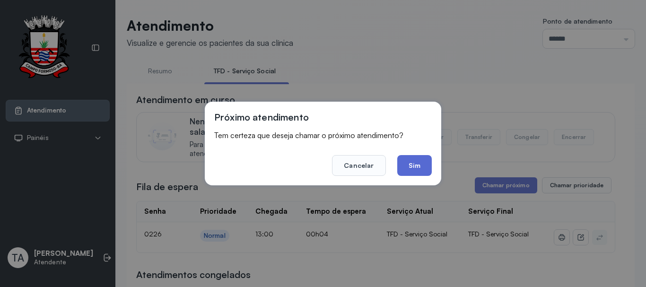
click at [419, 170] on button "Sim" at bounding box center [414, 165] width 35 height 21
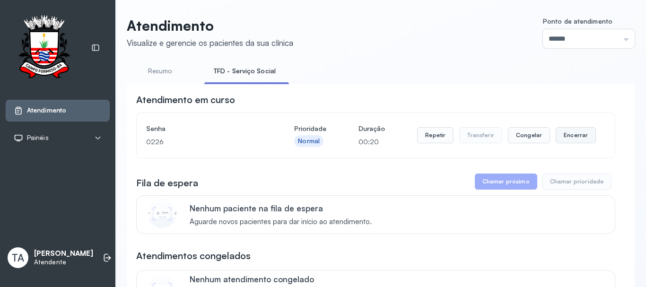
click at [565, 143] on button "Encerrar" at bounding box center [576, 135] width 40 height 16
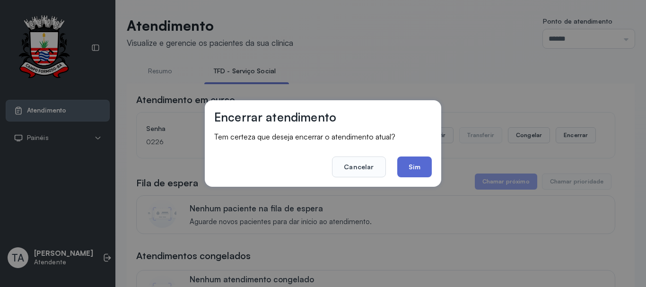
click at [423, 174] on button "Sim" at bounding box center [414, 167] width 35 height 21
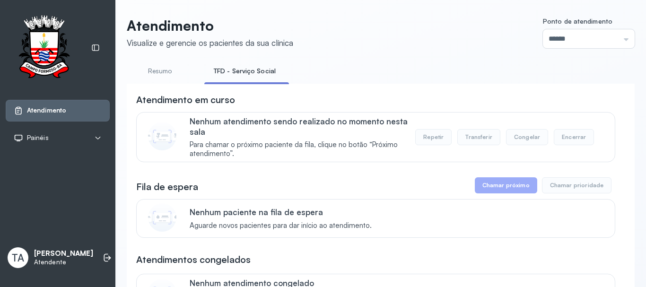
click at [143, 72] on link "Resumo" at bounding box center [160, 71] width 66 height 16
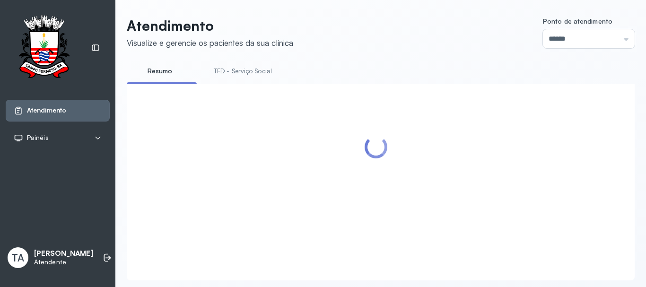
click at [256, 77] on link "TFD - Serviço Social" at bounding box center [242, 71] width 77 height 16
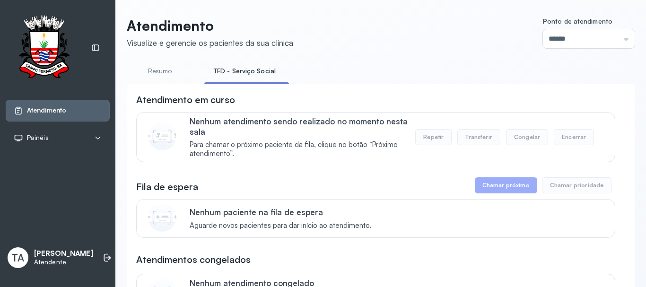
click at [161, 75] on link "Resumo" at bounding box center [160, 71] width 66 height 16
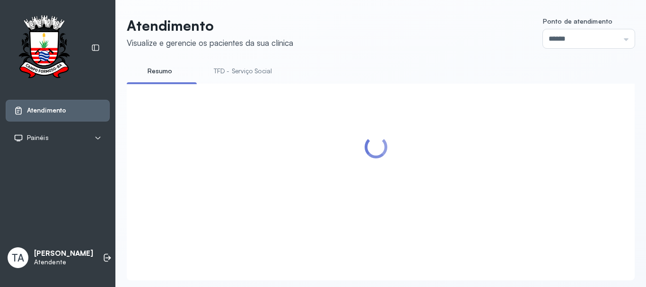
click at [233, 74] on link "TFD - Serviço Social" at bounding box center [242, 71] width 77 height 16
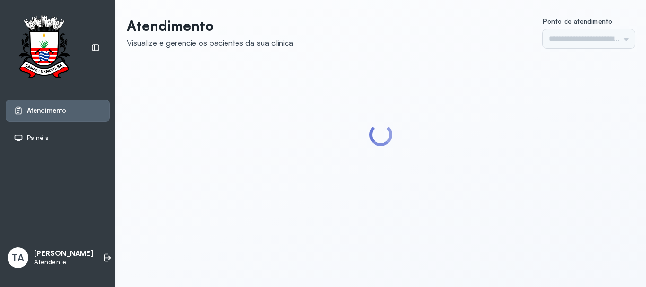
type input "******"
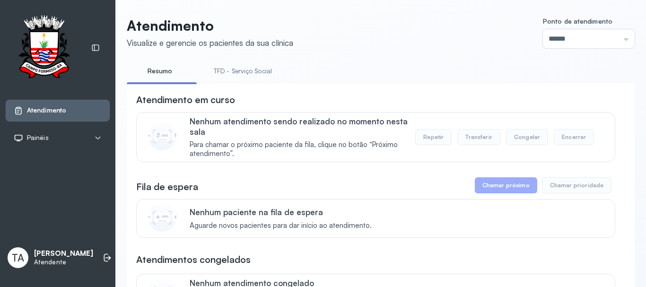
click at [253, 74] on link "TFD - Serviço Social" at bounding box center [242, 71] width 77 height 16
drag, startPoint x: 158, startPoint y: 74, endPoint x: 167, endPoint y: 79, distance: 9.5
click at [159, 75] on link "Resumo" at bounding box center [160, 71] width 66 height 16
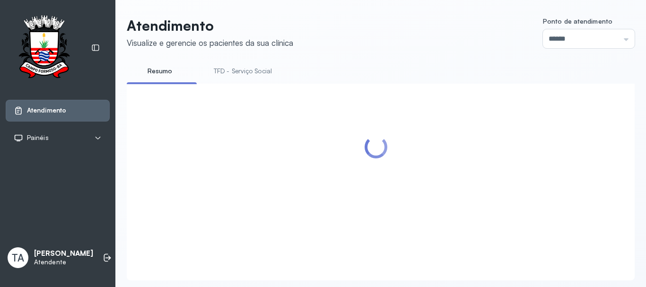
click at [244, 75] on link "TFD - Serviço Social" at bounding box center [242, 71] width 77 height 16
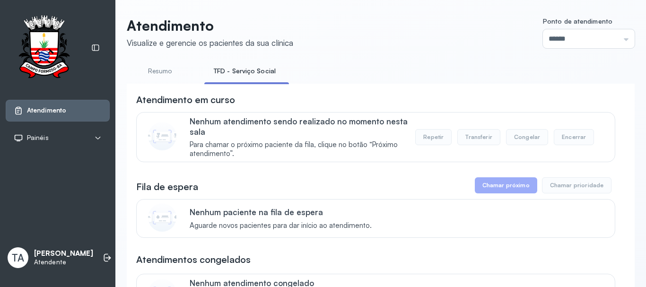
click at [150, 74] on link "Resumo" at bounding box center [160, 71] width 66 height 16
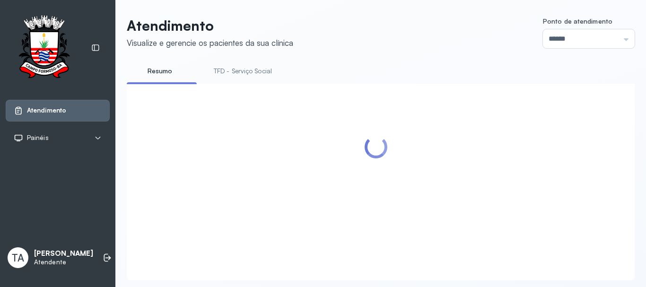
click at [229, 72] on link "TFD - Serviço Social" at bounding box center [242, 71] width 77 height 16
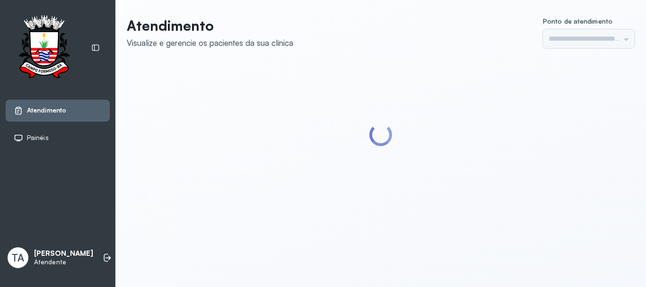
type input "******"
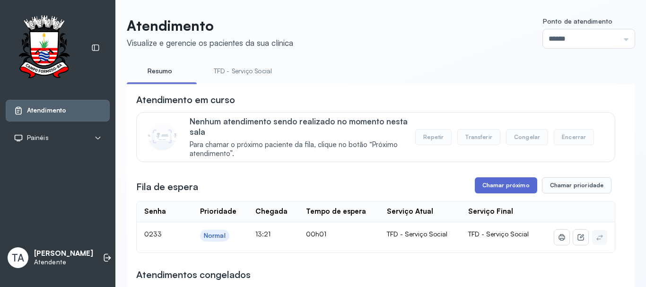
click at [496, 191] on button "Chamar próximo" at bounding box center [506, 185] width 62 height 16
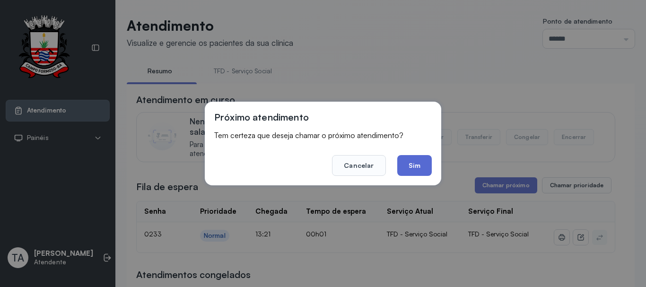
click at [418, 168] on button "Sim" at bounding box center [414, 165] width 35 height 21
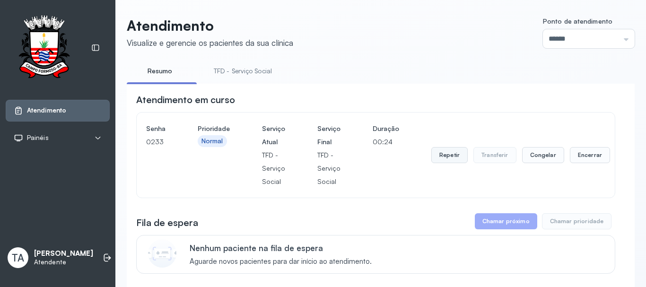
click at [454, 163] on button "Repetir" at bounding box center [450, 155] width 36 height 16
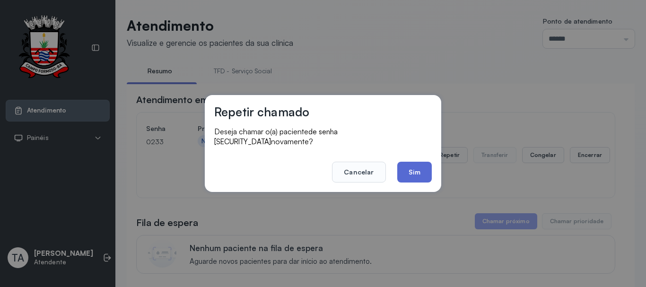
click at [427, 171] on button "Sim" at bounding box center [414, 172] width 35 height 21
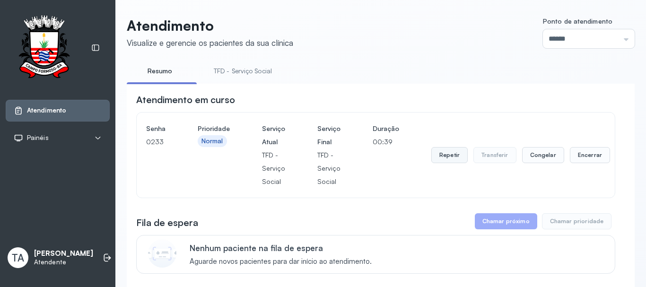
click at [441, 161] on button "Repetir" at bounding box center [450, 155] width 36 height 16
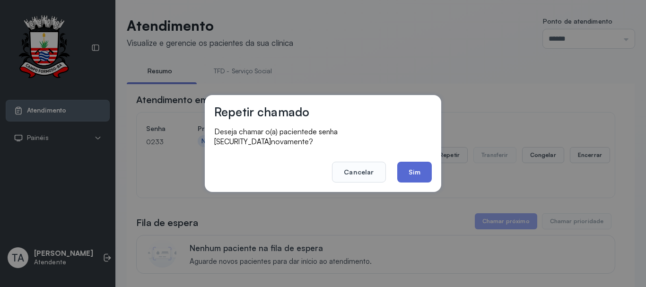
click at [420, 164] on button "Sim" at bounding box center [414, 172] width 35 height 21
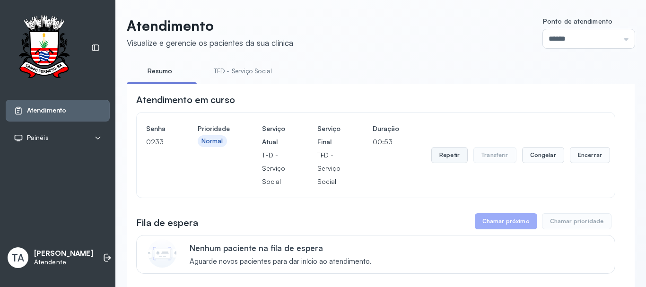
click at [444, 163] on button "Repetir" at bounding box center [450, 155] width 36 height 16
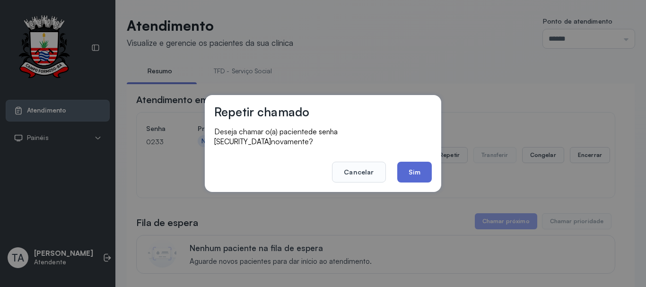
click at [413, 162] on button "Sim" at bounding box center [414, 172] width 35 height 21
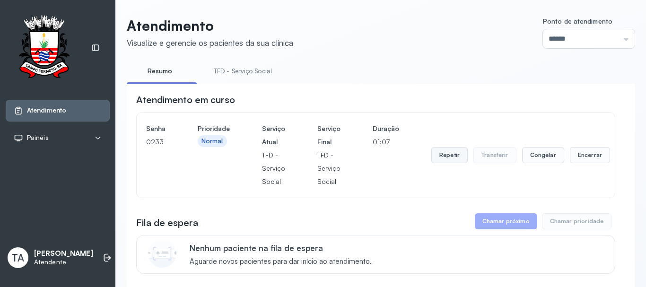
click at [441, 160] on button "Repetir" at bounding box center [450, 155] width 36 height 16
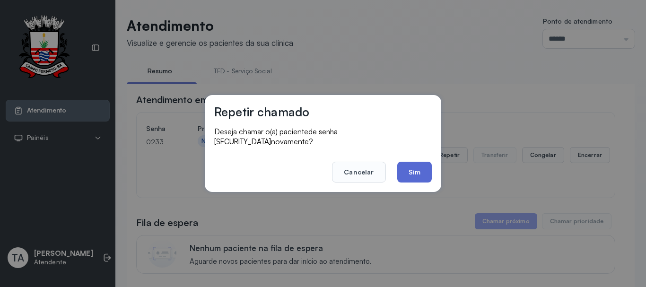
click at [415, 172] on button "Sim" at bounding box center [414, 172] width 35 height 21
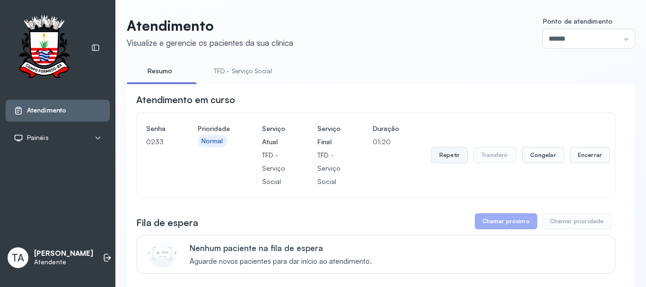
click at [450, 163] on button "Repetir" at bounding box center [450, 155] width 36 height 16
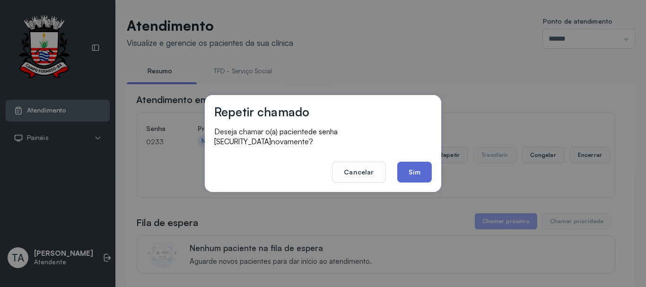
click at [429, 167] on button "Sim" at bounding box center [414, 172] width 35 height 21
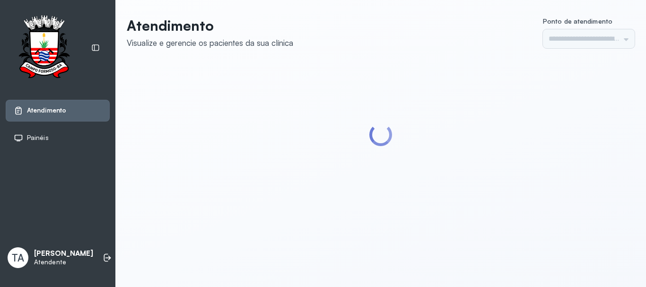
type input "******"
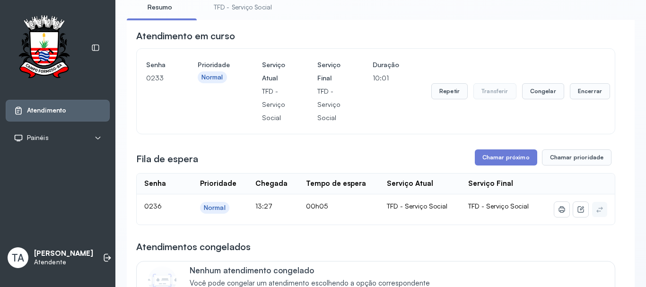
scroll to position [142, 0]
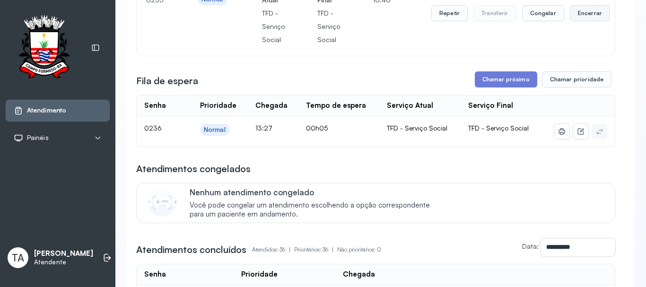
click at [574, 11] on button "Encerrar" at bounding box center [590, 13] width 40 height 16
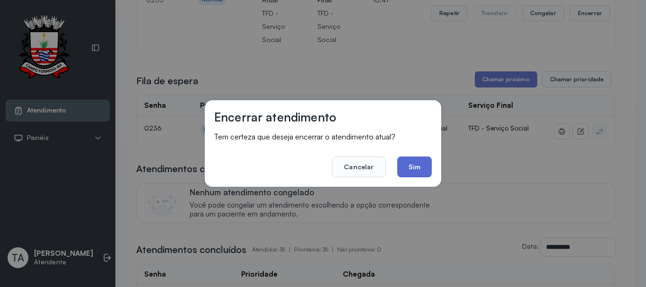
click at [417, 168] on button "Sim" at bounding box center [414, 167] width 35 height 21
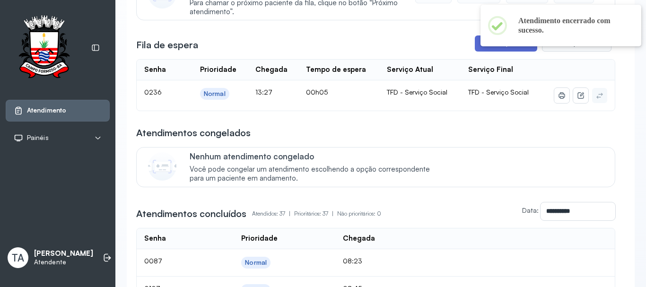
click at [491, 52] on button "Chamar próximo" at bounding box center [506, 43] width 62 height 16
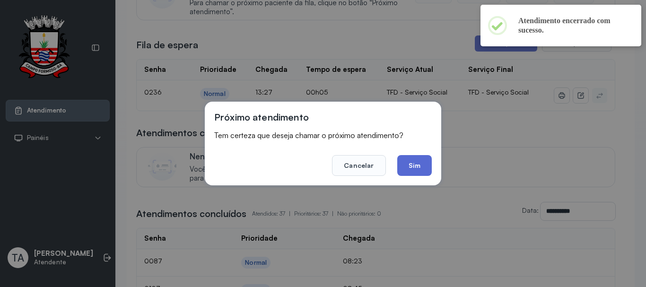
click at [426, 174] on button "Sim" at bounding box center [414, 165] width 35 height 21
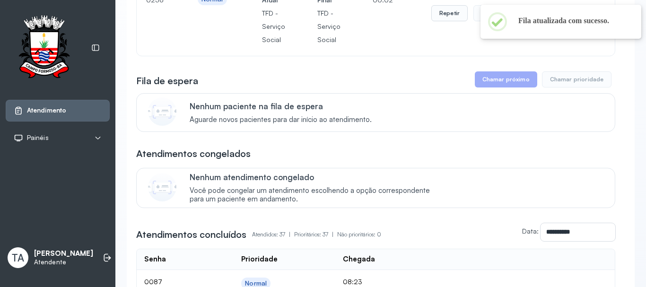
scroll to position [0, 0]
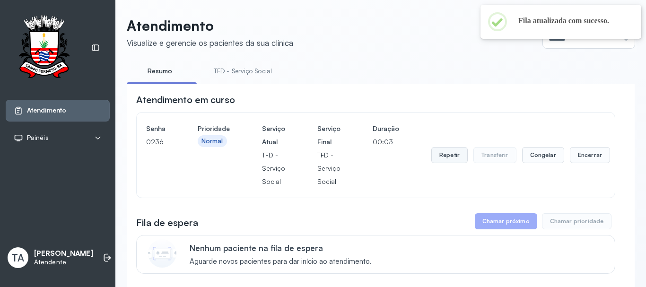
click at [437, 156] on button "Repetir" at bounding box center [450, 155] width 36 height 16
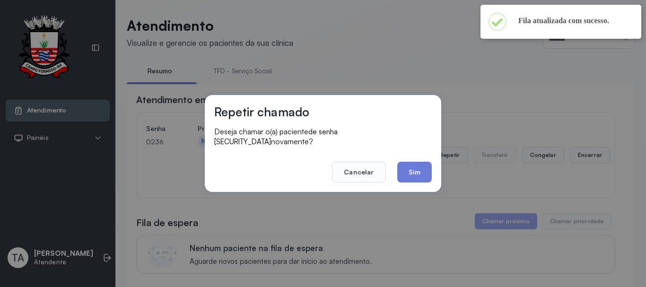
click at [401, 171] on button "Sim" at bounding box center [414, 172] width 35 height 21
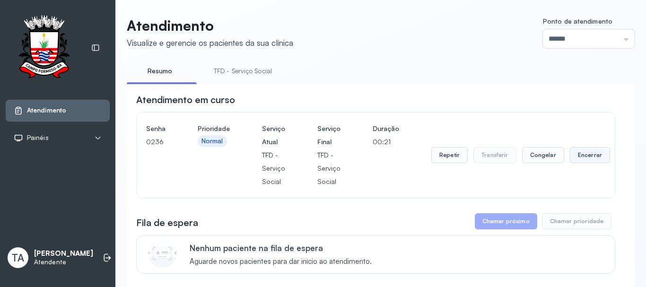
click at [593, 151] on button "Encerrar" at bounding box center [590, 155] width 40 height 16
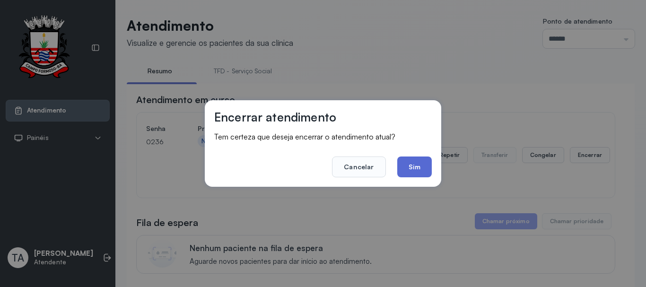
click at [431, 169] on button "Sim" at bounding box center [414, 167] width 35 height 21
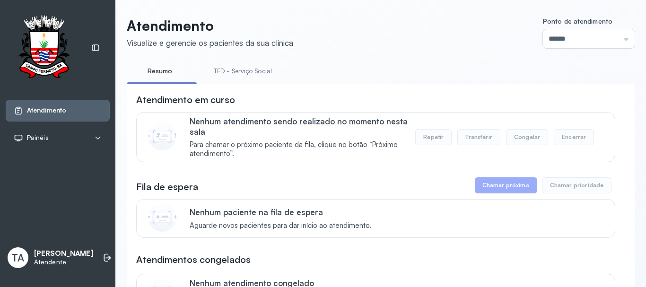
click at [260, 73] on link "TFD - Serviço Social" at bounding box center [242, 71] width 77 height 16
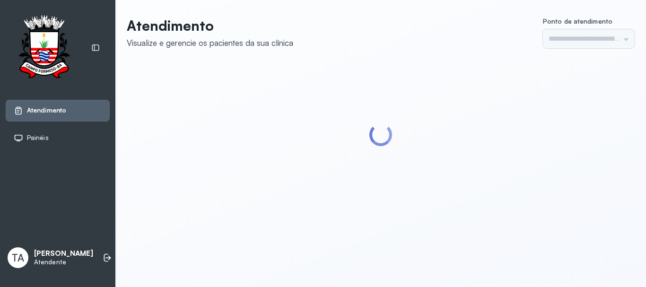
type input "******"
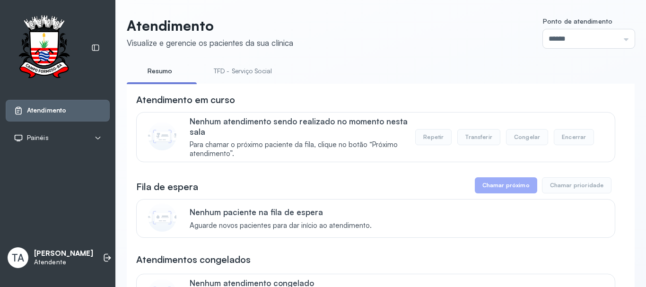
click at [238, 73] on link "TFD - Serviço Social" at bounding box center [242, 71] width 77 height 16
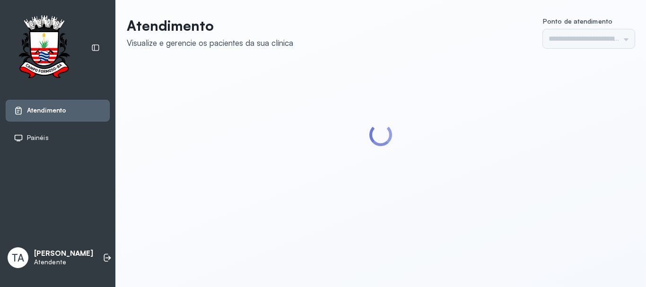
type input "******"
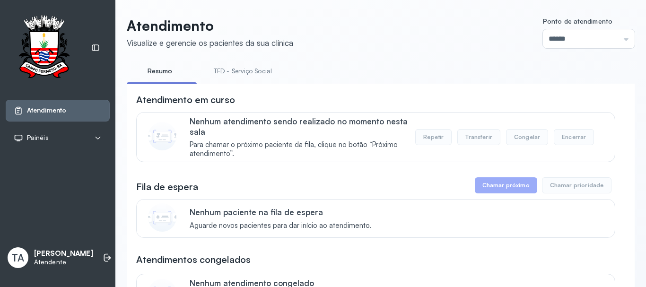
click at [250, 74] on link "TFD - Serviço Social" at bounding box center [242, 71] width 77 height 16
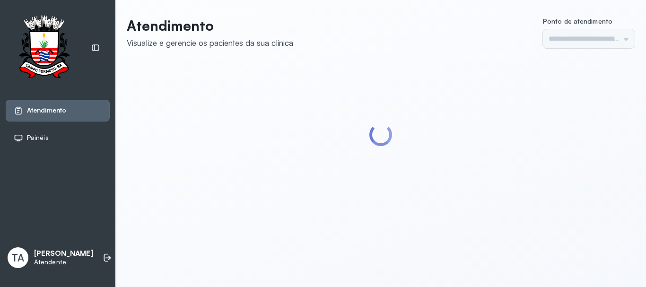
type input "******"
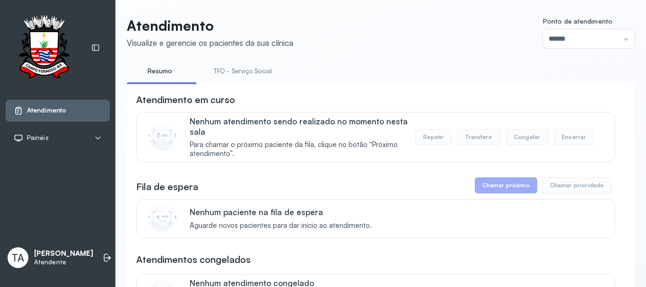
click at [214, 74] on link "TFD - Serviço Social" at bounding box center [242, 71] width 77 height 16
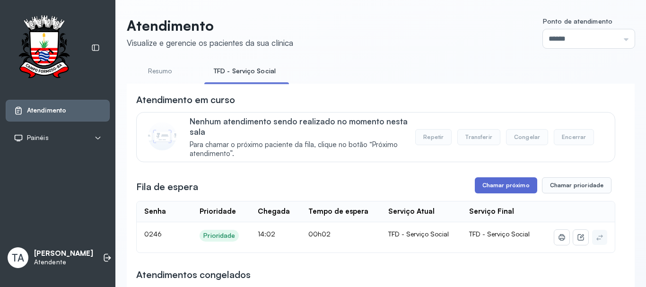
click at [488, 188] on button "Chamar próximo" at bounding box center [506, 185] width 62 height 16
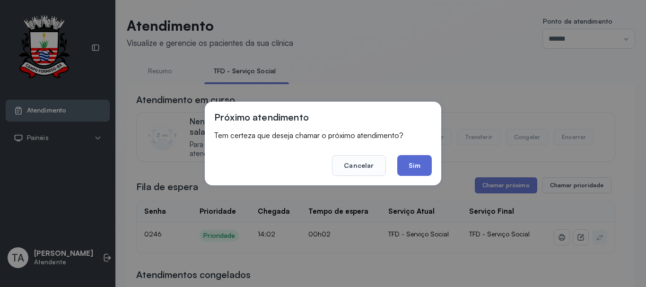
click at [410, 171] on button "Sim" at bounding box center [414, 165] width 35 height 21
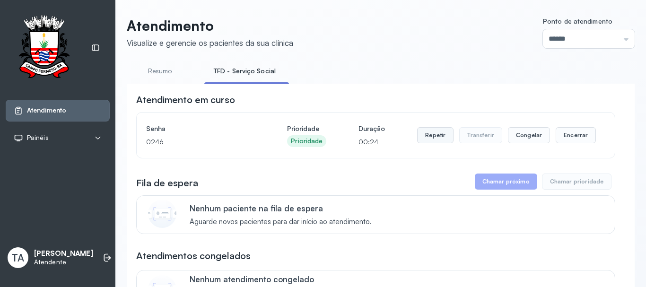
click at [435, 141] on button "Repetir" at bounding box center [435, 135] width 36 height 16
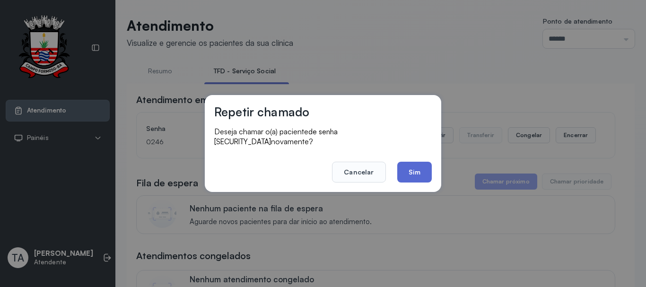
click at [409, 166] on button "Sim" at bounding box center [414, 172] width 35 height 21
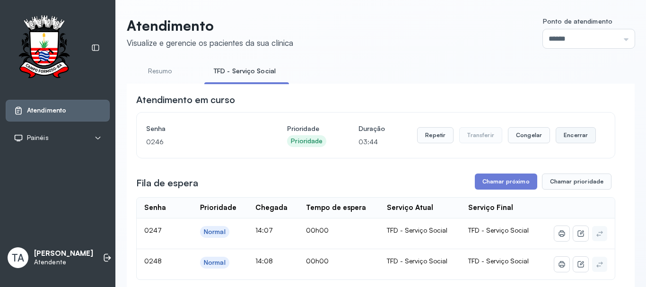
click at [556, 136] on button "Encerrar" at bounding box center [576, 135] width 40 height 16
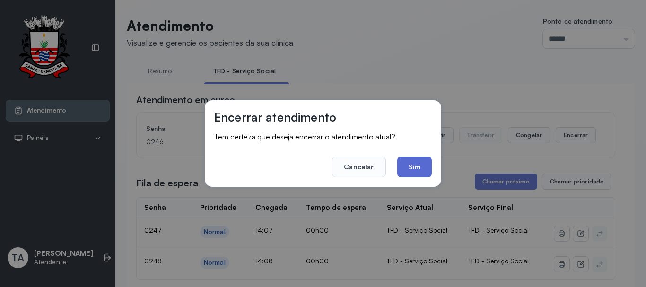
click at [418, 169] on button "Sim" at bounding box center [414, 167] width 35 height 21
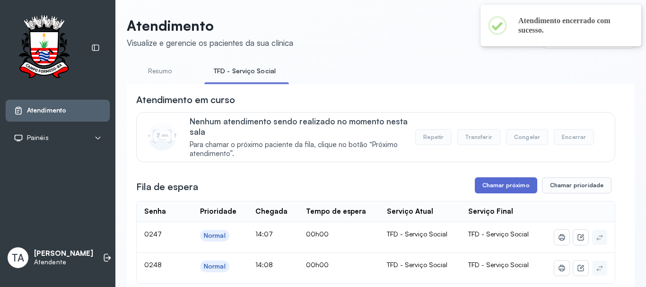
click at [475, 194] on button "Chamar próximo" at bounding box center [506, 185] width 62 height 16
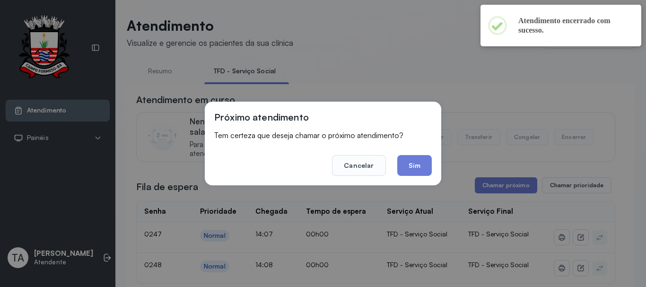
click at [432, 170] on div "Próximo atendimento Tem certeza que deseja chamar o próximo atendimento? Cancel…" at bounding box center [323, 144] width 237 height 84
click at [406, 164] on button "Sim" at bounding box center [414, 165] width 35 height 21
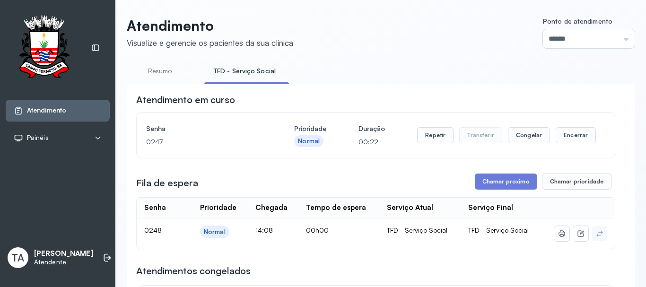
drag, startPoint x: 574, startPoint y: 138, endPoint x: 575, endPoint y: 157, distance: 18.5
click at [575, 157] on div "Senha [SECURITY_DATA] Prioridade Normal Duração 00:22 Repetir Transferir Congel…" at bounding box center [376, 135] width 478 height 45
click at [580, 137] on button "Encerrar" at bounding box center [576, 135] width 40 height 16
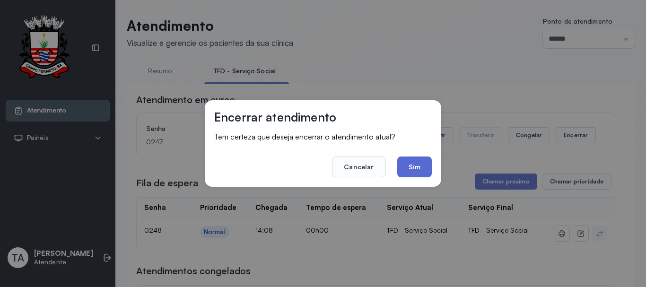
click at [407, 159] on button "Sim" at bounding box center [414, 167] width 35 height 21
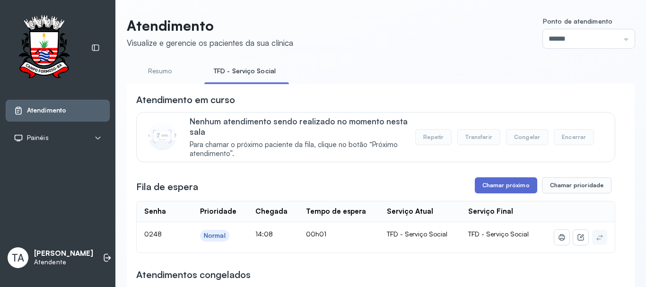
click at [488, 194] on button "Chamar próximo" at bounding box center [506, 185] width 62 height 16
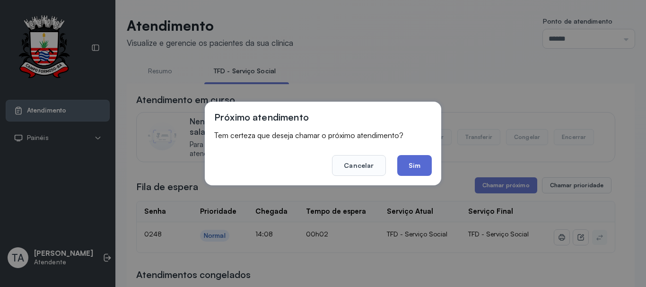
click at [427, 168] on button "Sim" at bounding box center [414, 165] width 35 height 21
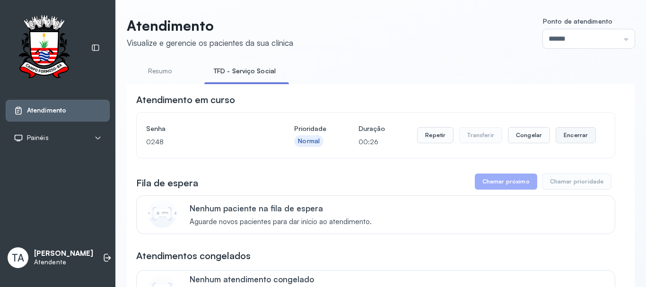
click at [572, 139] on button "Encerrar" at bounding box center [576, 135] width 40 height 16
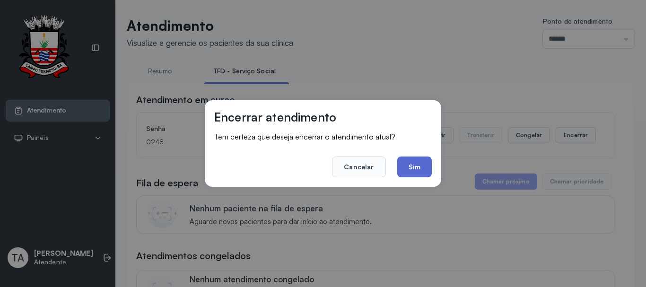
click at [416, 174] on button "Sim" at bounding box center [414, 167] width 35 height 21
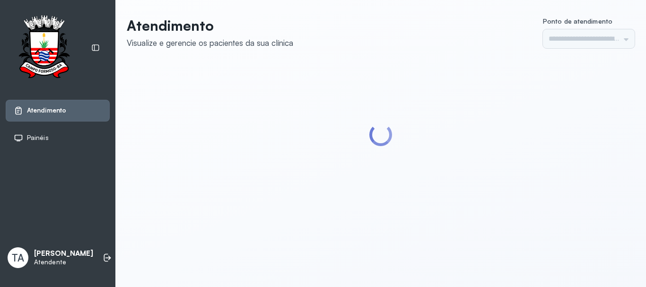
type input "******"
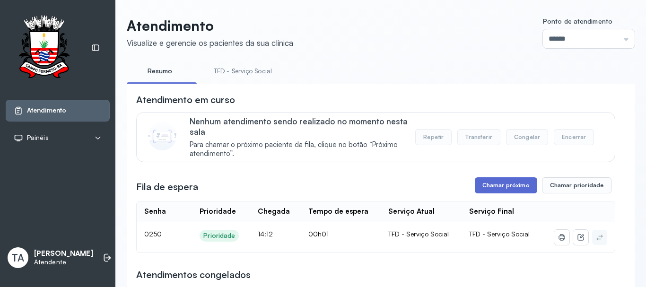
click at [523, 190] on button "Chamar próximo" at bounding box center [506, 185] width 62 height 16
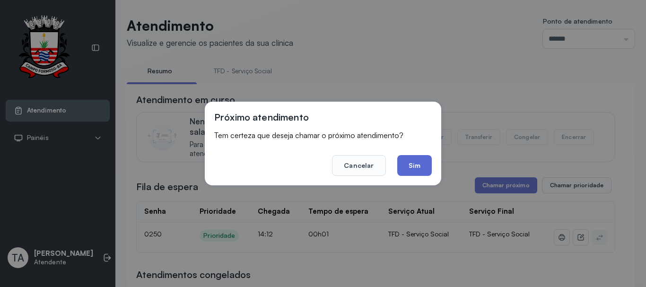
click at [408, 165] on button "Sim" at bounding box center [414, 165] width 35 height 21
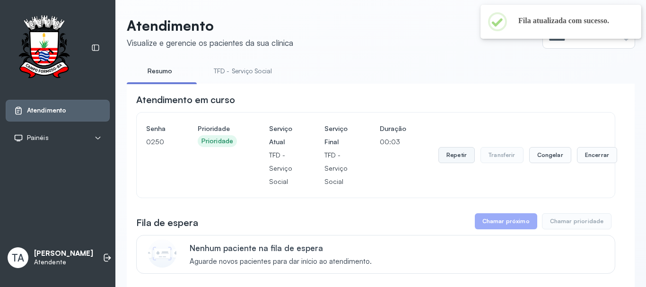
click at [459, 158] on button "Repetir" at bounding box center [457, 155] width 36 height 16
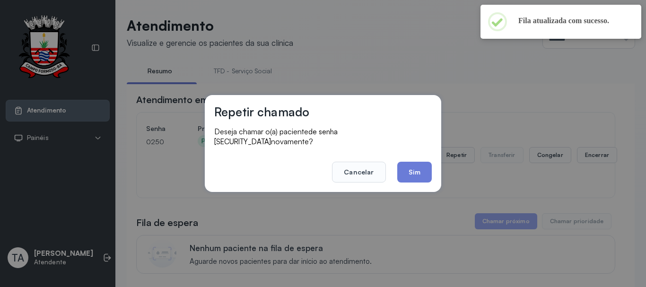
click at [407, 165] on button "Sim" at bounding box center [414, 172] width 35 height 21
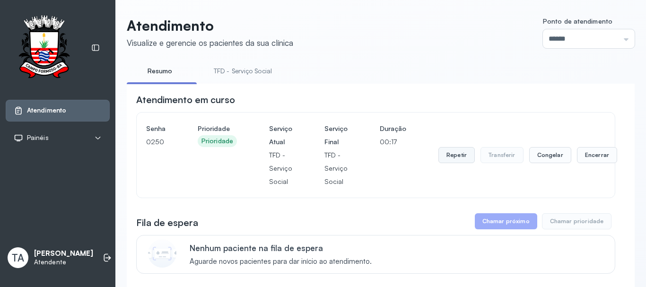
click at [446, 156] on button "Repetir" at bounding box center [457, 155] width 36 height 16
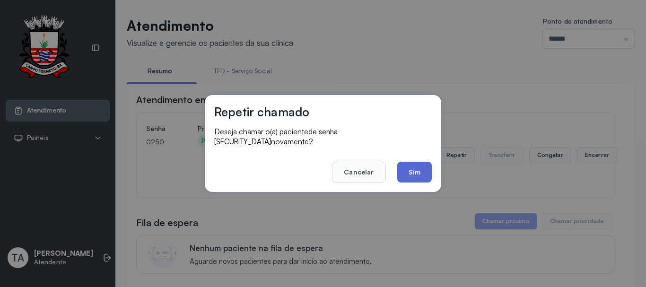
click at [430, 173] on button "Sim" at bounding box center [414, 172] width 35 height 21
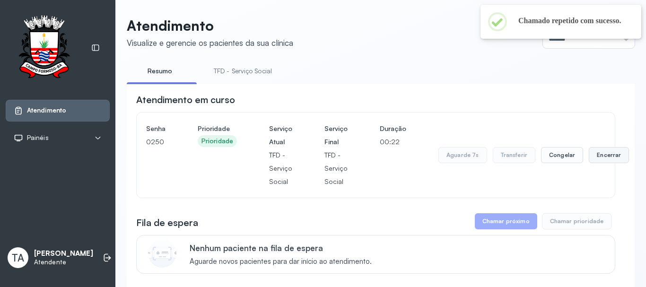
click at [598, 163] on button "Encerrar" at bounding box center [609, 155] width 40 height 16
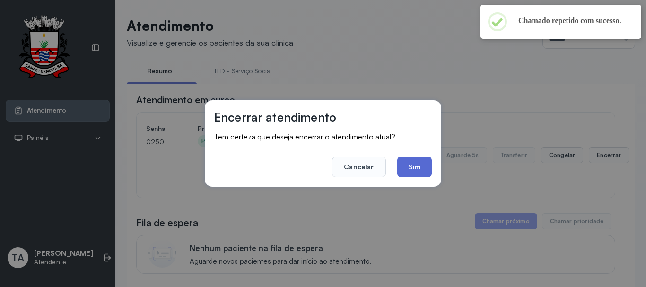
click at [405, 166] on button "Sim" at bounding box center [414, 167] width 35 height 21
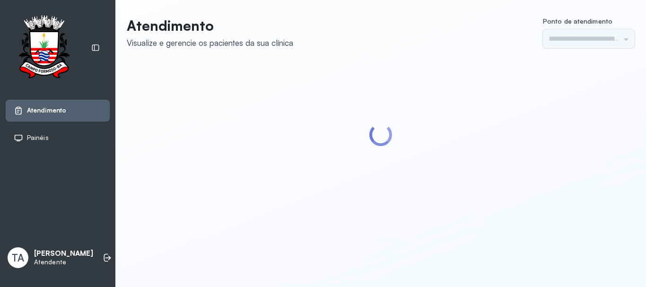
type input "******"
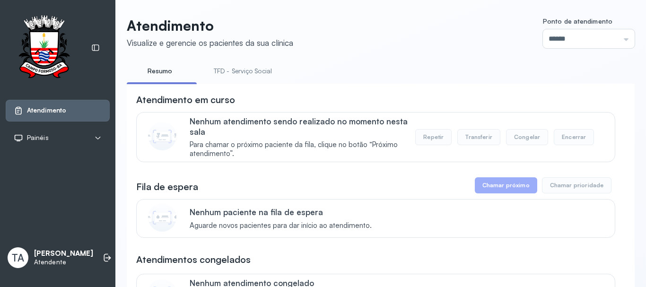
click at [225, 77] on link "TFD - Serviço Social" at bounding box center [242, 71] width 77 height 16
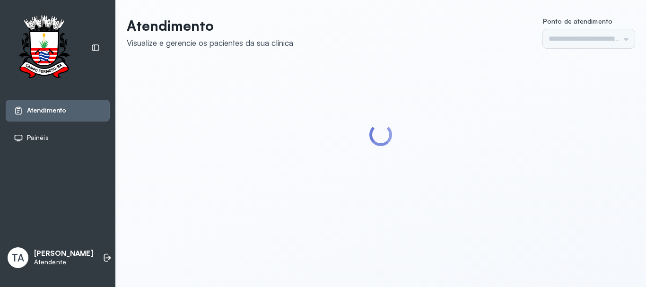
type input "******"
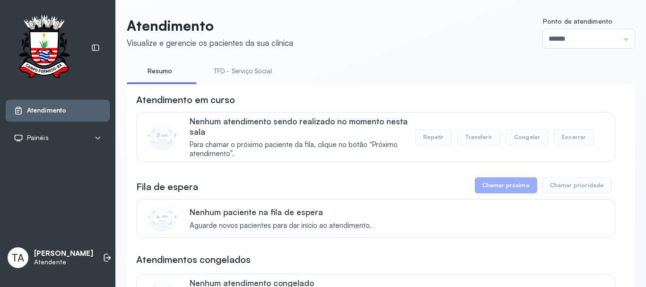
click at [224, 77] on link "TFD - Serviço Social" at bounding box center [242, 71] width 77 height 16
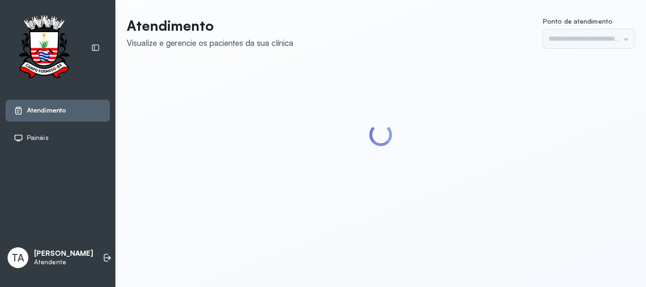
type input "******"
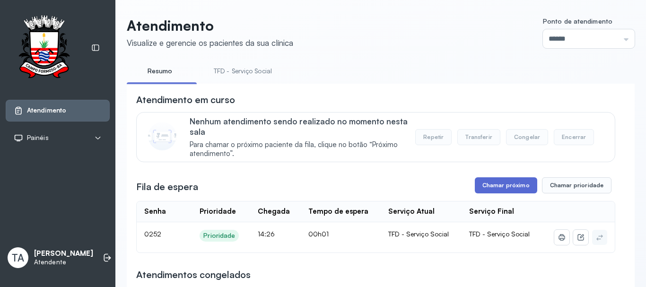
click at [500, 184] on button "Chamar próximo" at bounding box center [506, 185] width 62 height 16
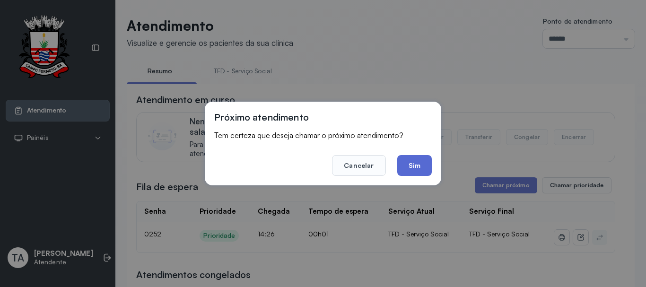
click at [405, 165] on button "Sim" at bounding box center [414, 165] width 35 height 21
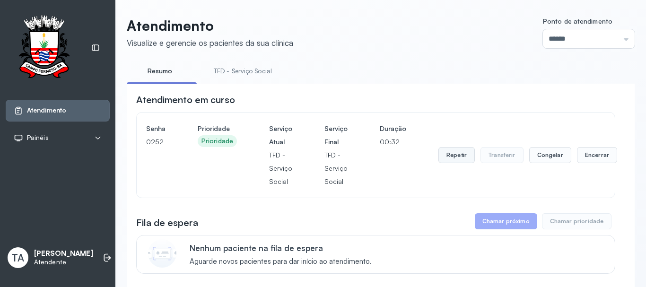
drag, startPoint x: 435, startPoint y: 153, endPoint x: 439, endPoint y: 156, distance: 5.0
click at [439, 156] on button "Repetir" at bounding box center [457, 155] width 36 height 16
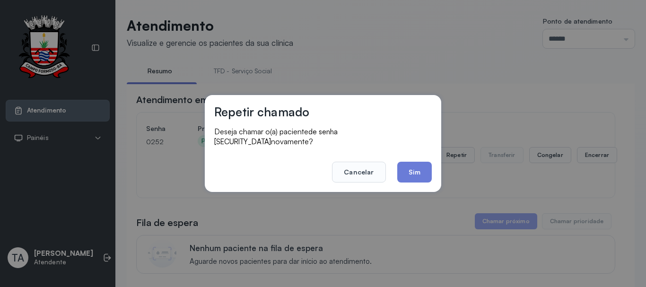
click at [457, 161] on div "Repetir chamado Deseja chamar o(a) paciente de senha [SECURITY_DATA] novamente?…" at bounding box center [323, 143] width 646 height 287
click at [403, 164] on button "Sim" at bounding box center [414, 172] width 35 height 21
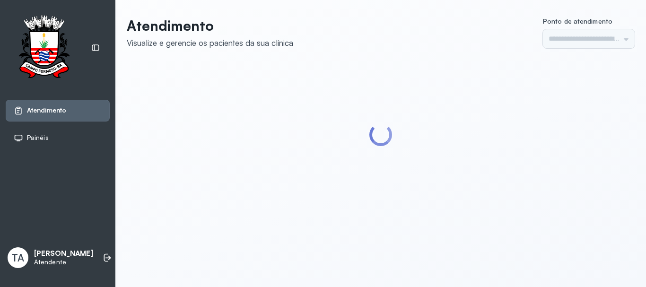
type input "******"
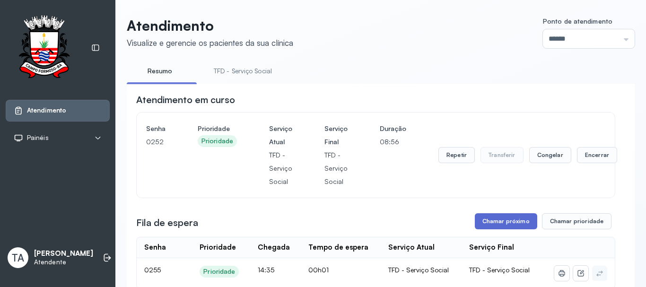
scroll to position [95, 0]
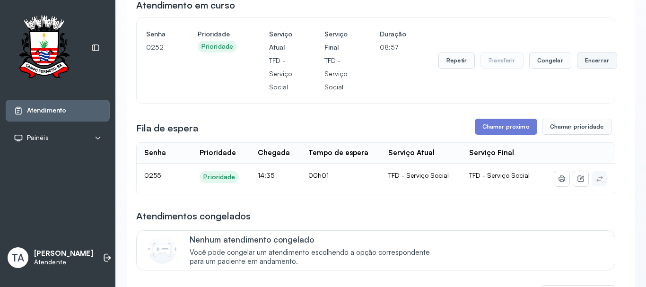
click at [588, 64] on button "Encerrar" at bounding box center [597, 61] width 40 height 16
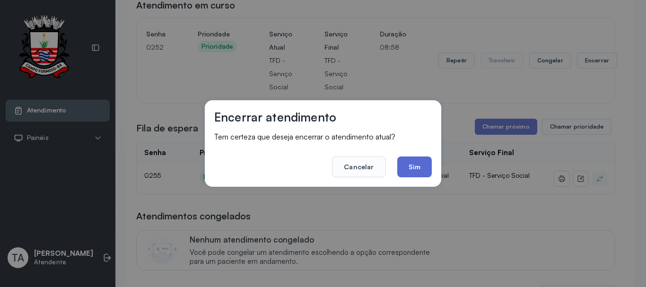
click at [415, 173] on button "Sim" at bounding box center [414, 167] width 35 height 21
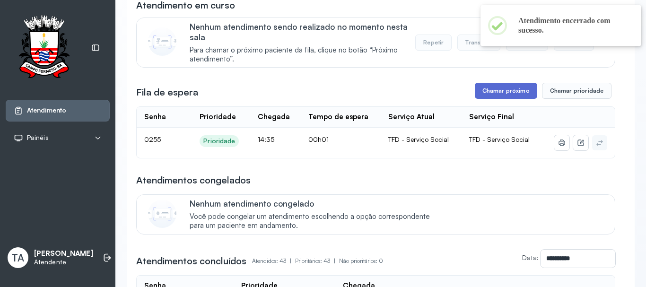
click at [507, 94] on button "Chamar próximo" at bounding box center [506, 91] width 62 height 16
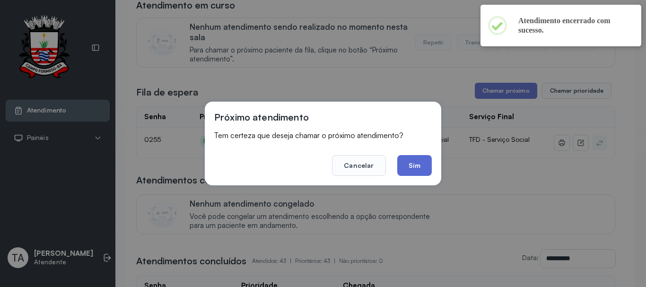
click at [409, 159] on button "Sim" at bounding box center [414, 165] width 35 height 21
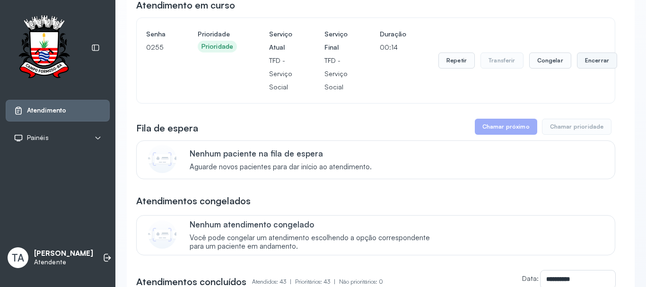
click at [577, 58] on button "Encerrar" at bounding box center [597, 61] width 40 height 16
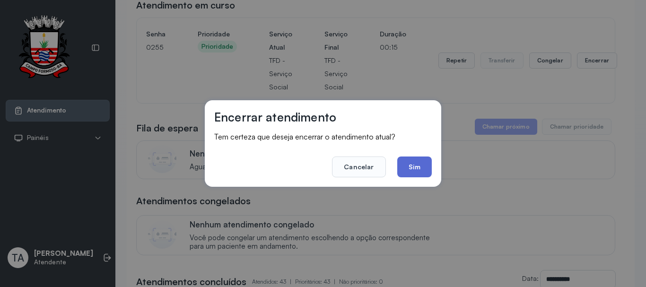
click at [411, 162] on button "Sim" at bounding box center [414, 167] width 35 height 21
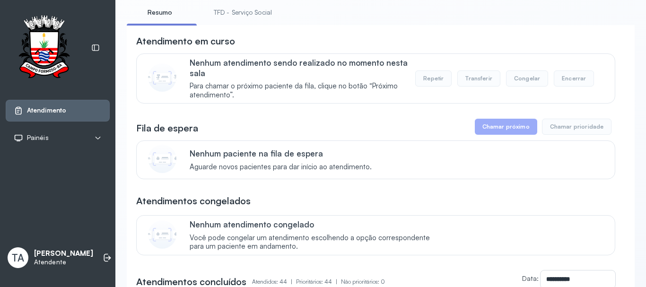
scroll to position [0, 0]
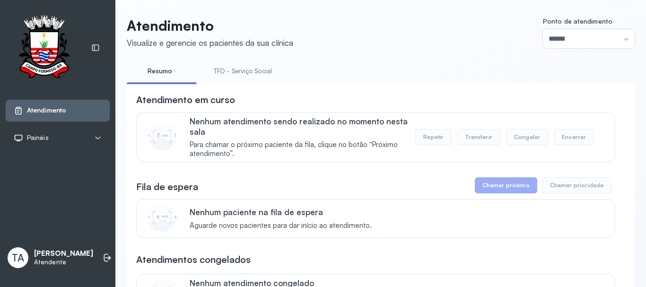
click at [225, 74] on link "TFD - Serviço Social" at bounding box center [242, 71] width 77 height 16
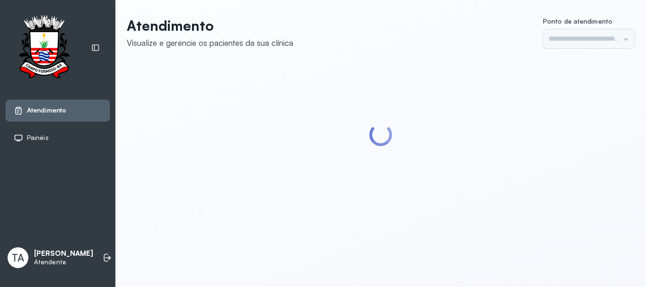
type input "******"
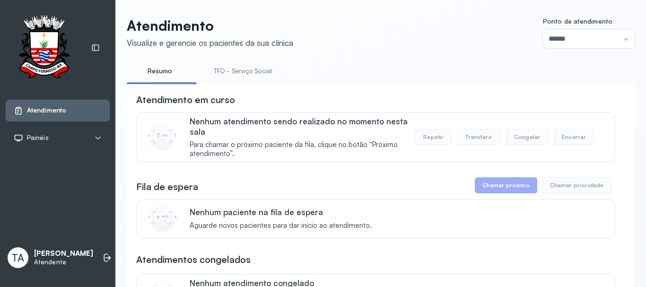
click at [218, 70] on link "TFD - Serviço Social" at bounding box center [242, 71] width 77 height 16
click at [169, 77] on link "Resumo" at bounding box center [160, 71] width 66 height 16
click at [231, 71] on link "TFD - Serviço Social" at bounding box center [242, 71] width 77 height 16
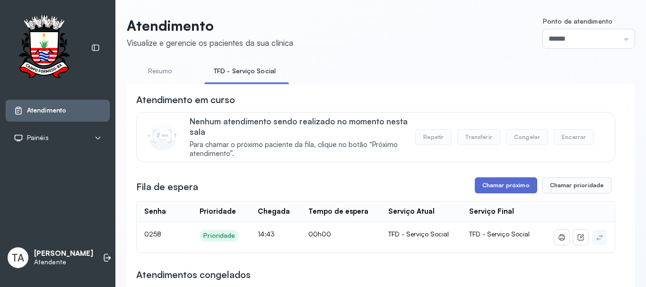
click at [475, 189] on button "Chamar próximo" at bounding box center [506, 185] width 62 height 16
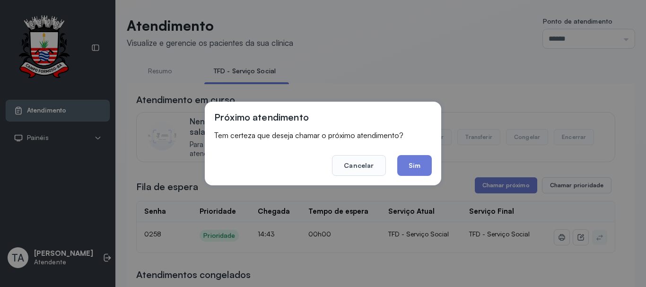
click at [418, 168] on button "Sim" at bounding box center [414, 165] width 35 height 21
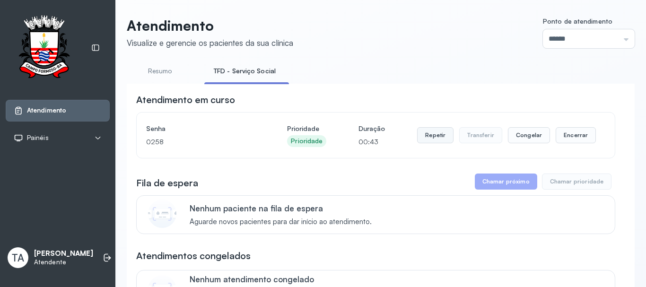
click at [423, 142] on button "Repetir" at bounding box center [435, 135] width 36 height 16
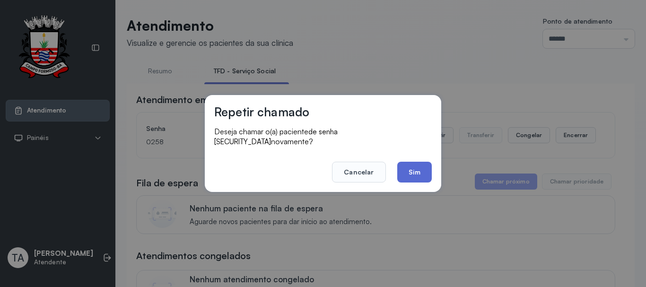
click at [416, 167] on button "Sim" at bounding box center [414, 172] width 35 height 21
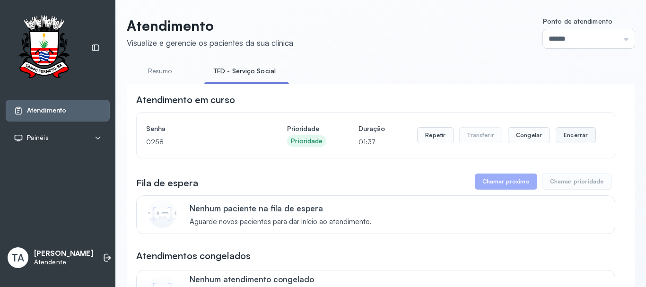
click at [556, 142] on button "Encerrar" at bounding box center [576, 135] width 40 height 16
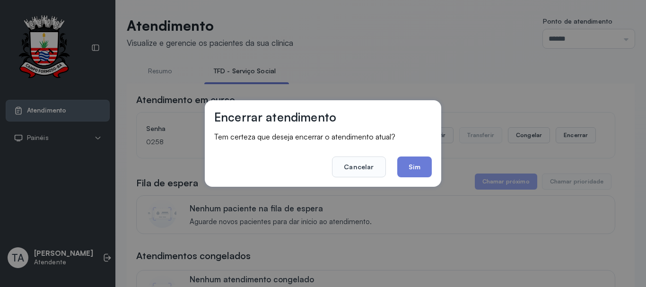
click at [419, 155] on footer "Cancelar Sim" at bounding box center [323, 160] width 218 height 34
click at [418, 162] on button "Sim" at bounding box center [414, 167] width 35 height 21
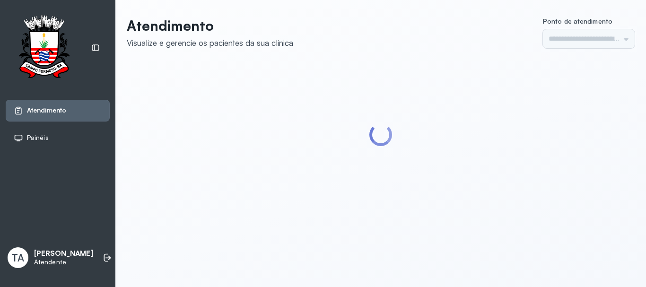
type input "******"
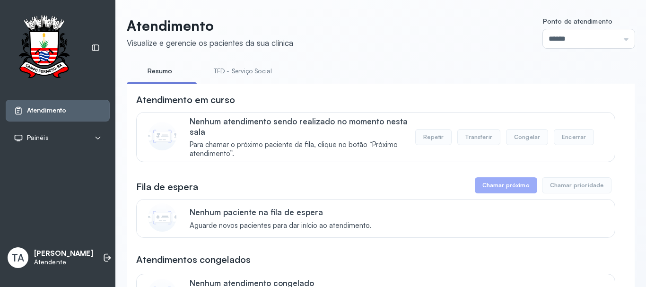
click at [246, 76] on link "TFD - Serviço Social" at bounding box center [242, 71] width 77 height 16
click at [176, 74] on link "Resumo" at bounding box center [160, 71] width 66 height 16
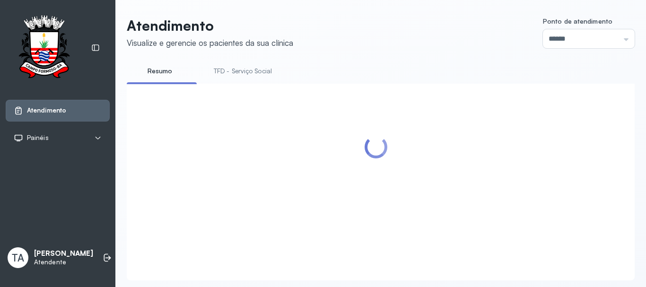
click at [189, 75] on link "Resumo" at bounding box center [160, 71] width 66 height 16
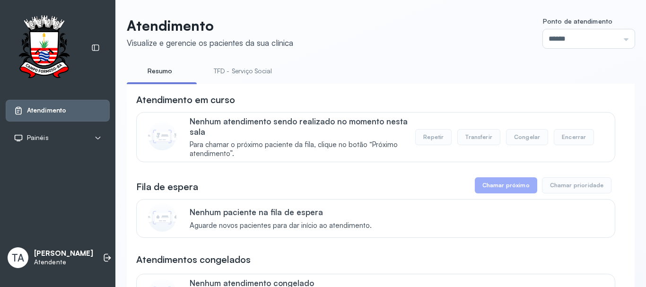
click at [211, 76] on link "TFD - Serviço Social" at bounding box center [242, 71] width 77 height 16
click at [167, 66] on link "Resumo" at bounding box center [160, 71] width 66 height 16
click at [256, 74] on link "TFD - Serviço Social" at bounding box center [242, 71] width 77 height 16
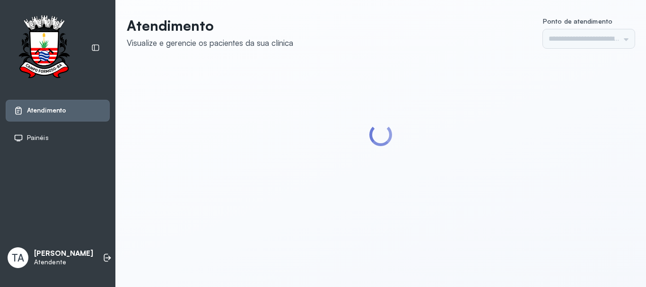
type input "******"
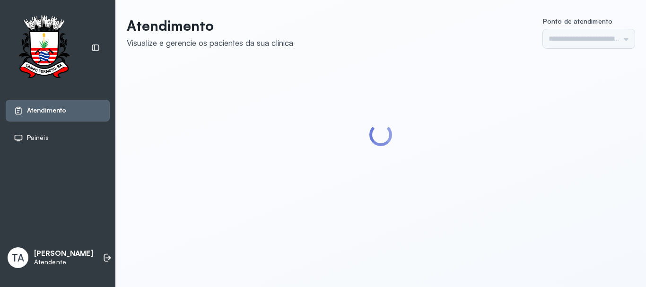
type input "******"
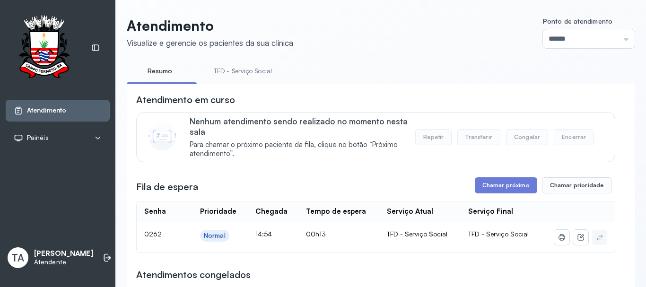
click at [226, 77] on link "TFD - Serviço Social" at bounding box center [242, 71] width 77 height 16
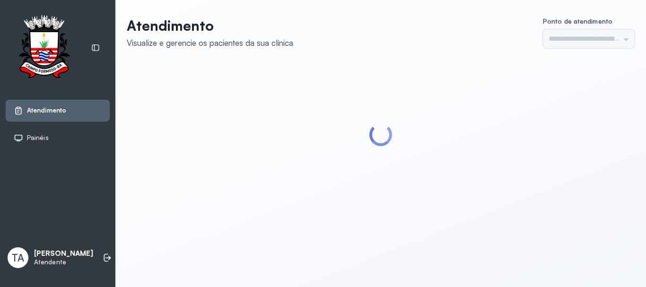
type input "******"
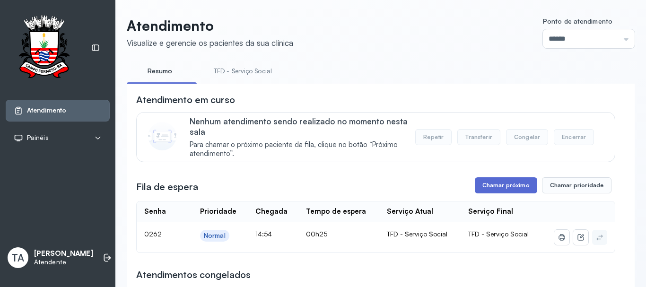
click at [500, 190] on button "Chamar próximo" at bounding box center [506, 185] width 62 height 16
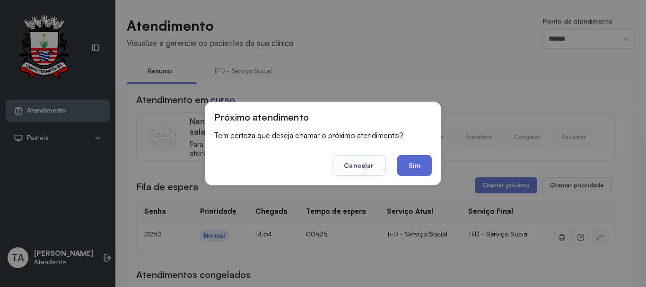
click at [411, 172] on button "Sim" at bounding box center [414, 165] width 35 height 21
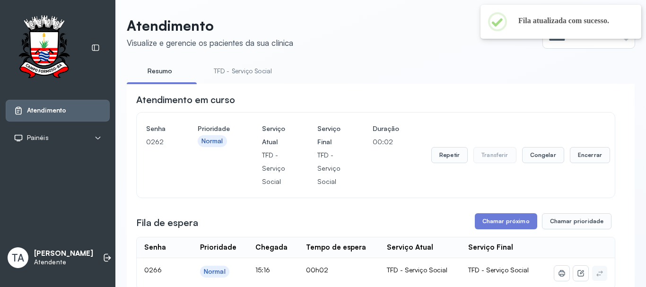
scroll to position [95, 0]
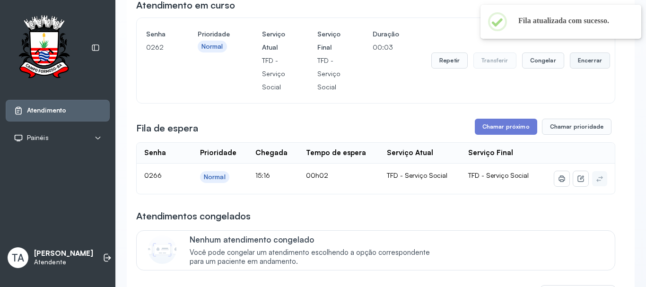
click at [583, 65] on button "Encerrar" at bounding box center [590, 61] width 40 height 16
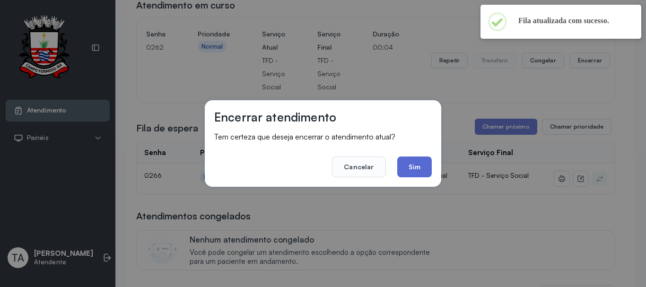
click at [414, 166] on button "Sim" at bounding box center [414, 167] width 35 height 21
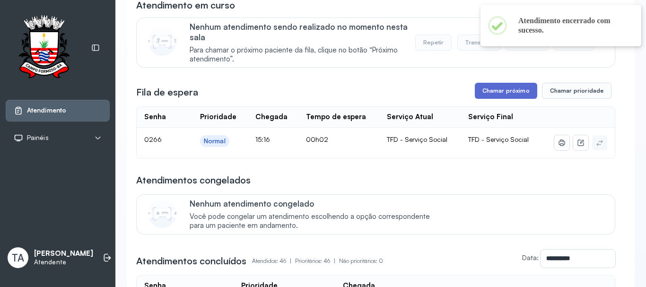
click at [491, 98] on button "Chamar próximo" at bounding box center [506, 91] width 62 height 16
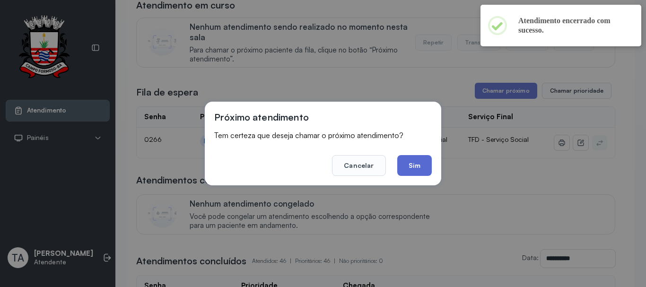
click at [419, 171] on button "Sim" at bounding box center [414, 165] width 35 height 21
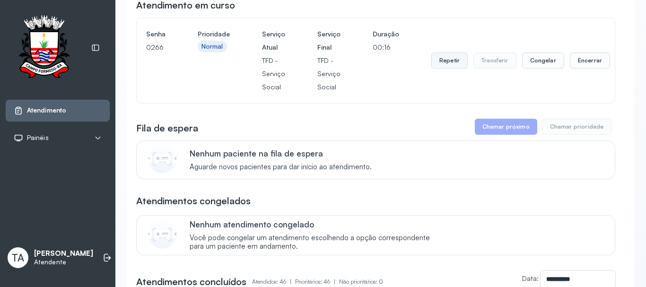
click at [437, 67] on button "Repetir" at bounding box center [450, 61] width 36 height 16
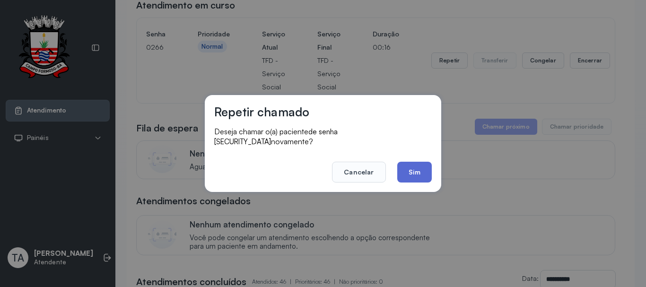
click at [418, 165] on button "Sim" at bounding box center [414, 172] width 35 height 21
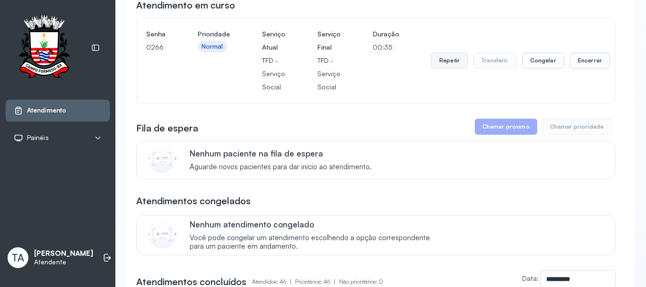
click at [446, 65] on button "Repetir" at bounding box center [450, 61] width 36 height 16
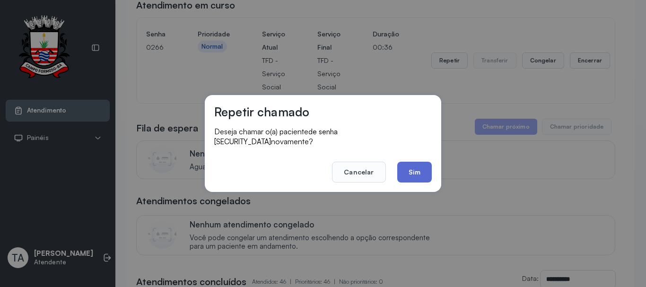
click at [426, 168] on button "Sim" at bounding box center [414, 172] width 35 height 21
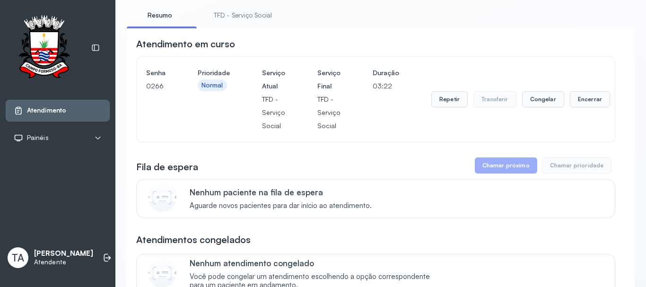
scroll to position [0, 0]
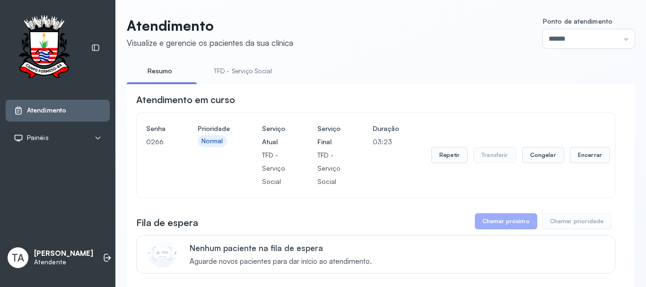
click at [265, 79] on li "TFD - Serviço Social" at bounding box center [244, 73] width 81 height 21
click at [260, 73] on link "TFD - Serviço Social" at bounding box center [242, 71] width 77 height 16
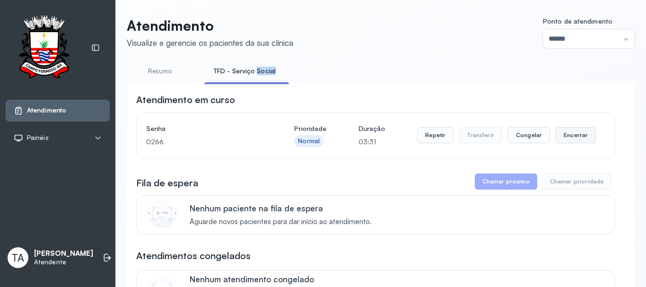
click at [557, 137] on button "Encerrar" at bounding box center [576, 135] width 40 height 16
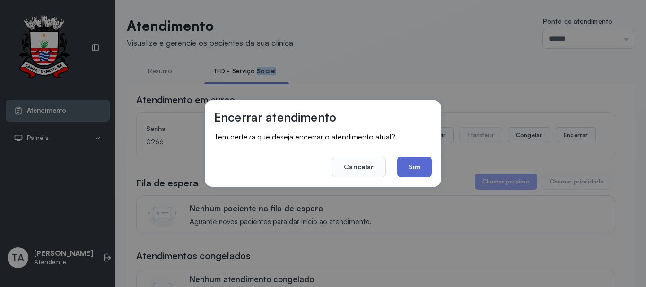
click at [403, 159] on button "Sim" at bounding box center [414, 167] width 35 height 21
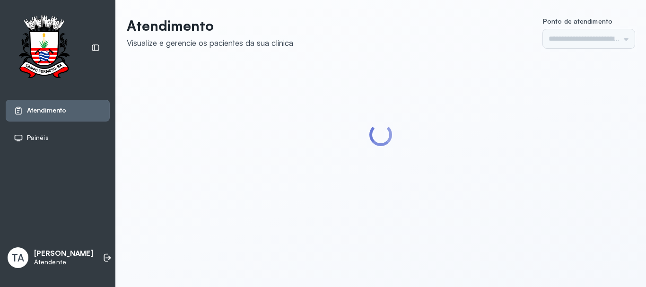
type input "******"
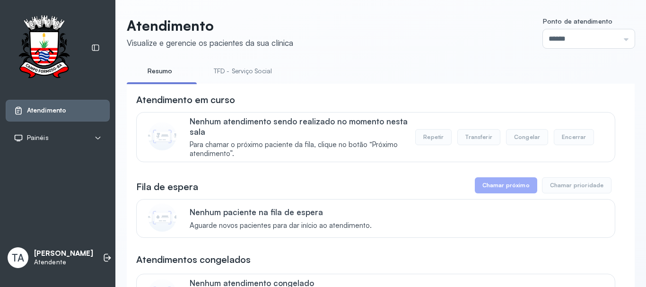
click at [239, 72] on link "TFD - Serviço Social" at bounding box center [242, 71] width 77 height 16
click at [164, 75] on link "Resumo" at bounding box center [160, 71] width 66 height 16
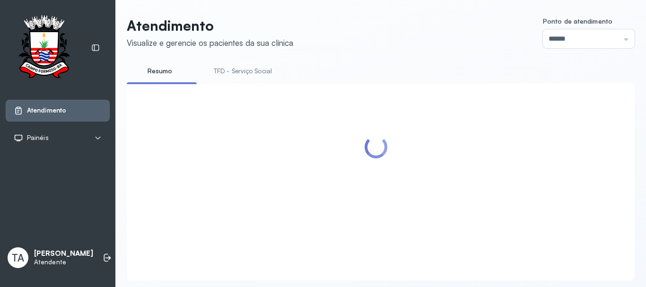
click at [270, 67] on link "TFD - Serviço Social" at bounding box center [242, 71] width 77 height 16
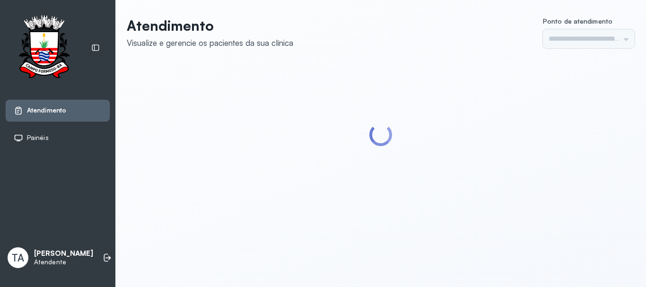
type input "******"
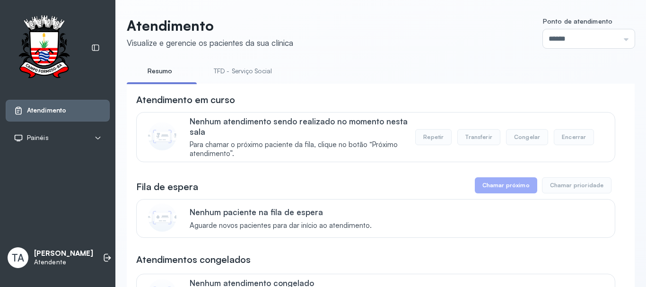
click at [223, 71] on link "TFD - Serviço Social" at bounding box center [242, 71] width 77 height 16
click at [172, 80] on li "Resumo" at bounding box center [162, 73] width 70 height 21
click at [169, 72] on link "Resumo" at bounding box center [160, 71] width 66 height 16
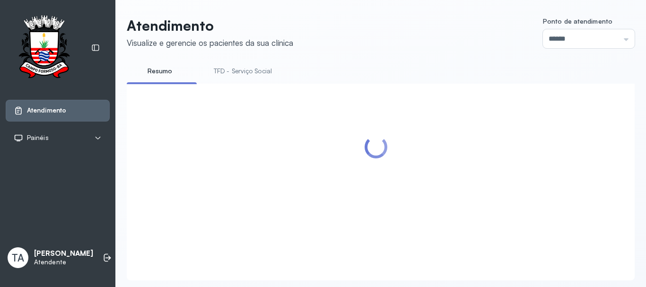
click at [227, 76] on link "TFD - Serviço Social" at bounding box center [242, 71] width 77 height 16
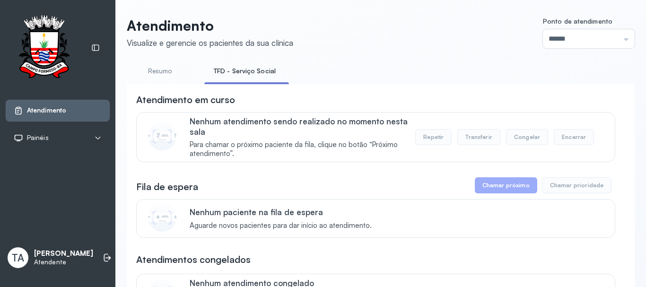
click at [162, 71] on link "Resumo" at bounding box center [160, 71] width 66 height 16
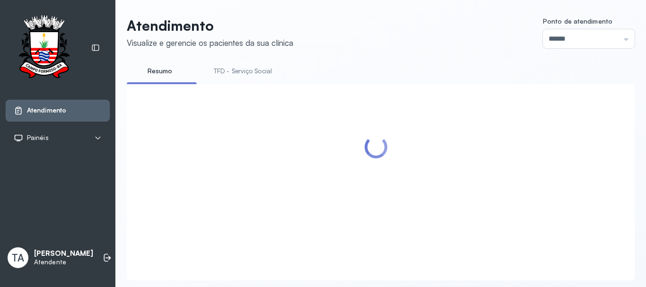
click at [227, 60] on div "Atendimento Visualize e gerencie os pacientes da sua clínica Ponto de atendimen…" at bounding box center [381, 149] width 508 height 264
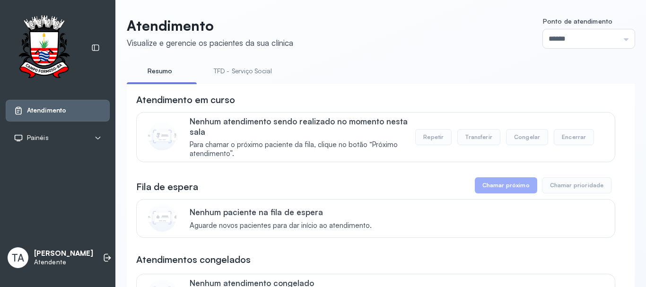
click at [227, 67] on link "TFD - Serviço Social" at bounding box center [242, 71] width 77 height 16
click at [156, 76] on link "Resumo" at bounding box center [160, 71] width 66 height 16
click at [221, 74] on link "TFD - Serviço Social" at bounding box center [242, 71] width 77 height 16
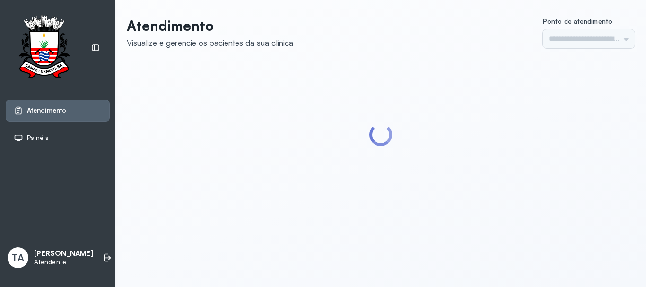
type input "******"
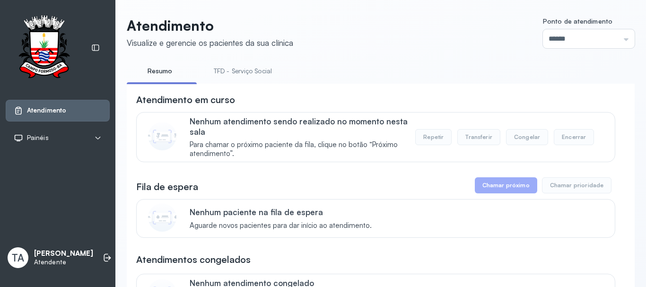
click at [254, 75] on link "TFD - Serviço Social" at bounding box center [242, 71] width 77 height 16
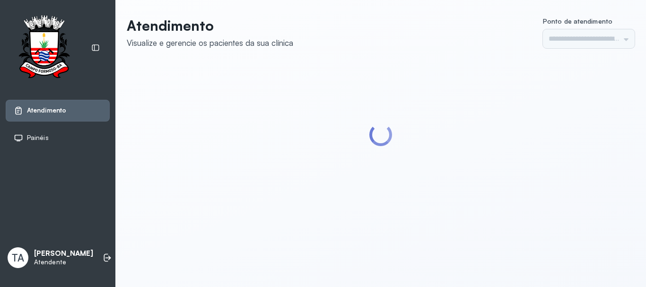
type input "******"
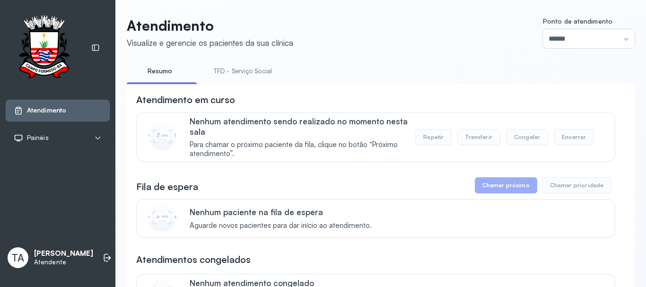
click at [224, 68] on link "TFD - Serviço Social" at bounding box center [242, 71] width 77 height 16
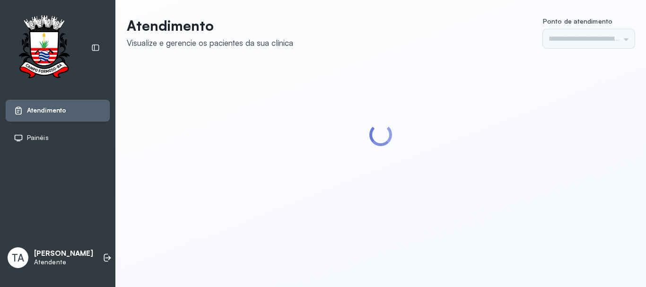
type input "******"
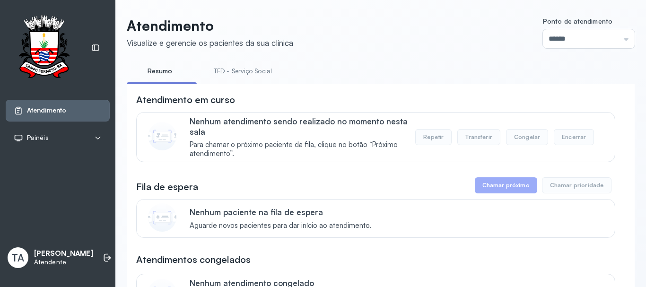
click at [247, 73] on link "TFD - Serviço Social" at bounding box center [242, 71] width 77 height 16
click at [159, 74] on link "Resumo" at bounding box center [160, 71] width 66 height 16
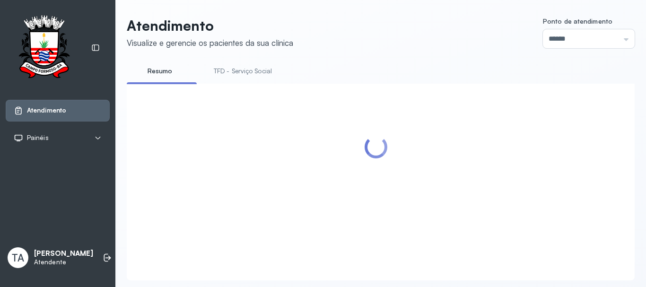
click at [221, 75] on link "TFD - Serviço Social" at bounding box center [242, 71] width 77 height 16
